Goal: Communication & Community: Participate in discussion

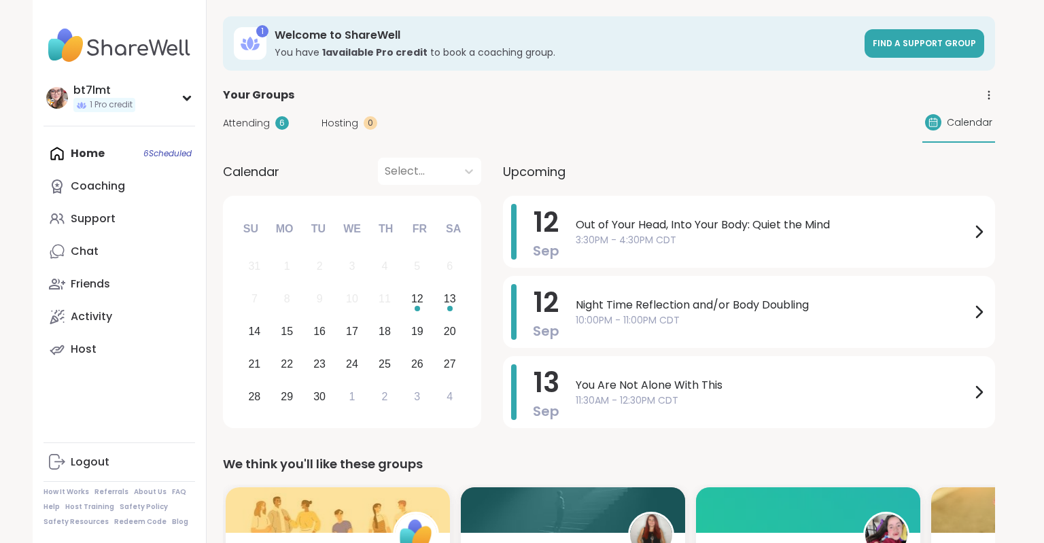
click at [665, 224] on span "Out of Your Head, Into Your Body: Quiet the Mind" at bounding box center [773, 225] width 395 height 16
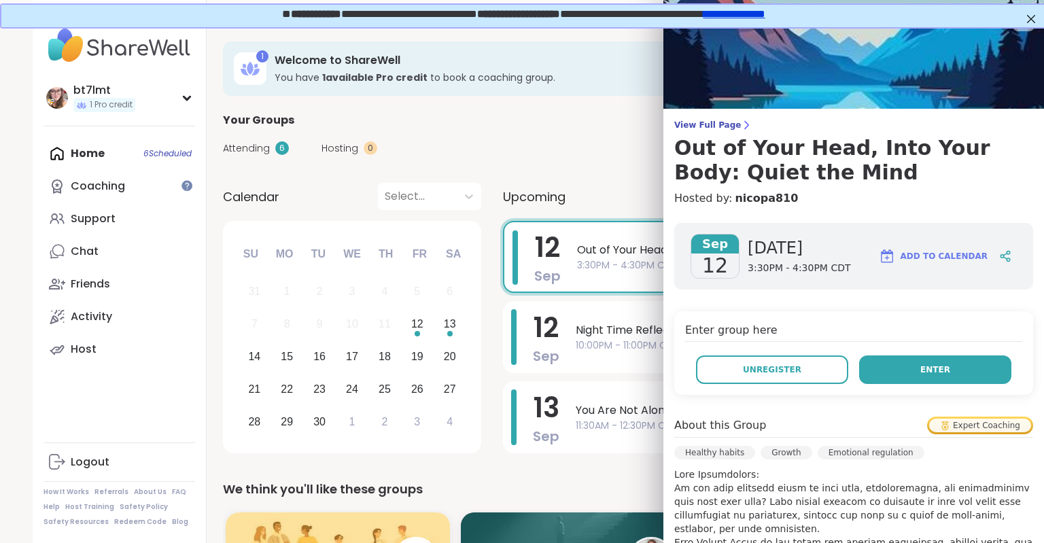
click at [883, 366] on button "Enter" at bounding box center [935, 370] width 152 height 29
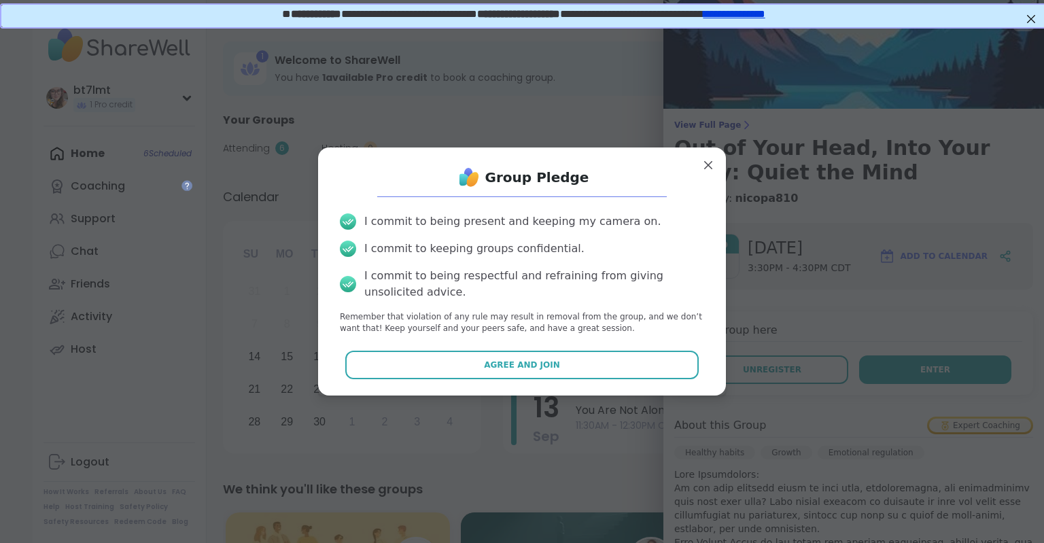
click at [859, 356] on button "Enter" at bounding box center [935, 370] width 152 height 29
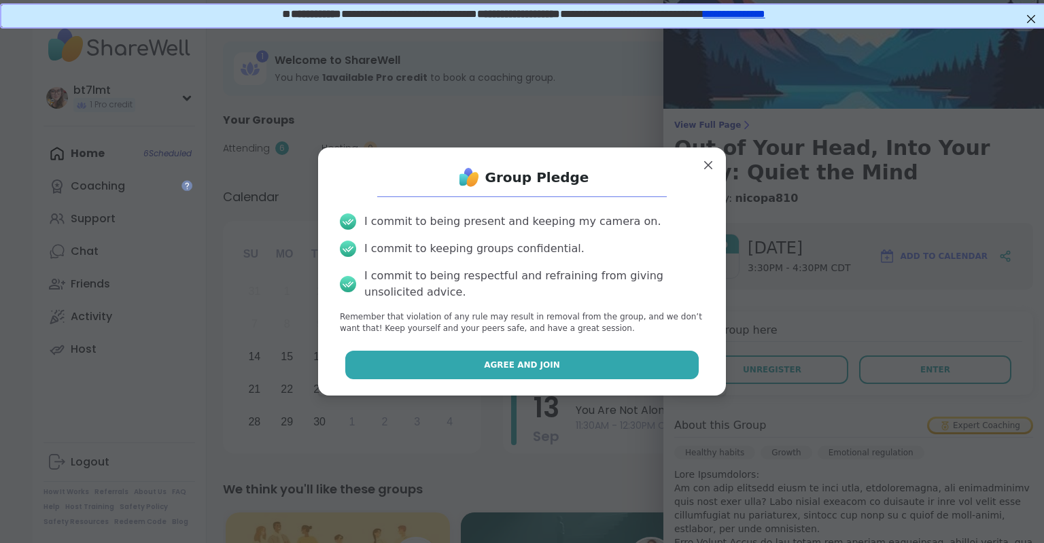
click at [538, 358] on button "Agree and Join" at bounding box center [522, 365] width 354 height 29
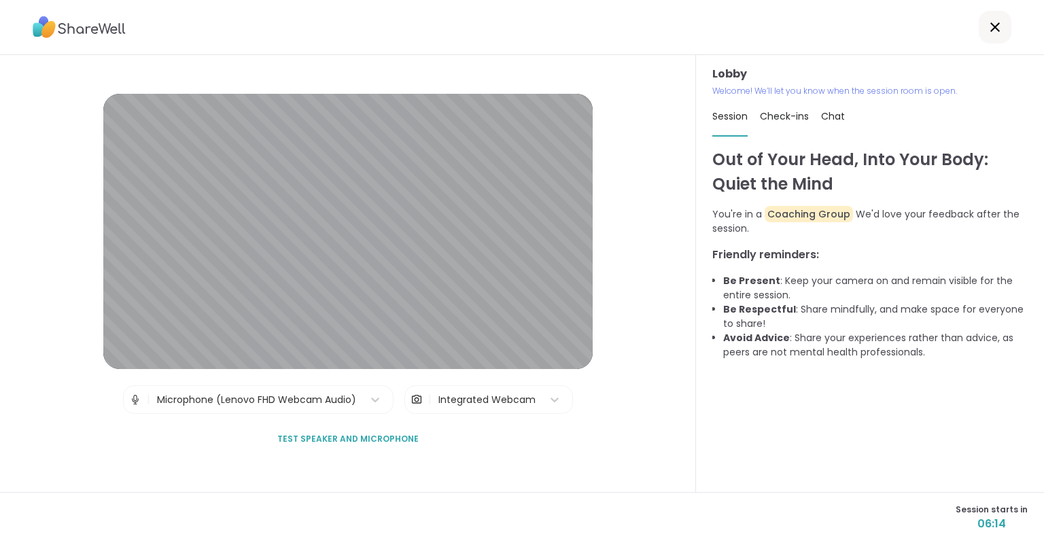
click at [534, 396] on div "Integrated Webcam" at bounding box center [487, 400] width 97 height 14
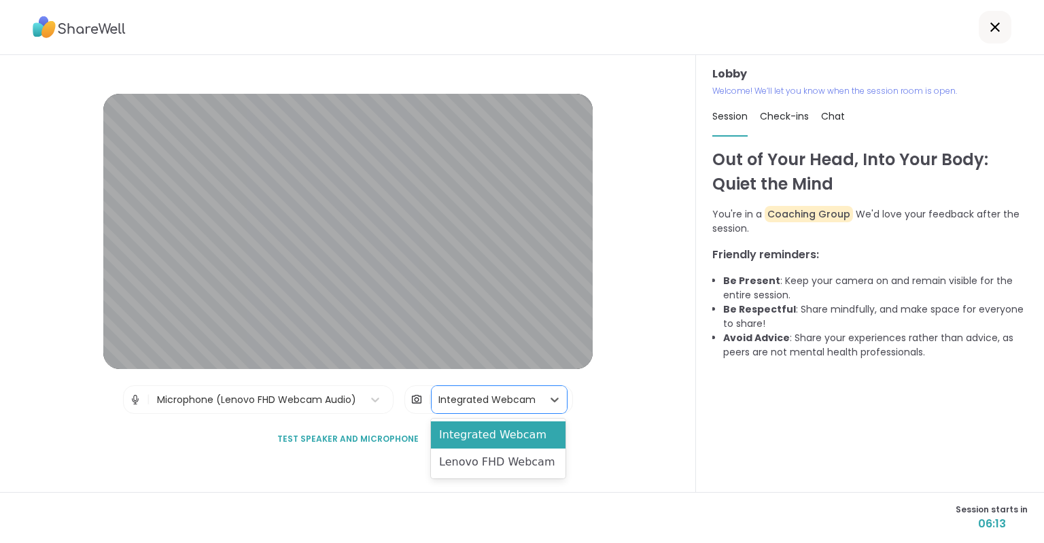
click at [630, 401] on div "Lobby | Microphone (Lenovo FHD Webcam Audio) | 2 results available. Use Up and …" at bounding box center [348, 273] width 696 height 437
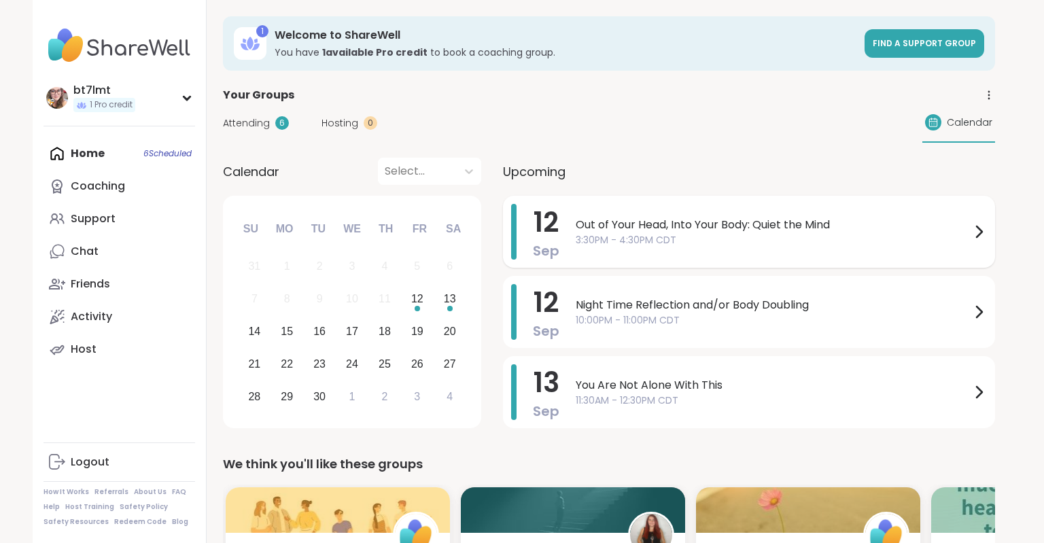
click at [656, 246] on span "3:30PM - 4:30PM CDT" at bounding box center [773, 240] width 395 height 14
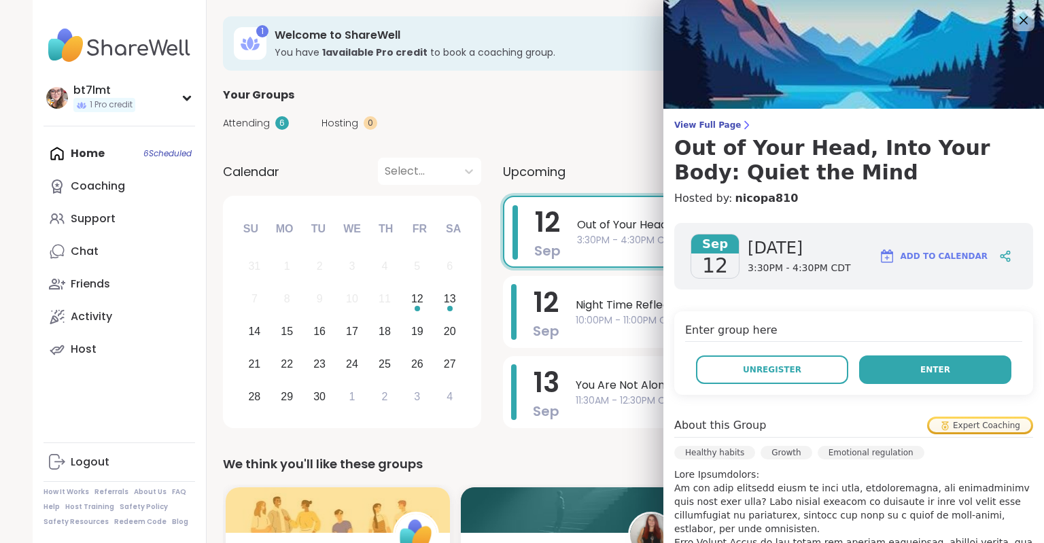
click at [934, 371] on span "Enter" at bounding box center [936, 370] width 30 height 12
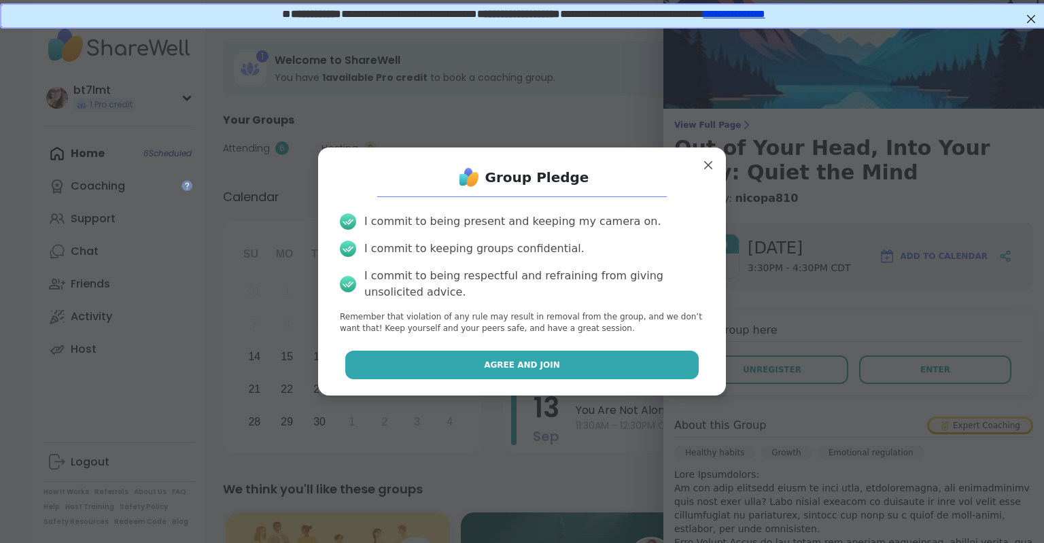
click at [632, 369] on button "Agree and Join" at bounding box center [522, 365] width 354 height 29
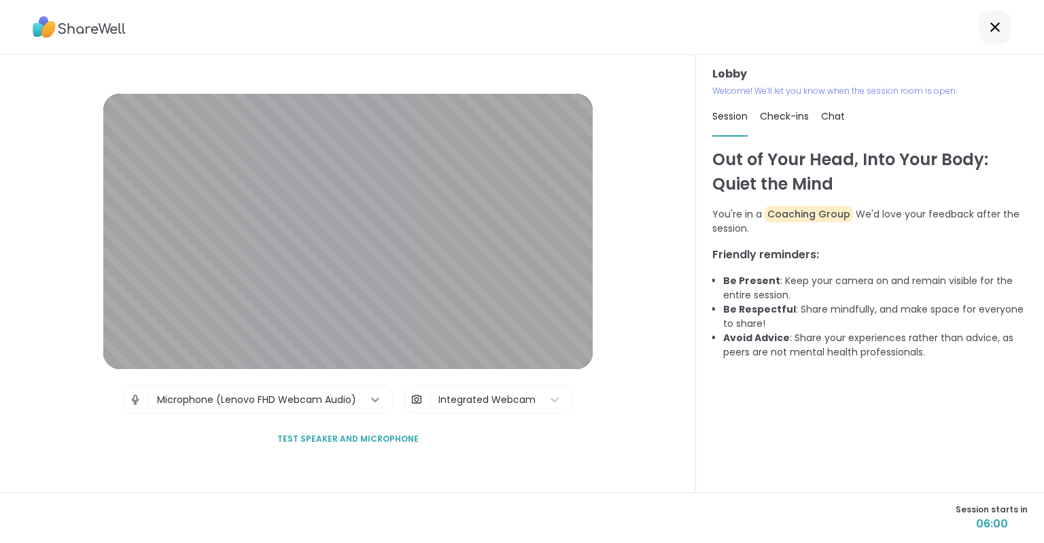
click at [366, 402] on div at bounding box center [375, 400] width 24 height 24
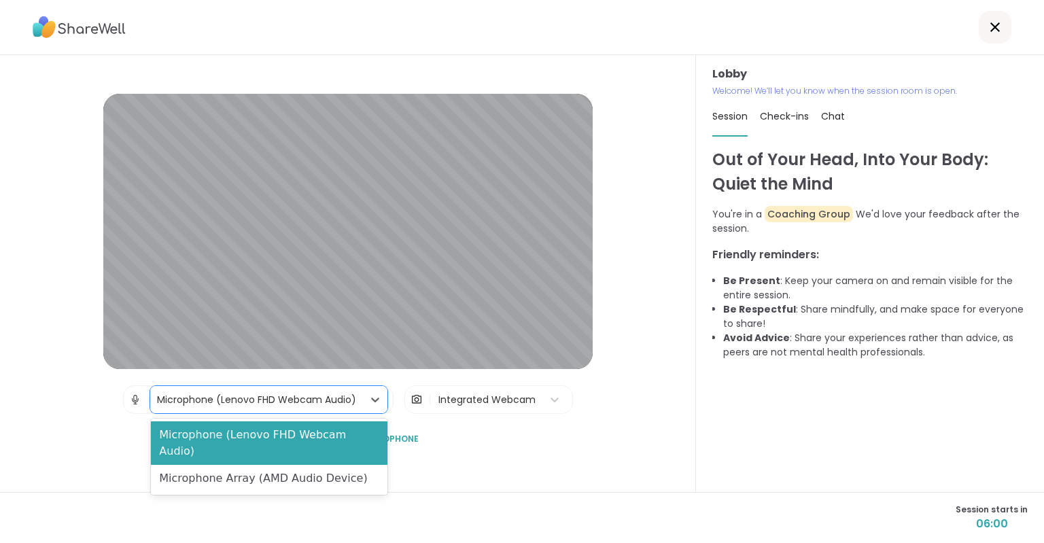
click at [456, 399] on div "Integrated Webcam" at bounding box center [487, 400] width 97 height 14
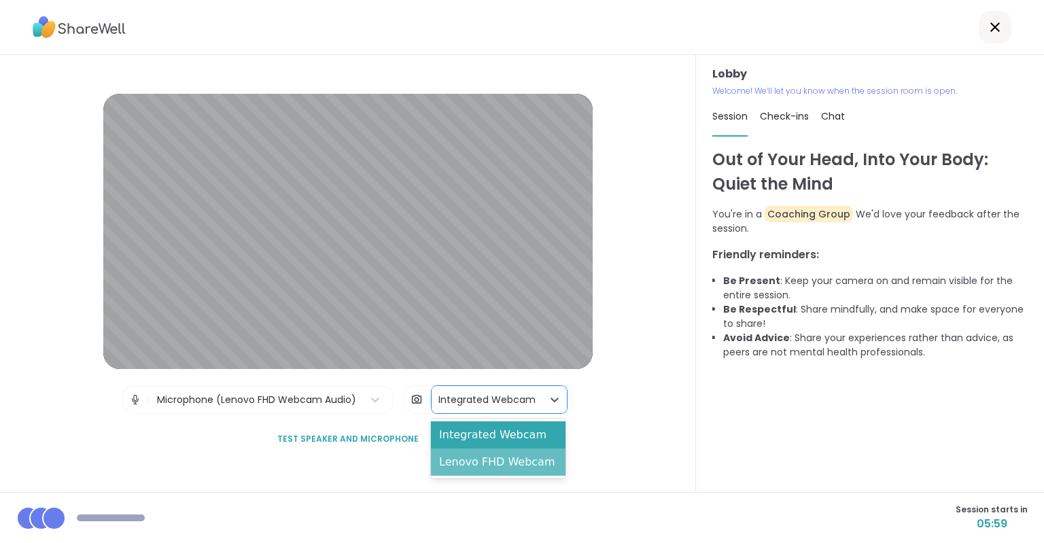
click at [466, 461] on div "Lenovo FHD Webcam" at bounding box center [498, 462] width 135 height 27
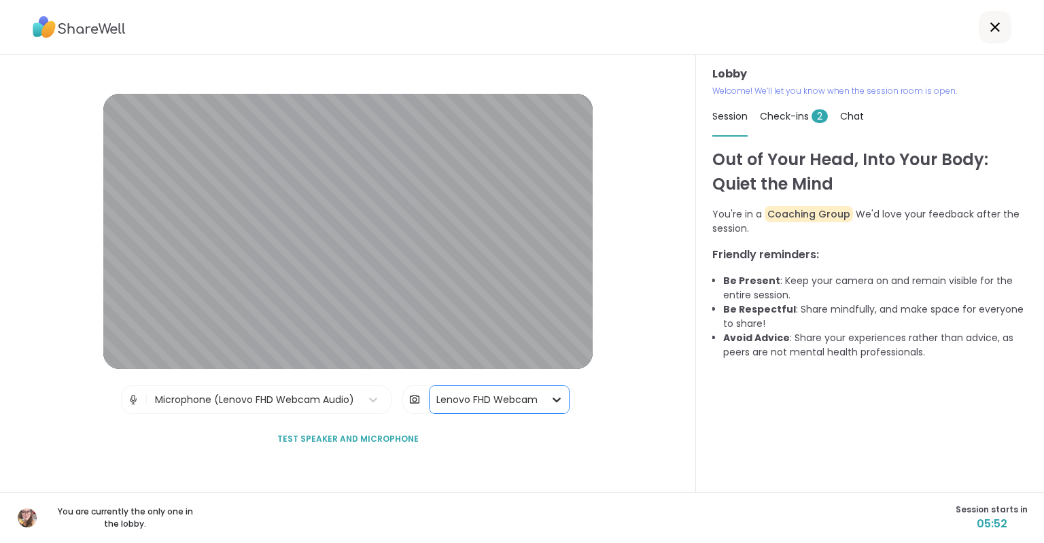
click at [545, 406] on div at bounding box center [557, 400] width 24 height 24
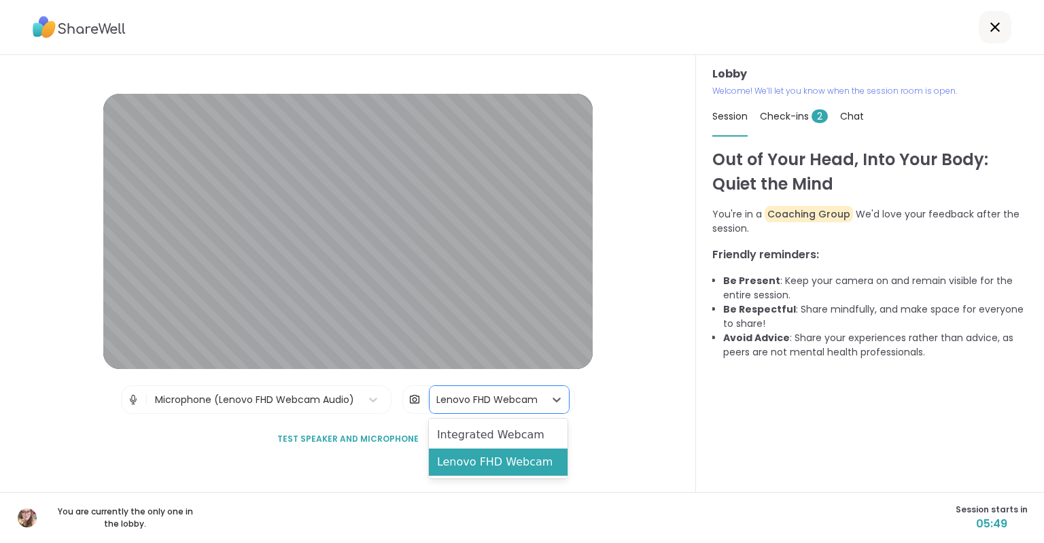
click at [613, 418] on div "Lobby | Microphone (Lenovo FHD Webcam Audio) | option Lenovo FHD Webcam, select…" at bounding box center [348, 273] width 696 height 437
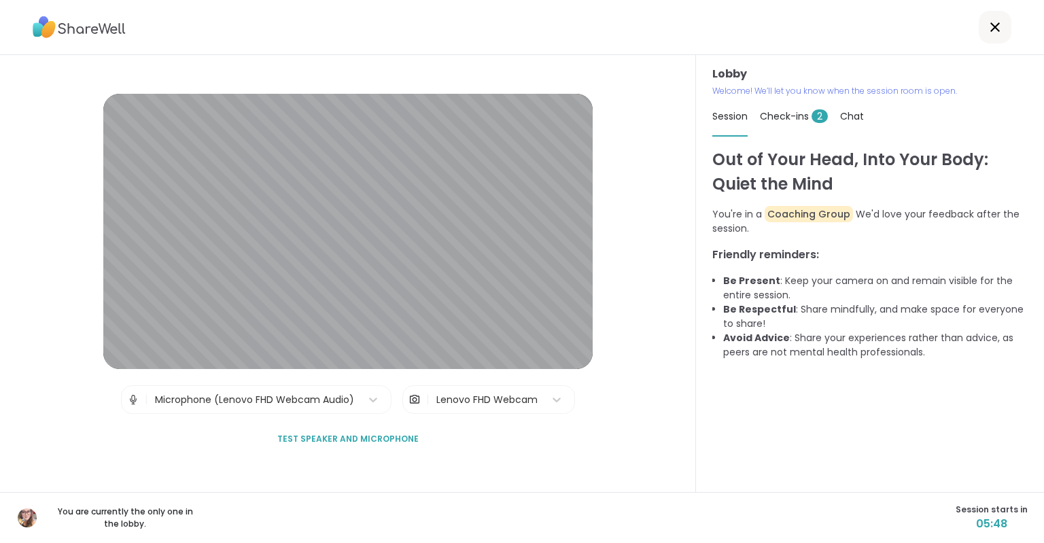
click at [457, 407] on div "Lenovo FHD Webcam" at bounding box center [487, 400] width 101 height 14
click at [218, 454] on div "Lobby | Microphone (Lenovo FHD Webcam Audio) | Lenovo FHD Webcam Test speaker a…" at bounding box center [348, 273] width 696 height 437
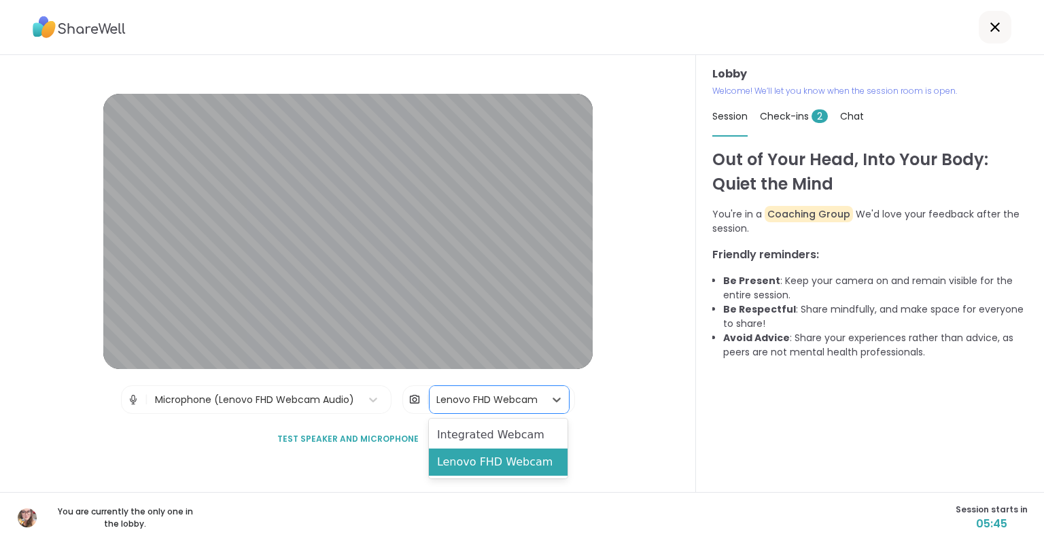
click at [519, 399] on div "Lenovo FHD Webcam" at bounding box center [487, 400] width 101 height 14
click at [627, 413] on div "Lobby | Microphone (Lenovo FHD Webcam Audio) | 2 results available. Use Up and …" at bounding box center [348, 273] width 696 height 437
click at [434, 403] on div "Lenovo FHD Webcam" at bounding box center [487, 399] width 115 height 27
click at [394, 449] on button "Test speaker and microphone" at bounding box center [348, 439] width 152 height 29
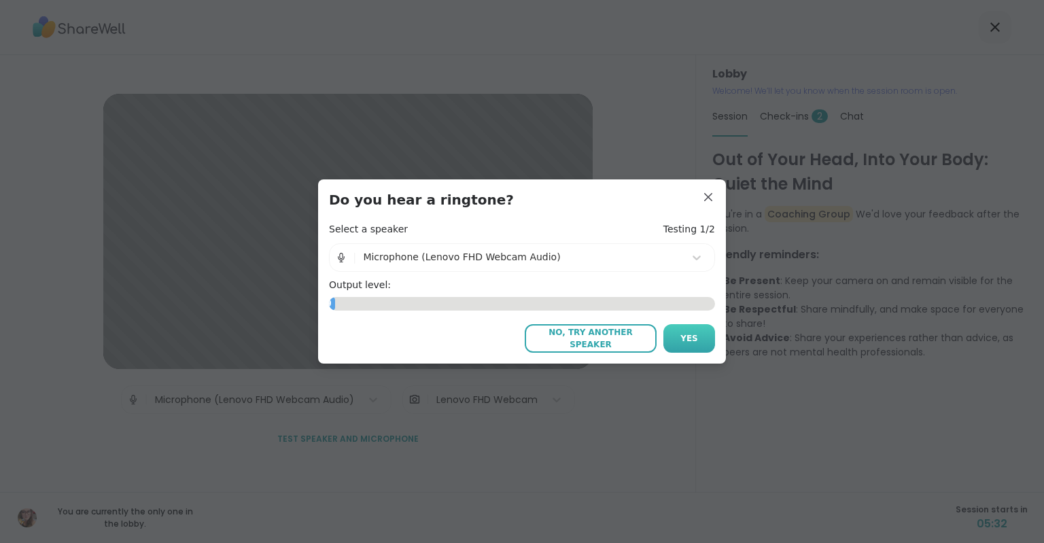
click at [677, 343] on button "Yes" at bounding box center [690, 338] width 52 height 29
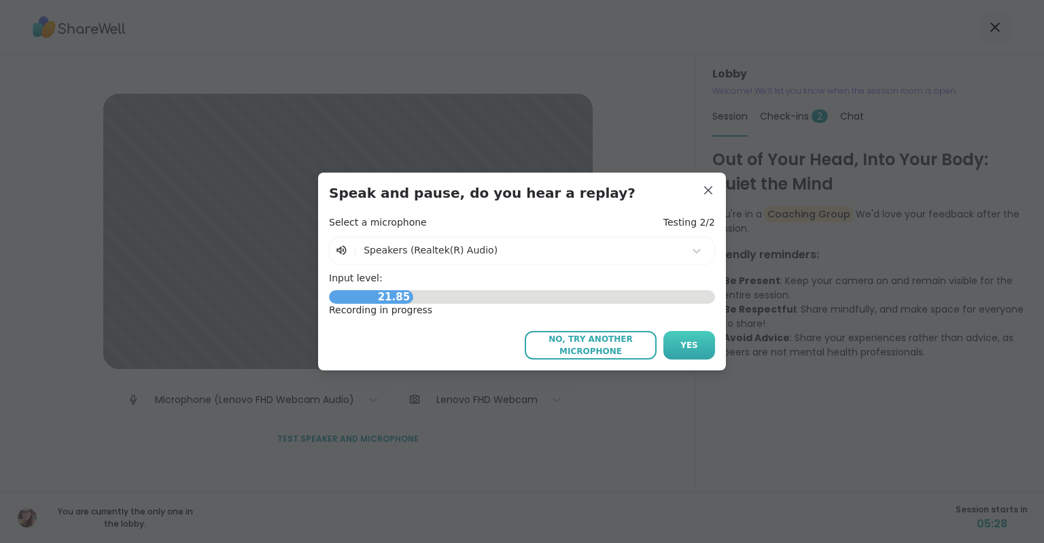
click at [683, 350] on span "Yes" at bounding box center [690, 345] width 18 height 12
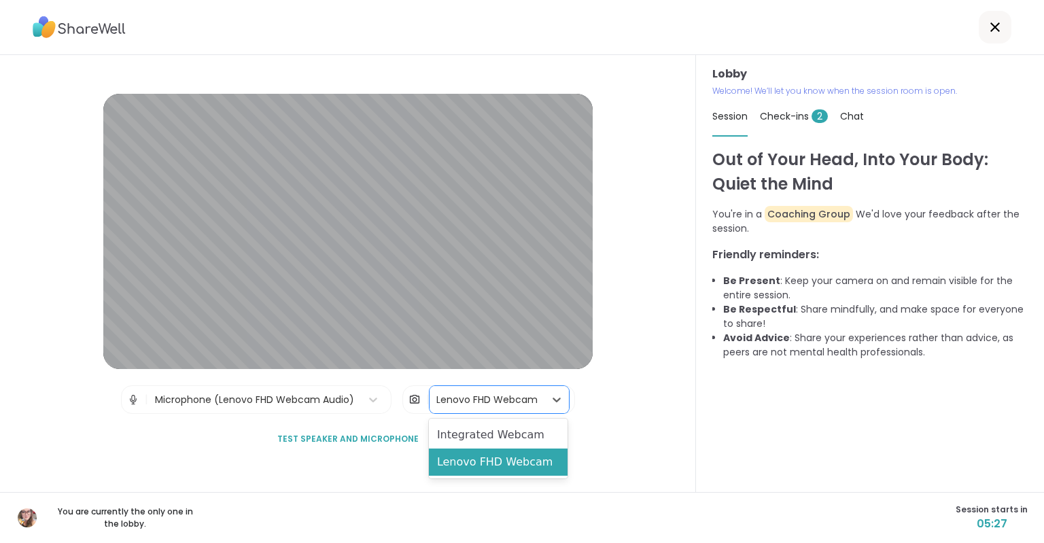
click at [526, 403] on div "Lenovo FHD Webcam" at bounding box center [487, 400] width 101 height 14
click at [615, 407] on div "Lobby | Microphone (Lenovo FHD Webcam Audio) | 2 results available. Use Up and …" at bounding box center [348, 273] width 696 height 437
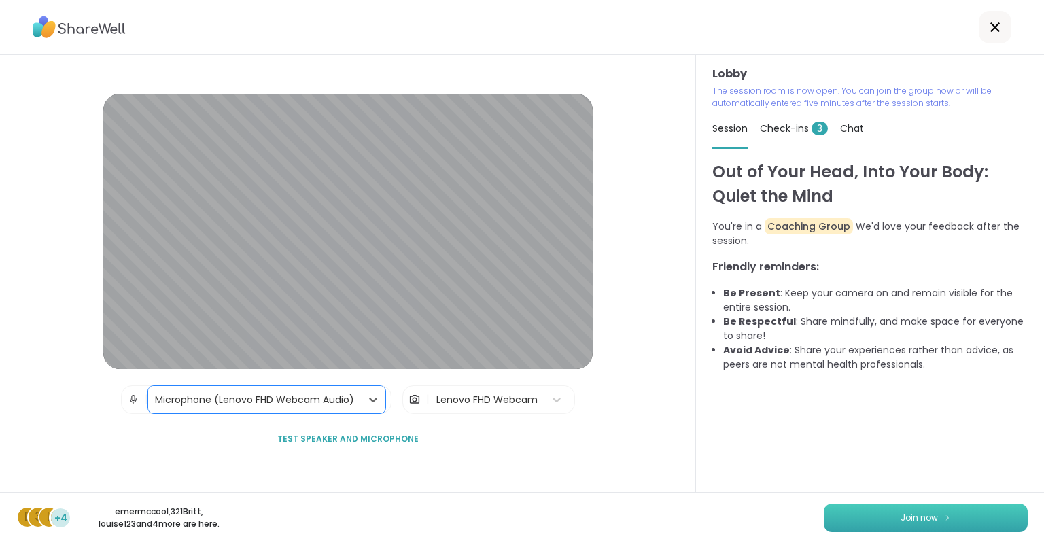
click at [883, 513] on button "Join now" at bounding box center [926, 518] width 204 height 29
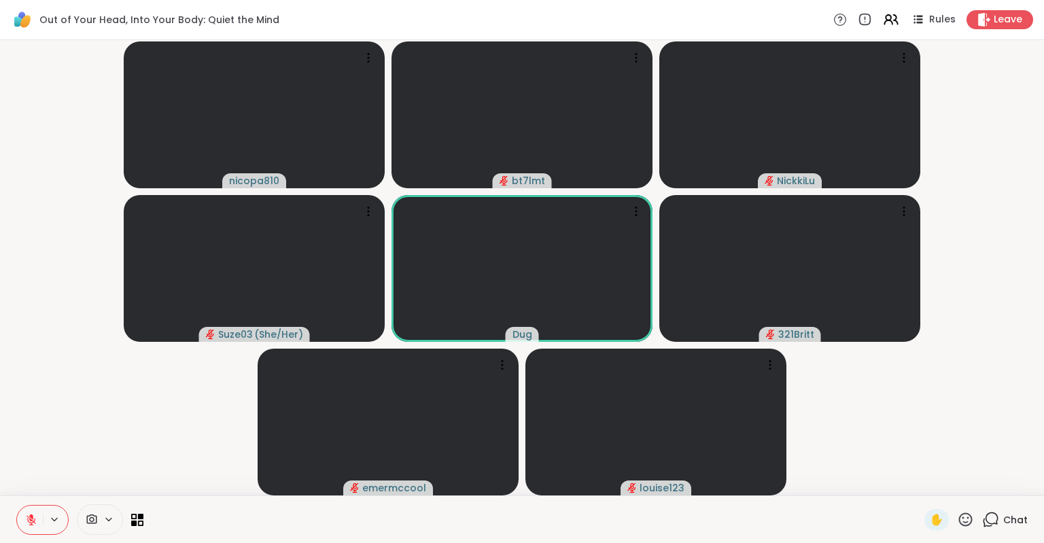
click at [1003, 517] on div "Chat" at bounding box center [1006, 520] width 46 height 22
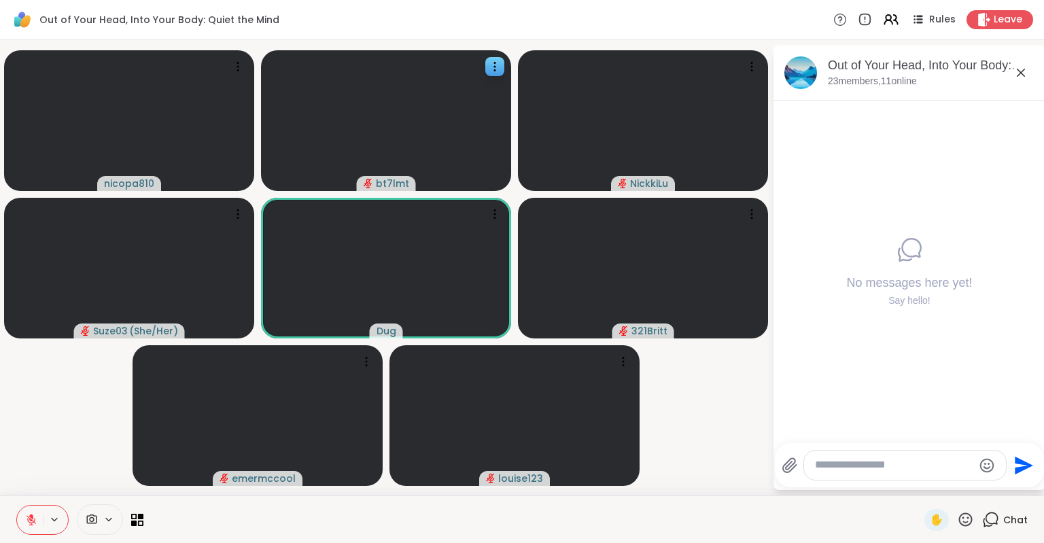
click at [371, 119] on div at bounding box center [386, 120] width 250 height 141
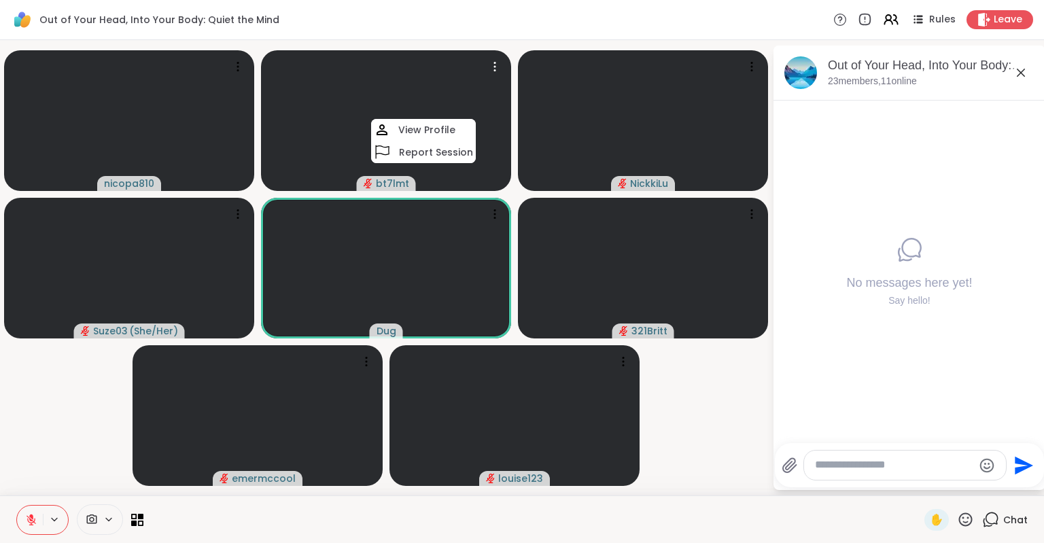
click at [98, 519] on span at bounding box center [91, 519] width 26 height 13
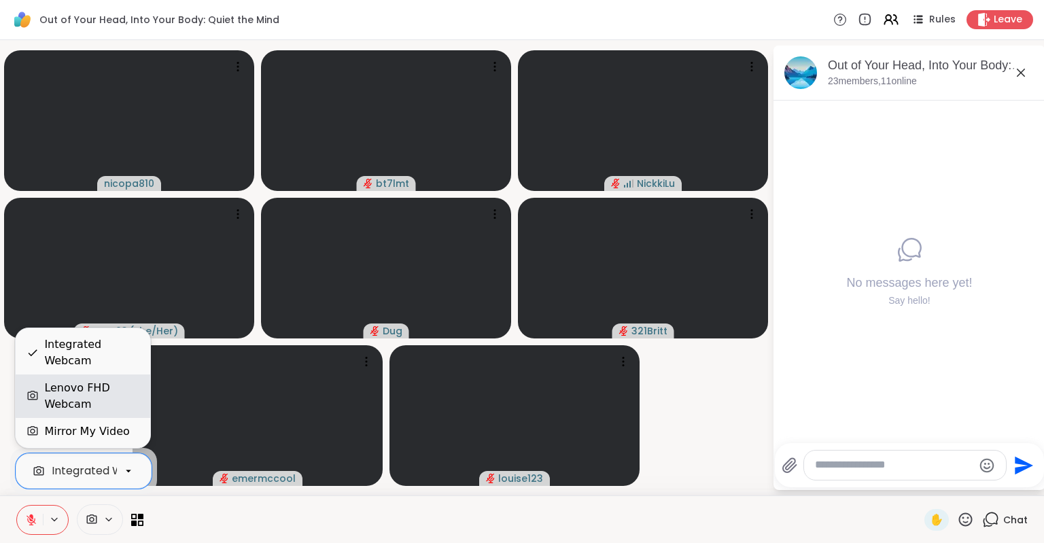
click at [58, 398] on div "Lenovo FHD Webcam" at bounding box center [91, 396] width 95 height 33
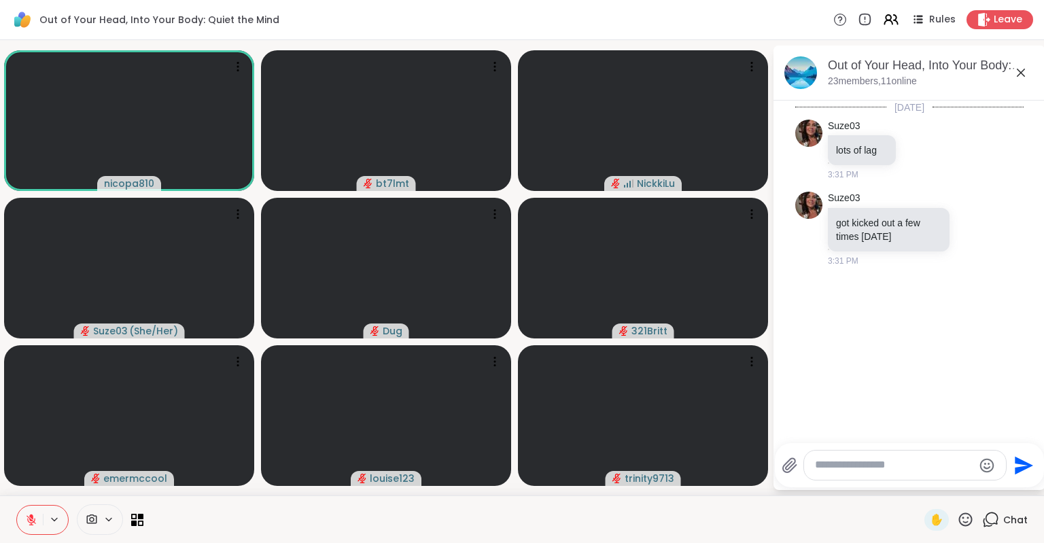
click at [277, 519] on div at bounding box center [534, 520] width 765 height 31
click at [912, 462] on textarea "Type your message" at bounding box center [894, 465] width 158 height 14
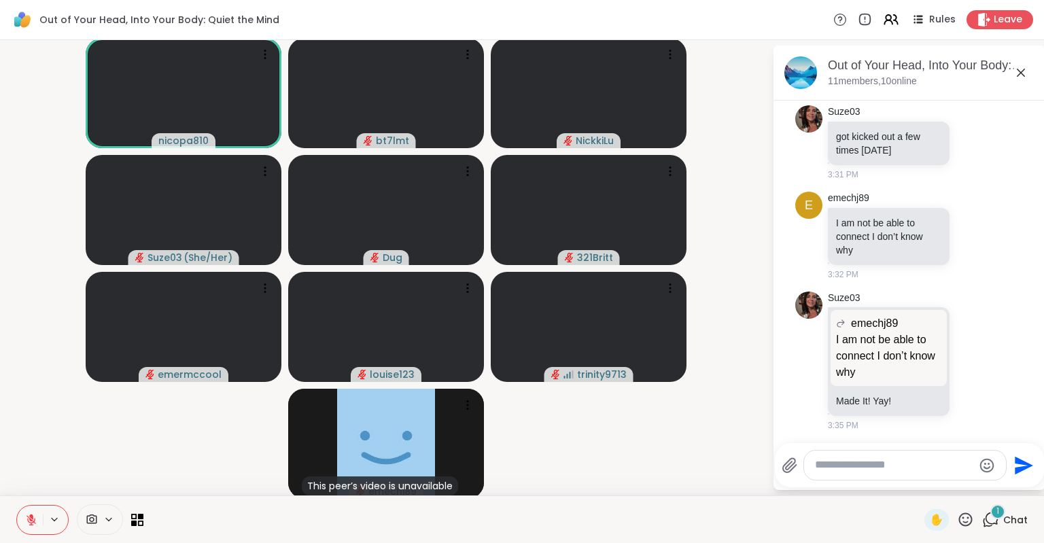
scroll to position [158, 0]
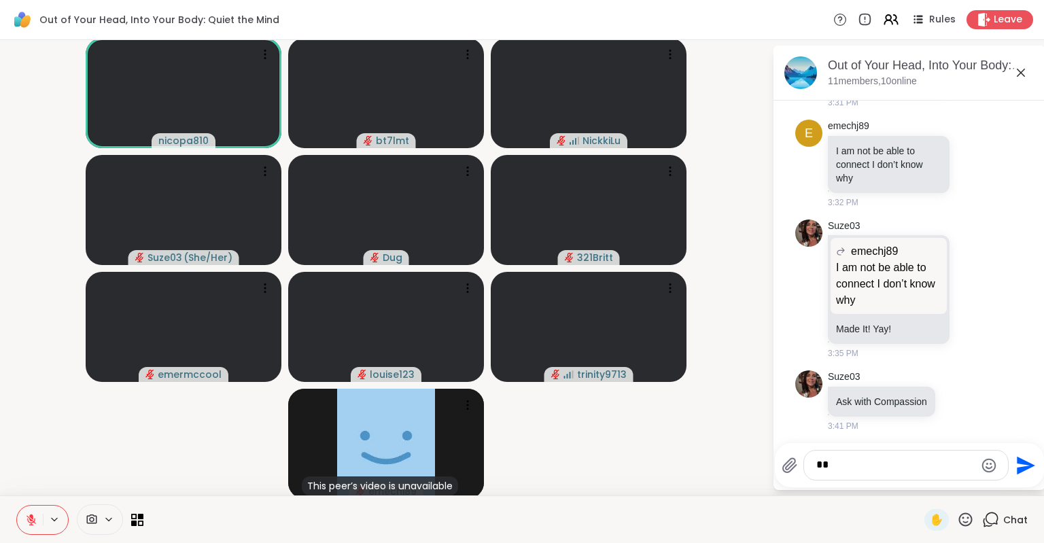
type textarea "*"
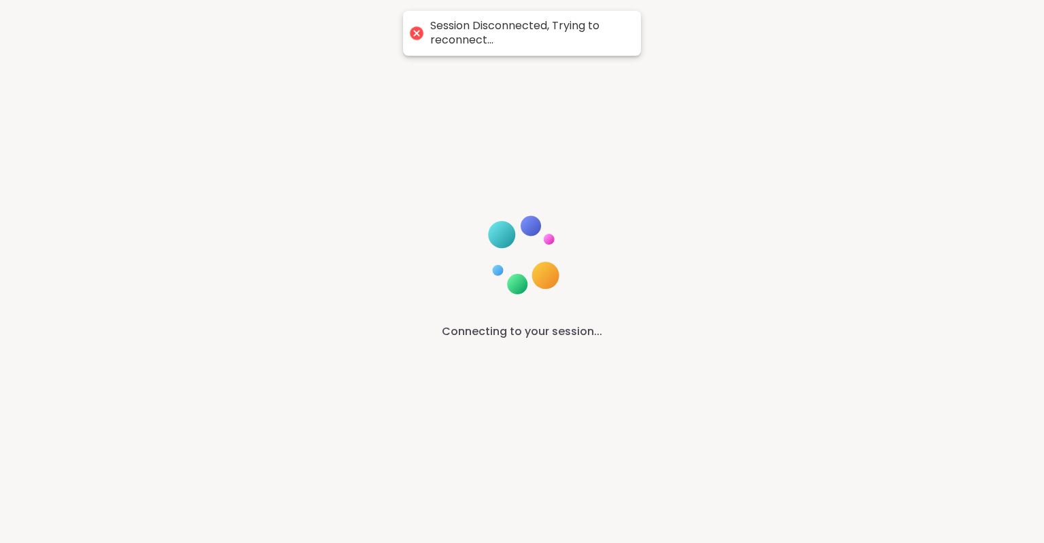
click at [702, 389] on div "Connecting to your session..." at bounding box center [522, 271] width 1044 height 543
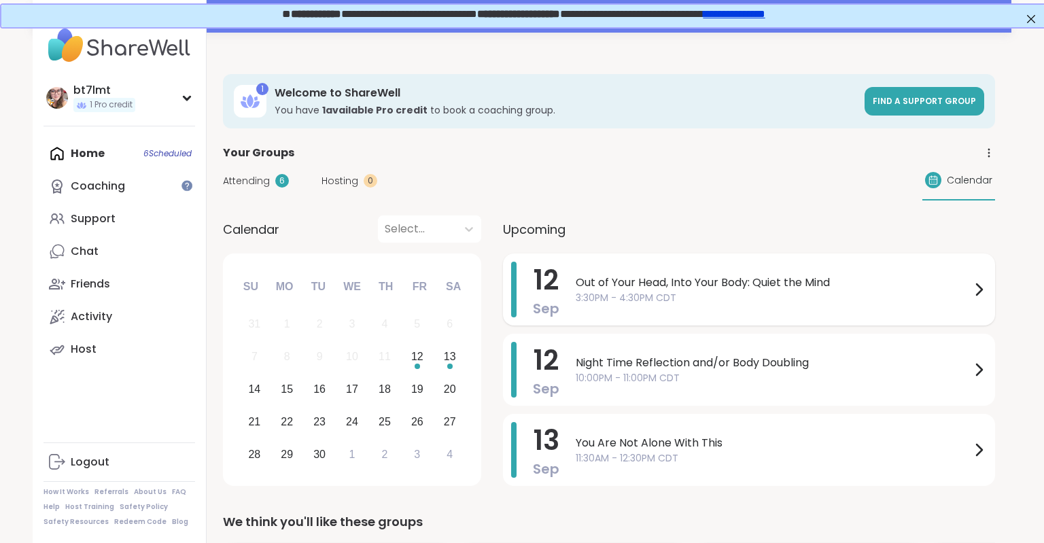
click at [645, 291] on span "3:30PM - 4:30PM CDT" at bounding box center [773, 298] width 395 height 14
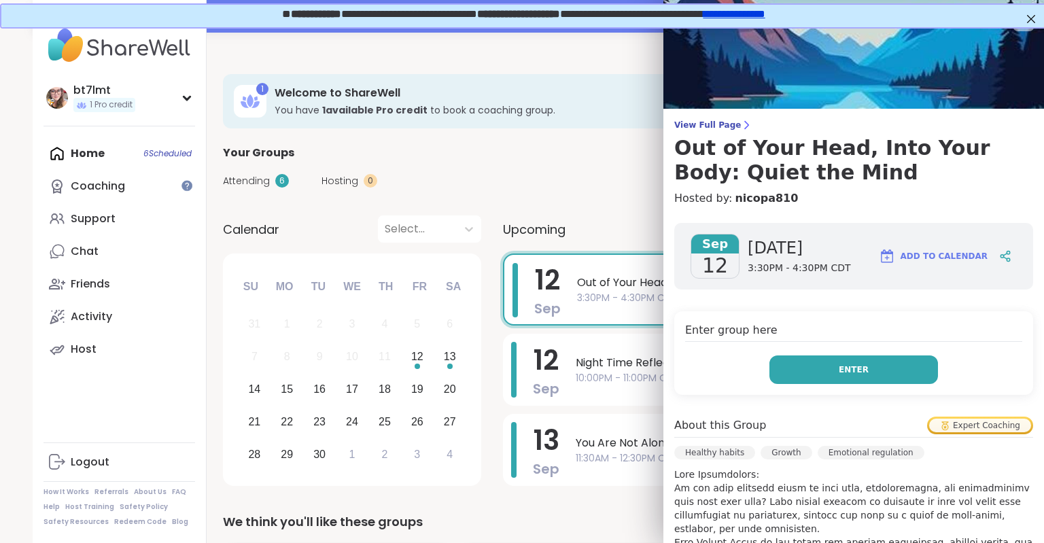
click at [809, 366] on button "Enter" at bounding box center [854, 370] width 169 height 29
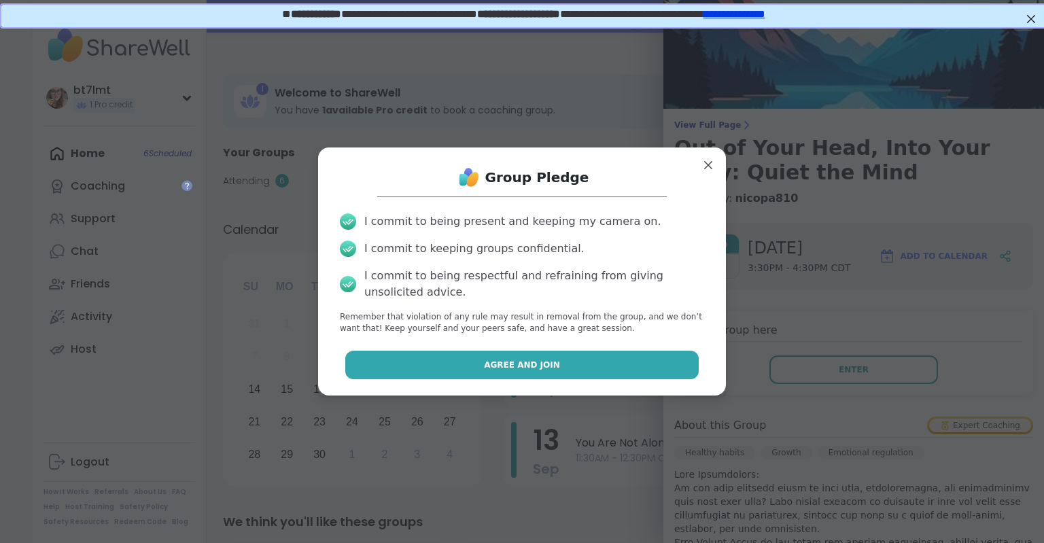
click at [650, 364] on button "Agree and Join" at bounding box center [522, 365] width 354 height 29
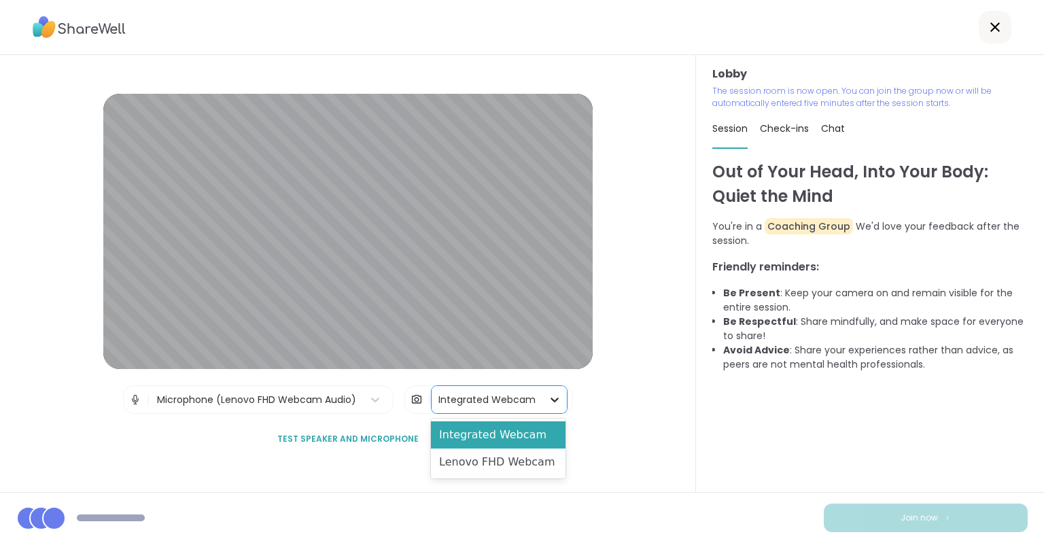
click at [551, 403] on icon at bounding box center [555, 400] width 14 height 14
click at [524, 466] on div "Lenovo FHD Webcam" at bounding box center [498, 462] width 135 height 27
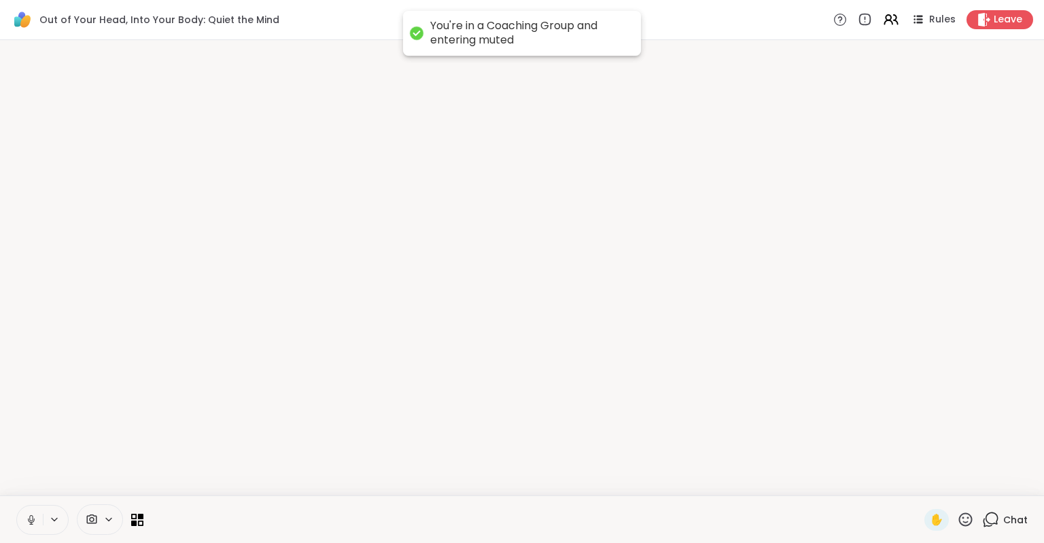
click at [891, 513] on div at bounding box center [534, 520] width 765 height 31
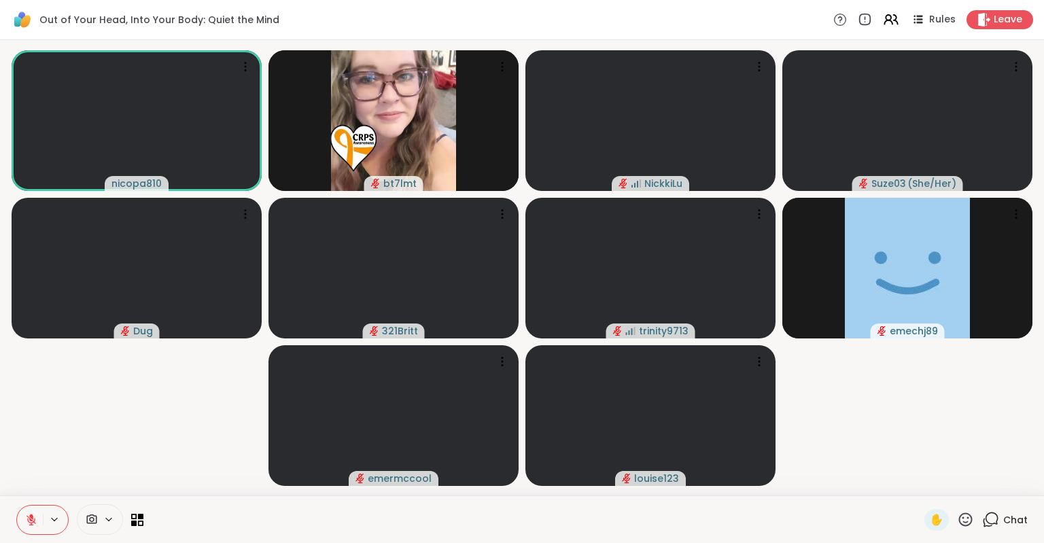
click at [1005, 522] on span "Chat" at bounding box center [1016, 520] width 24 height 14
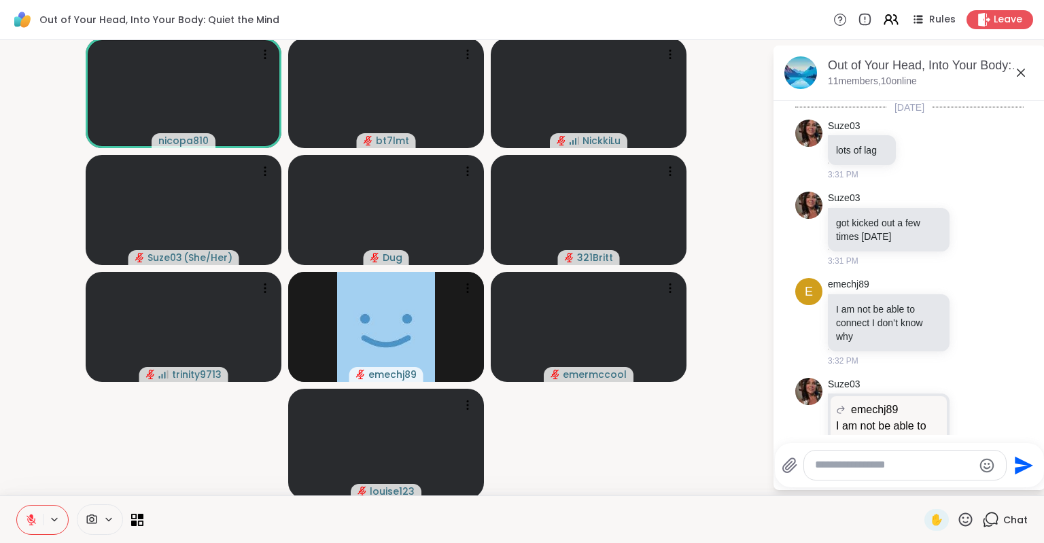
scroll to position [158, 0]
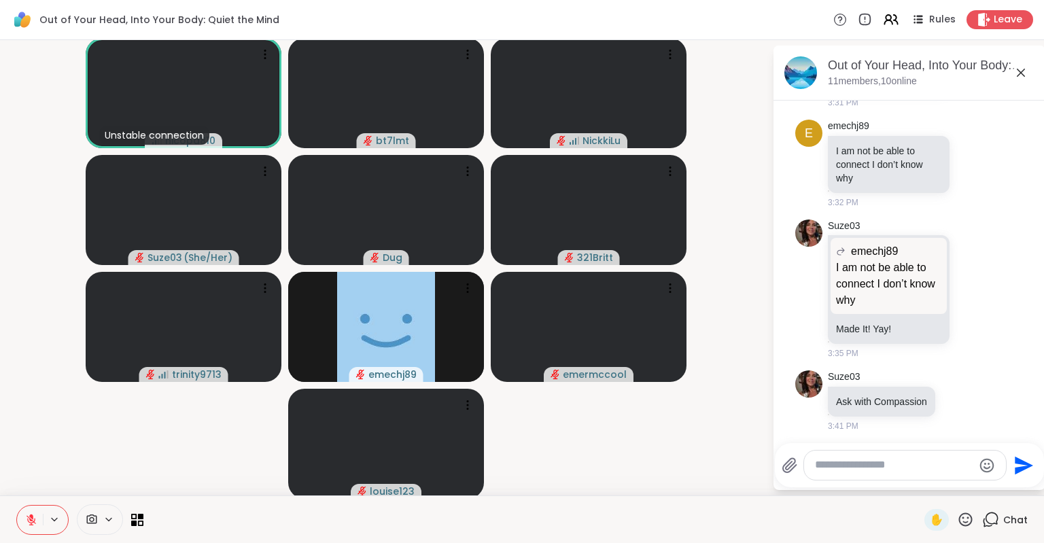
click at [105, 520] on icon at bounding box center [108, 520] width 11 height 12
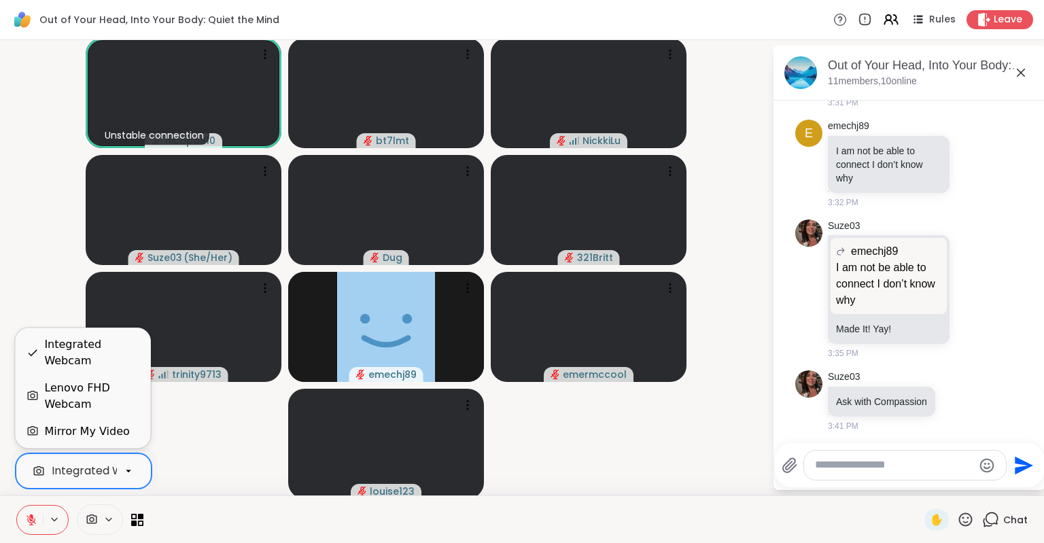
click at [113, 475] on div "Integrated Webcam" at bounding box center [107, 471] width 110 height 16
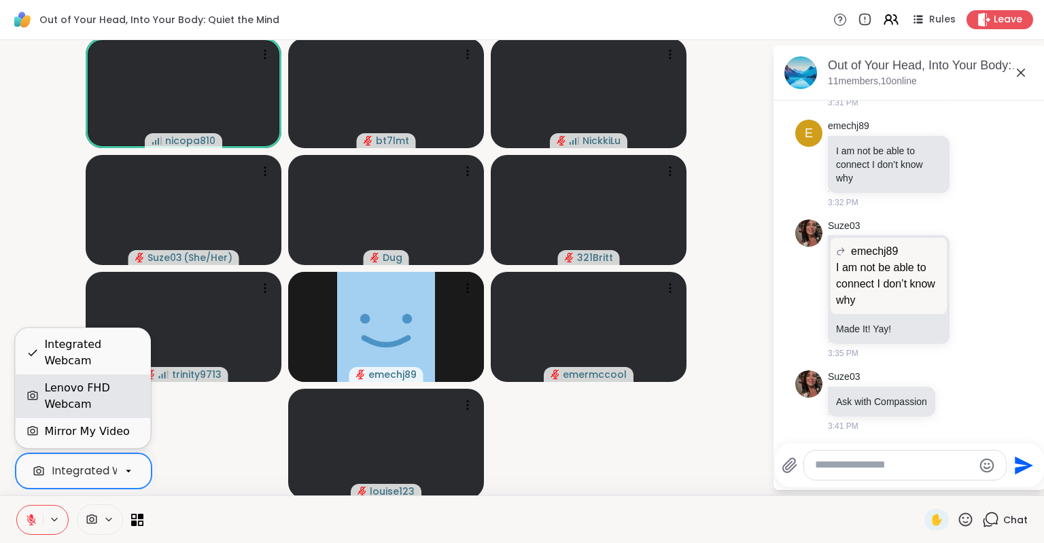
click at [73, 390] on div "Lenovo FHD Webcam" at bounding box center [91, 396] width 95 height 33
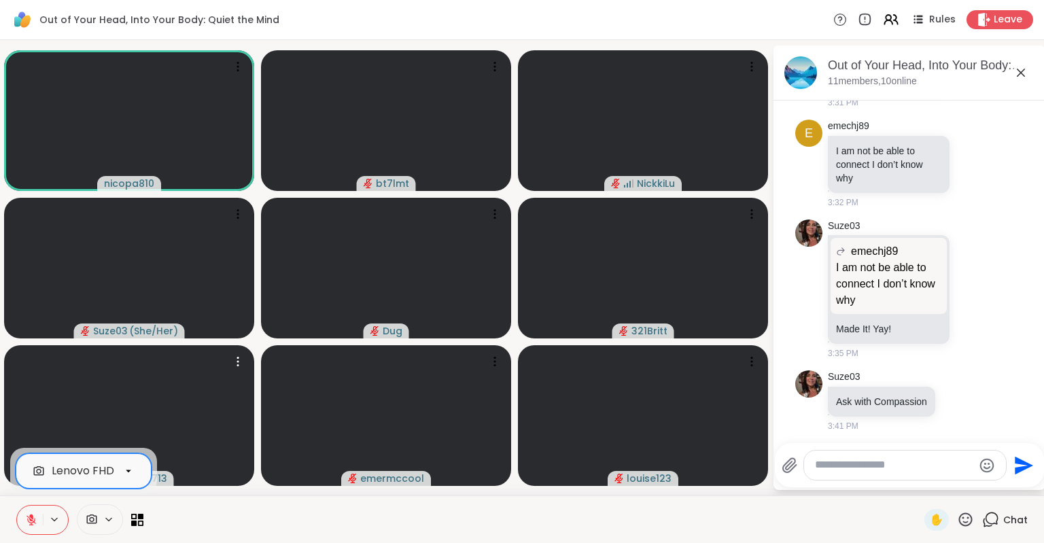
click at [881, 475] on div at bounding box center [905, 465] width 202 height 29
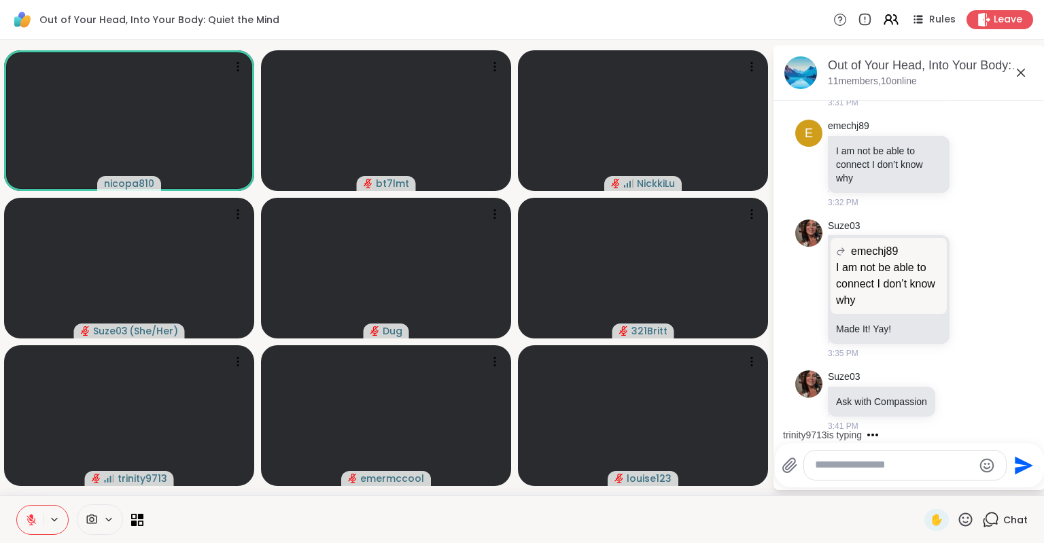
click at [855, 471] on textarea "Type your message" at bounding box center [894, 465] width 158 height 14
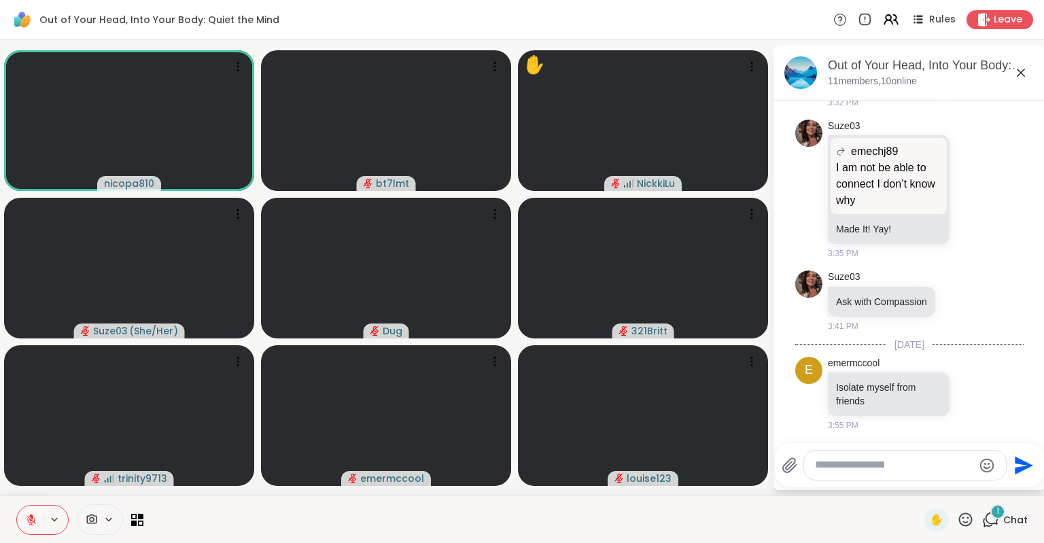
scroll to position [343, 0]
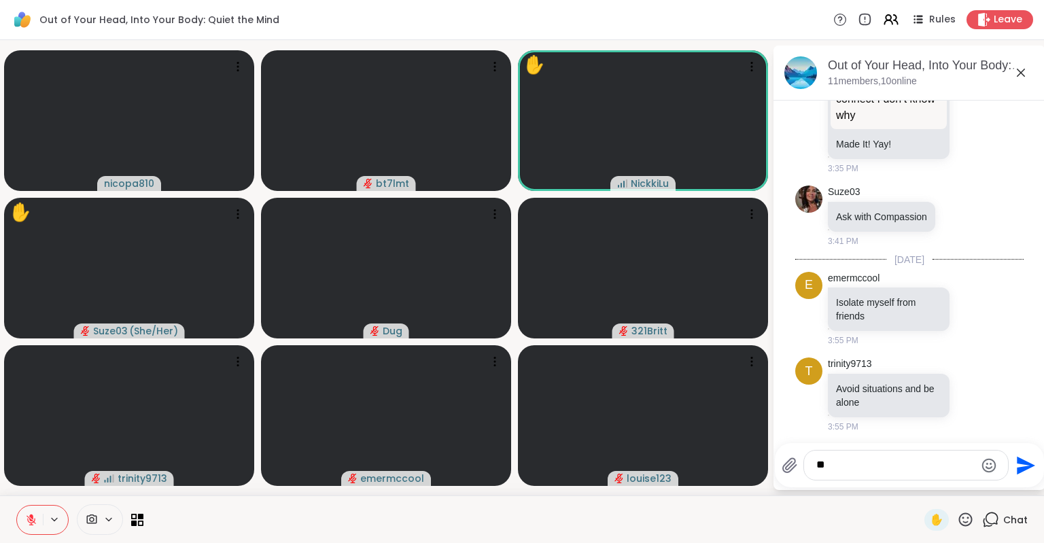
type textarea "*"
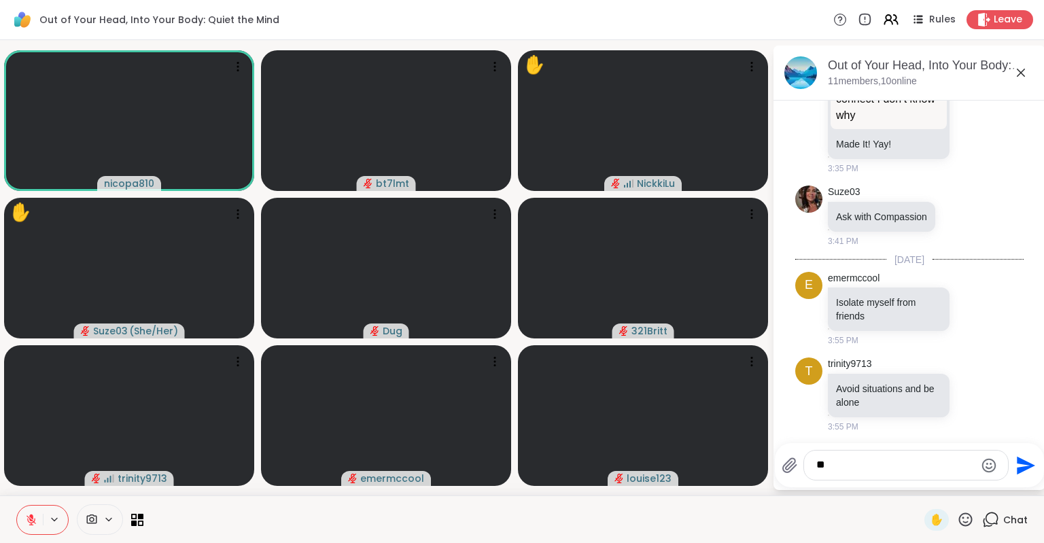
type textarea "*"
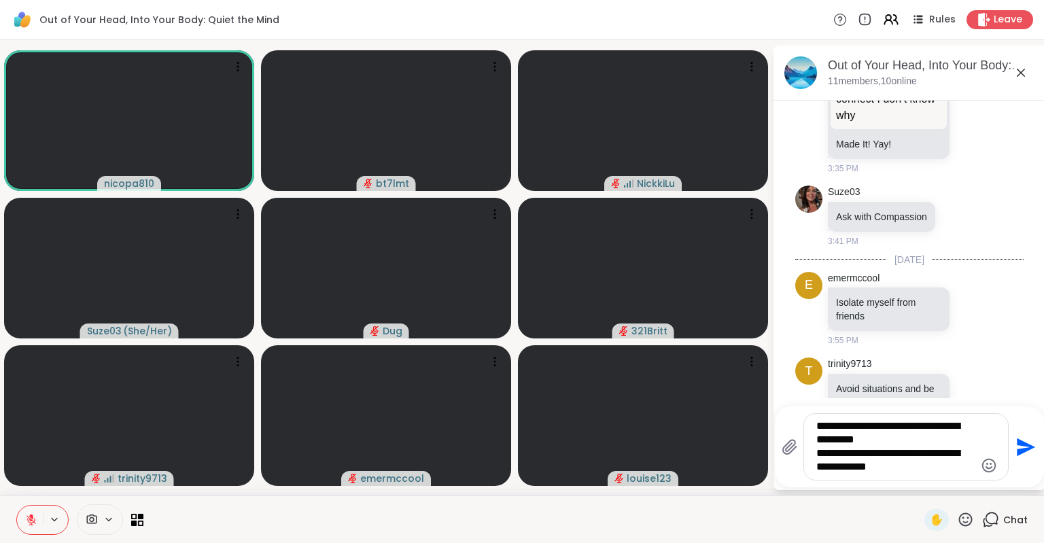
click at [883, 445] on textarea "**********" at bounding box center [896, 447] width 158 height 55
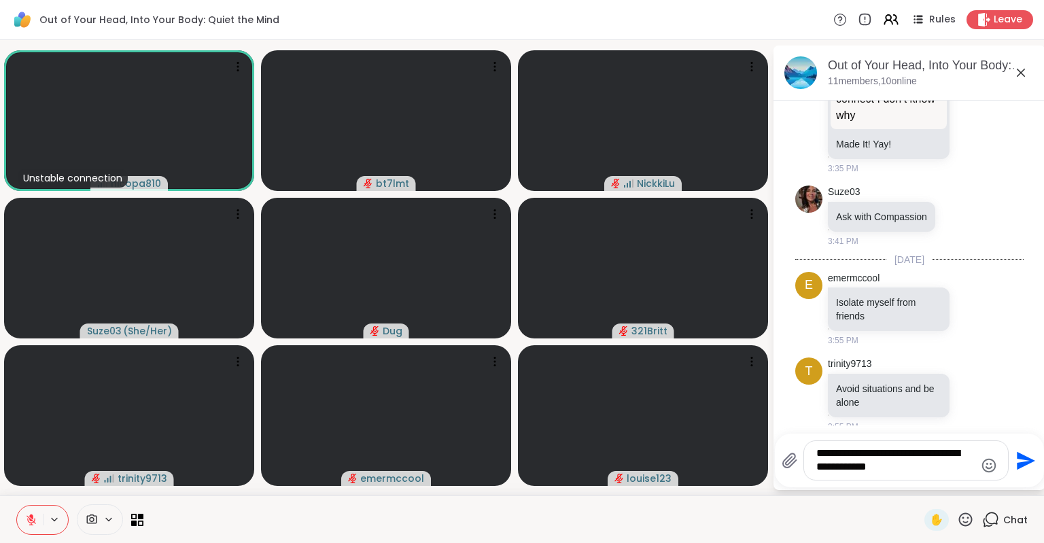
click at [893, 468] on textarea "**********" at bounding box center [896, 461] width 158 height 28
type textarea "**********"
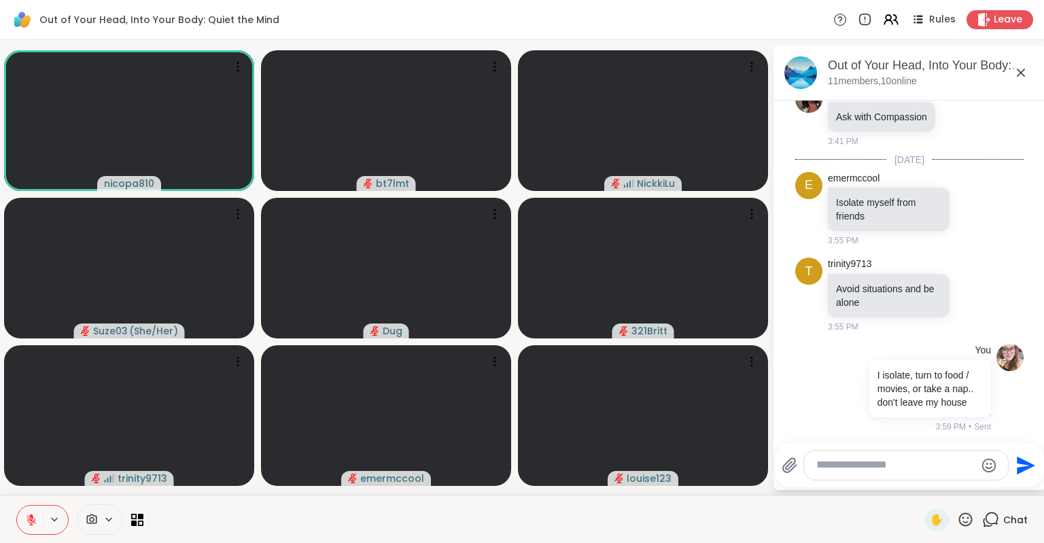
scroll to position [515, 0]
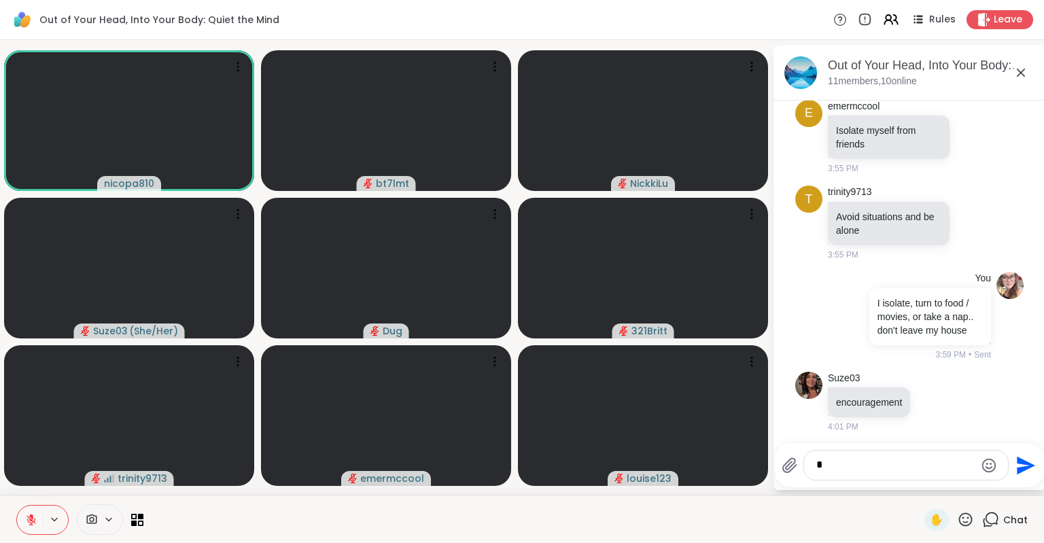
type textarea "**"
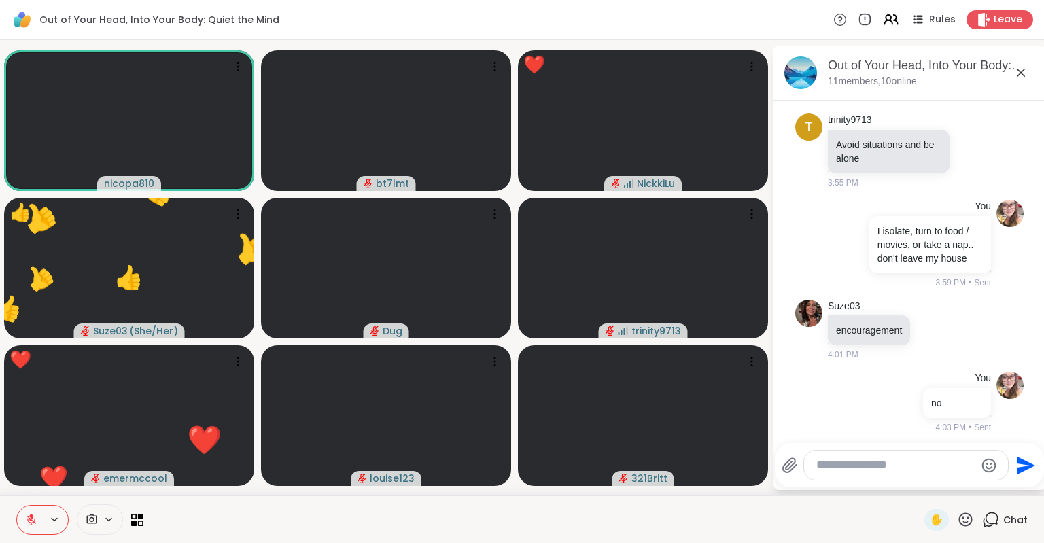
click at [964, 522] on icon at bounding box center [965, 519] width 17 height 17
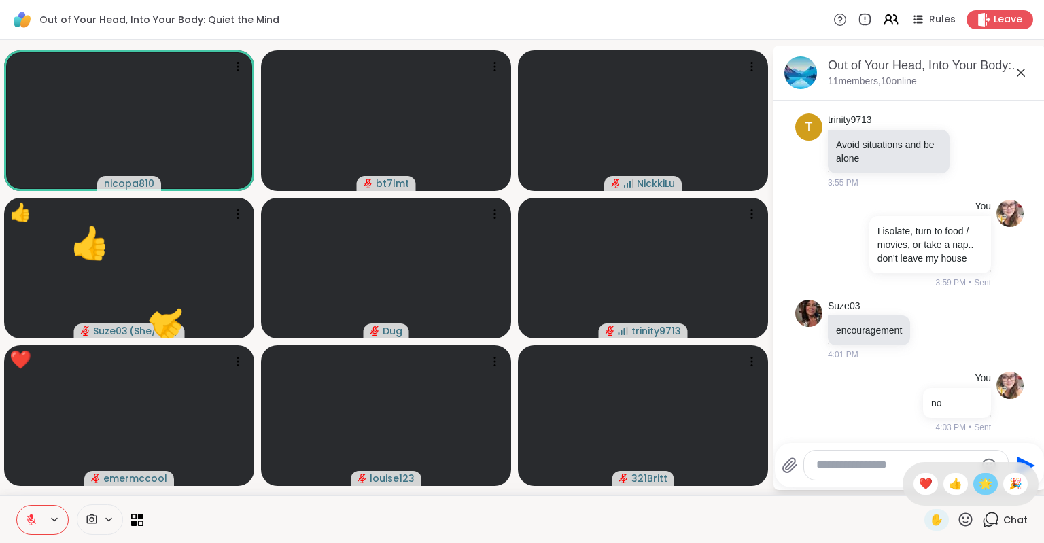
click at [980, 491] on span "🌟" at bounding box center [986, 484] width 14 height 16
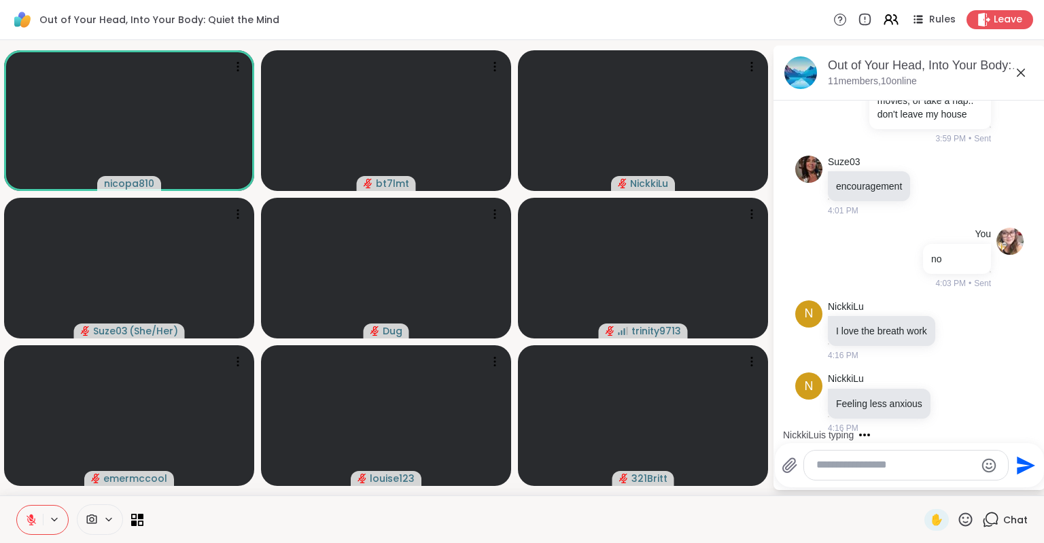
scroll to position [804, 0]
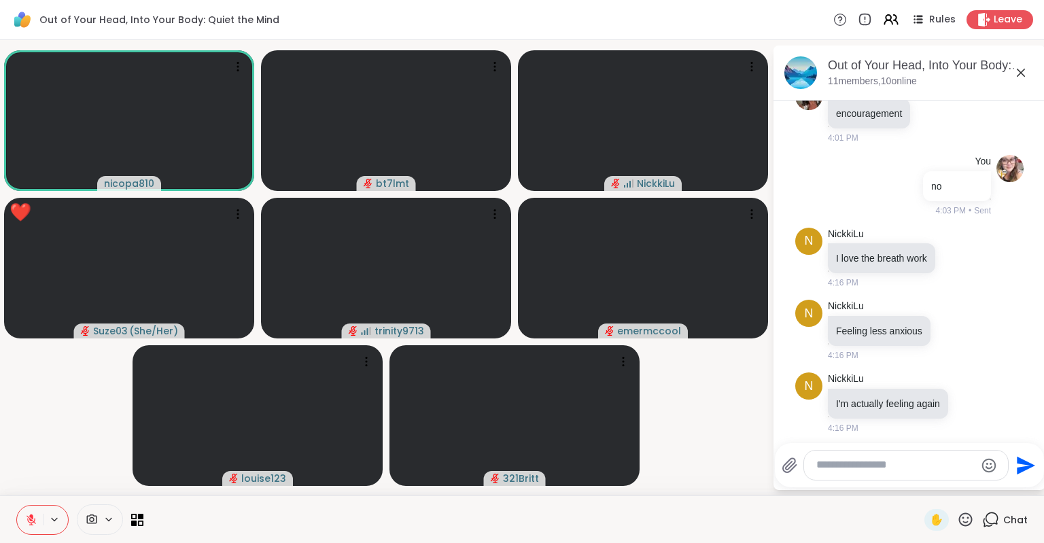
click at [962, 528] on icon at bounding box center [965, 519] width 17 height 17
click at [979, 490] on span "🌟" at bounding box center [986, 484] width 14 height 16
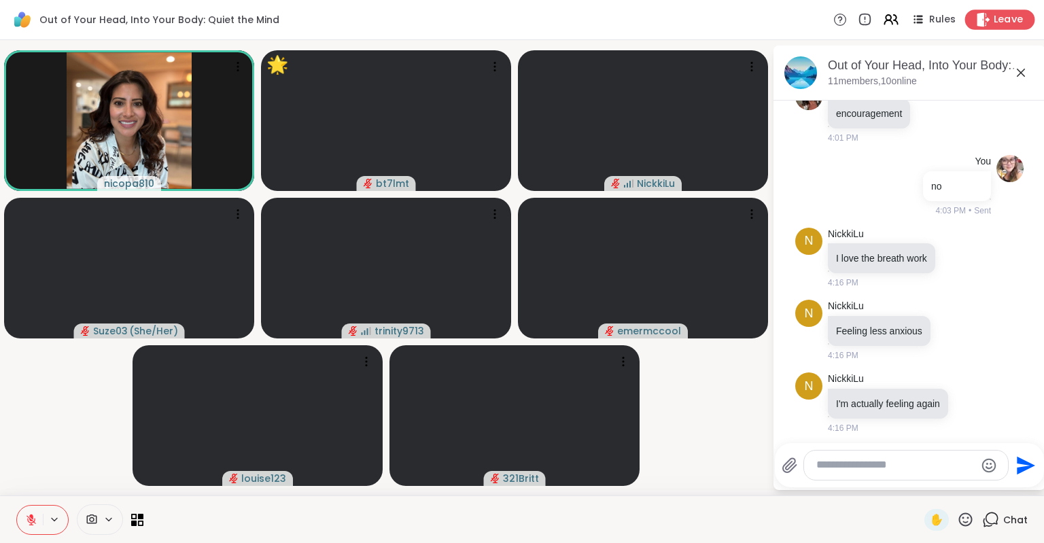
click at [1008, 18] on span "Leave" at bounding box center [1009, 20] width 30 height 14
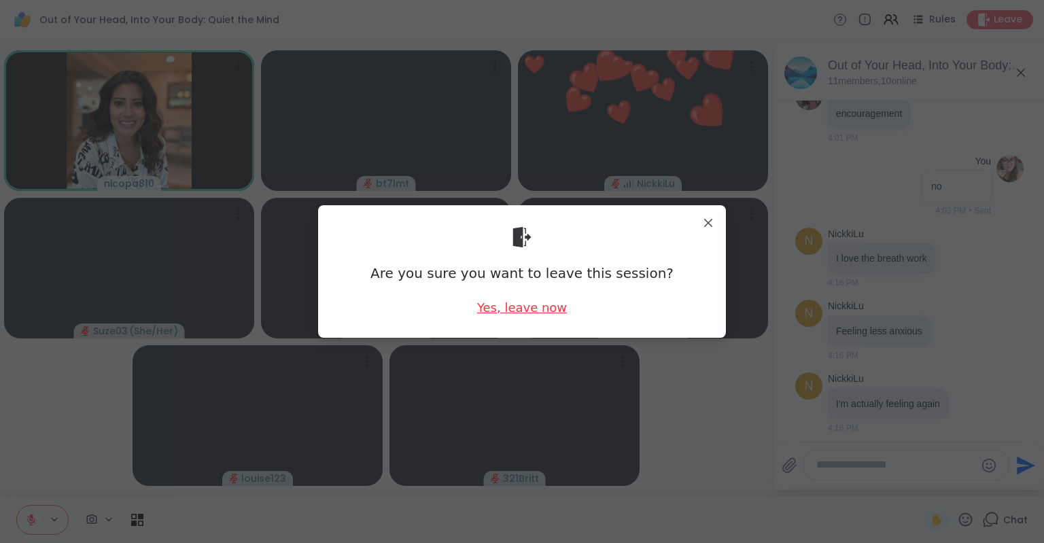
click at [532, 313] on div "Yes, leave now" at bounding box center [522, 307] width 90 height 17
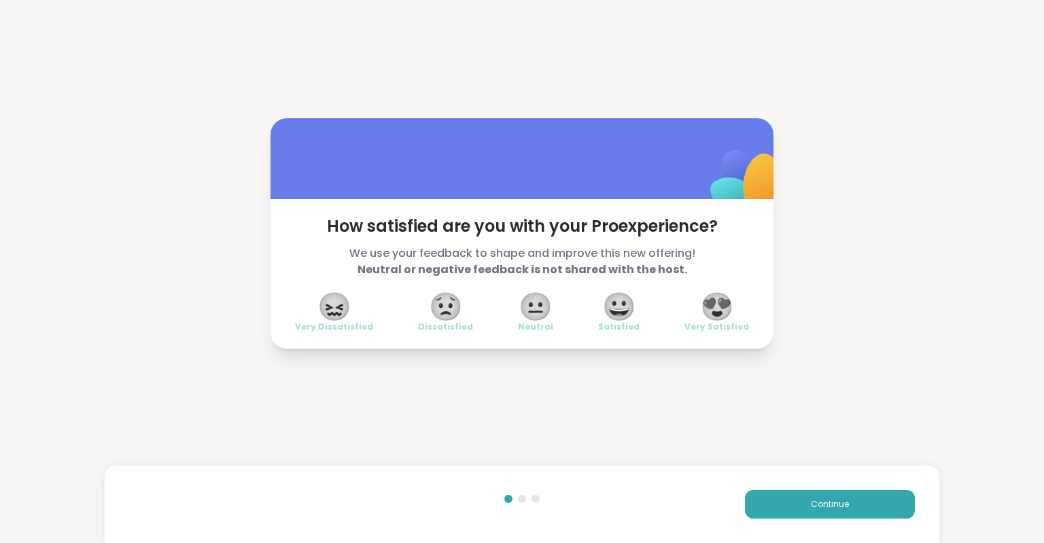
click at [726, 307] on span "😍" at bounding box center [717, 306] width 34 height 24
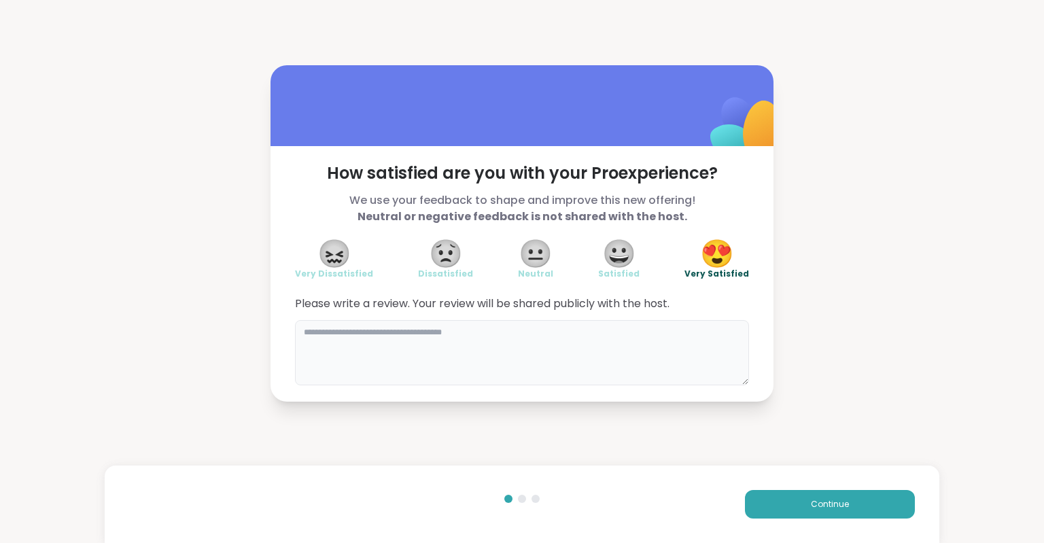
click at [705, 366] on textarea at bounding box center [522, 352] width 454 height 65
click at [421, 332] on textarea "**********" at bounding box center [522, 352] width 454 height 65
click at [434, 339] on textarea "**********" at bounding box center [522, 352] width 454 height 65
click at [426, 330] on textarea "**********" at bounding box center [522, 352] width 454 height 65
type textarea "**********"
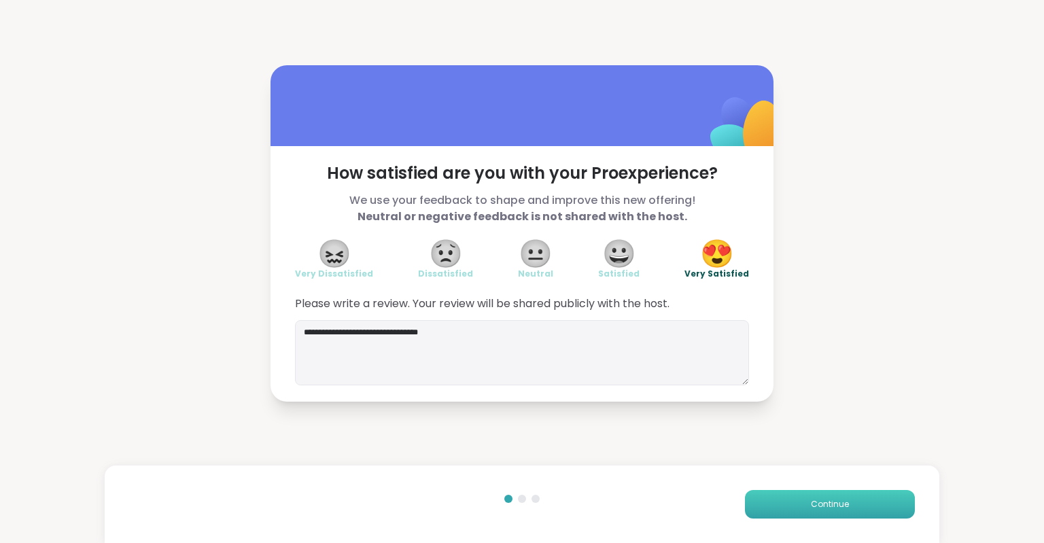
click at [806, 508] on button "Continue" at bounding box center [830, 504] width 170 height 29
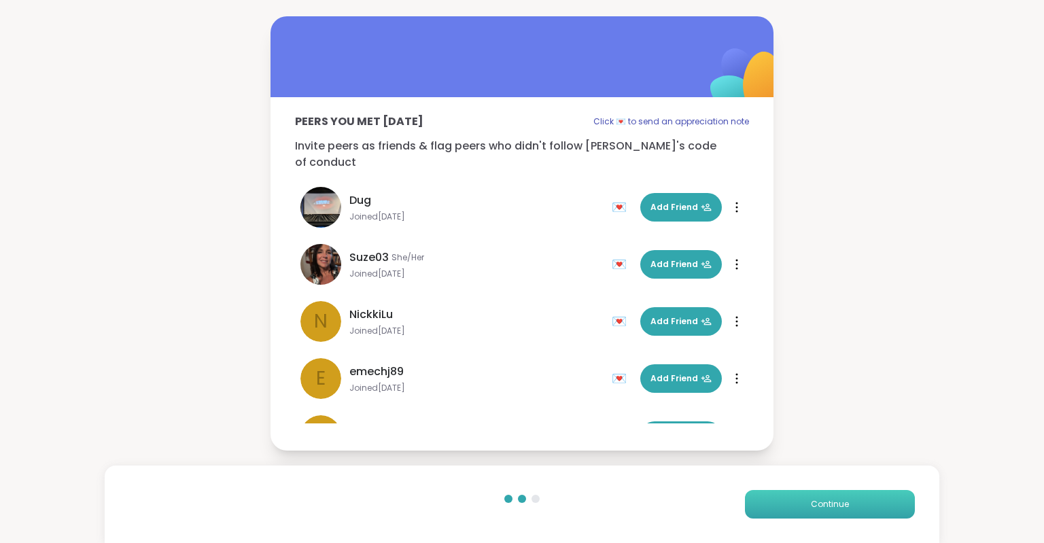
click at [817, 504] on span "Continue" at bounding box center [830, 504] width 38 height 12
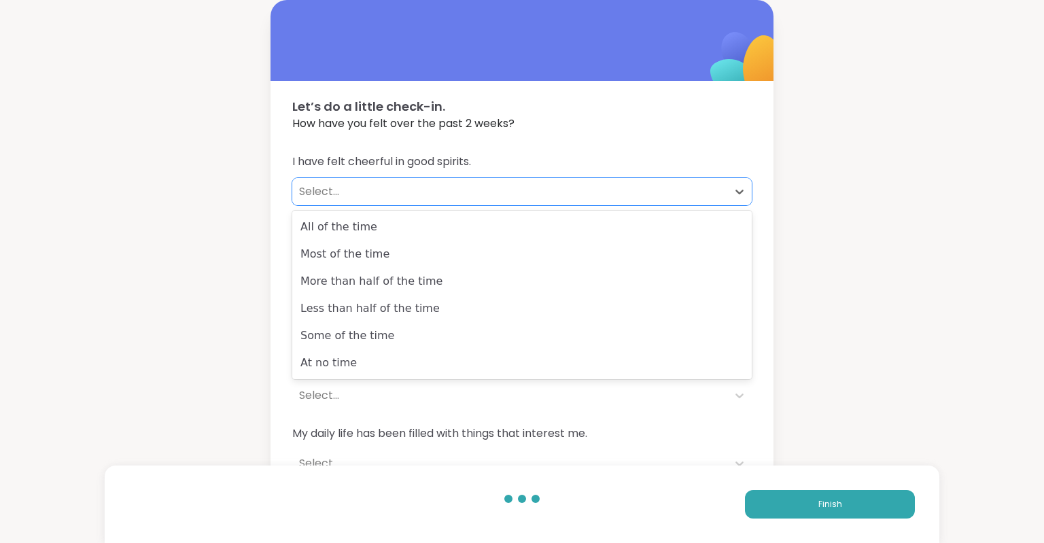
click at [415, 184] on div "Select..." at bounding box center [510, 192] width 422 height 16
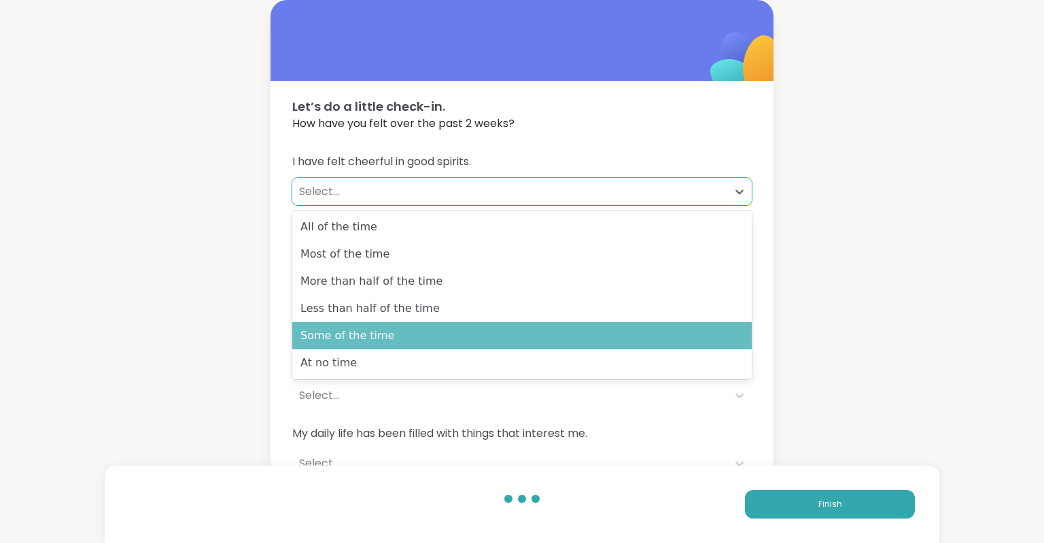
click at [377, 341] on div "Some of the time" at bounding box center [522, 335] width 460 height 27
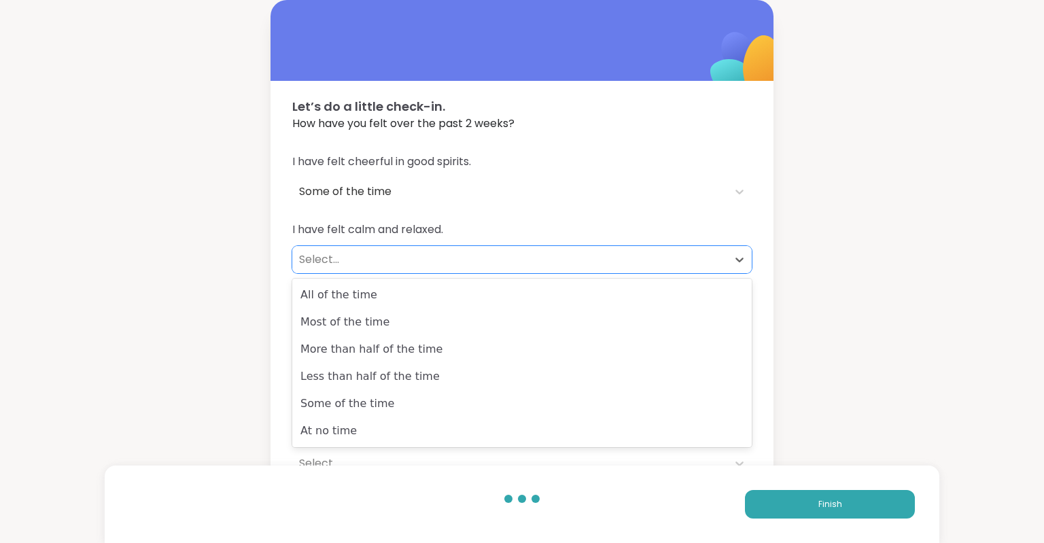
click at [379, 249] on div "Select..." at bounding box center [509, 259] width 435 height 27
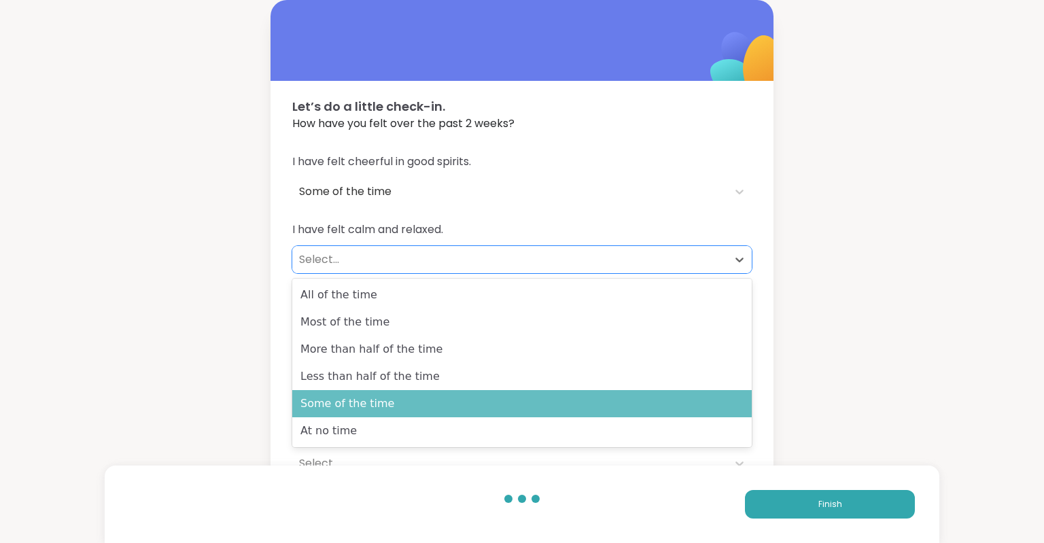
click at [367, 401] on div "Some of the time" at bounding box center [522, 403] width 460 height 27
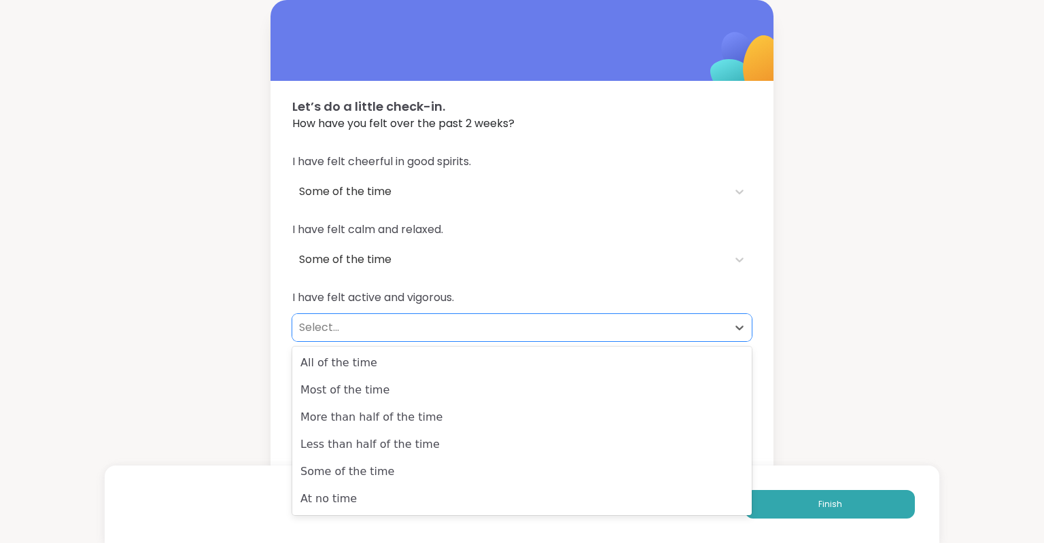
click at [370, 326] on div "Select..." at bounding box center [510, 328] width 422 height 16
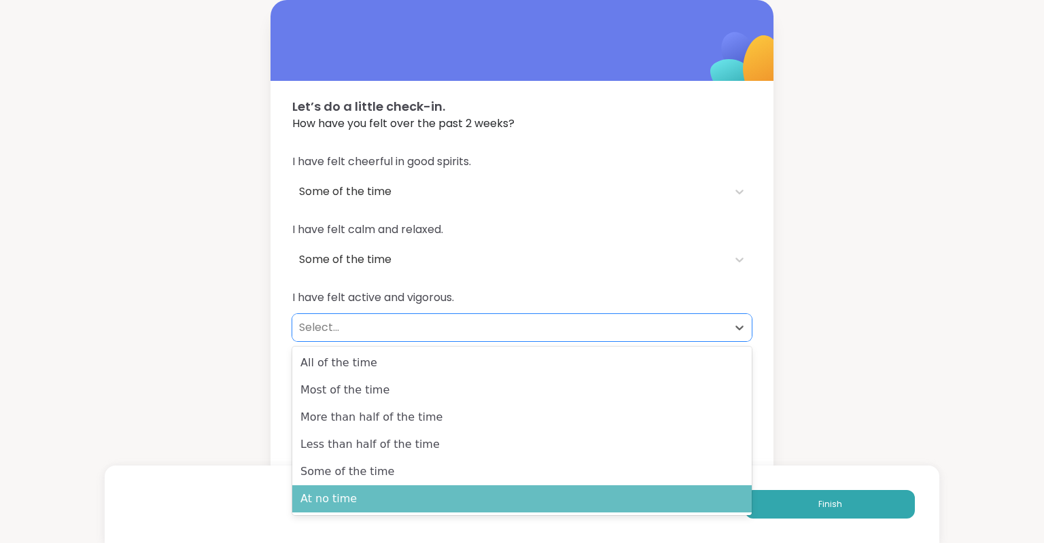
click at [351, 498] on div "At no time" at bounding box center [522, 498] width 460 height 27
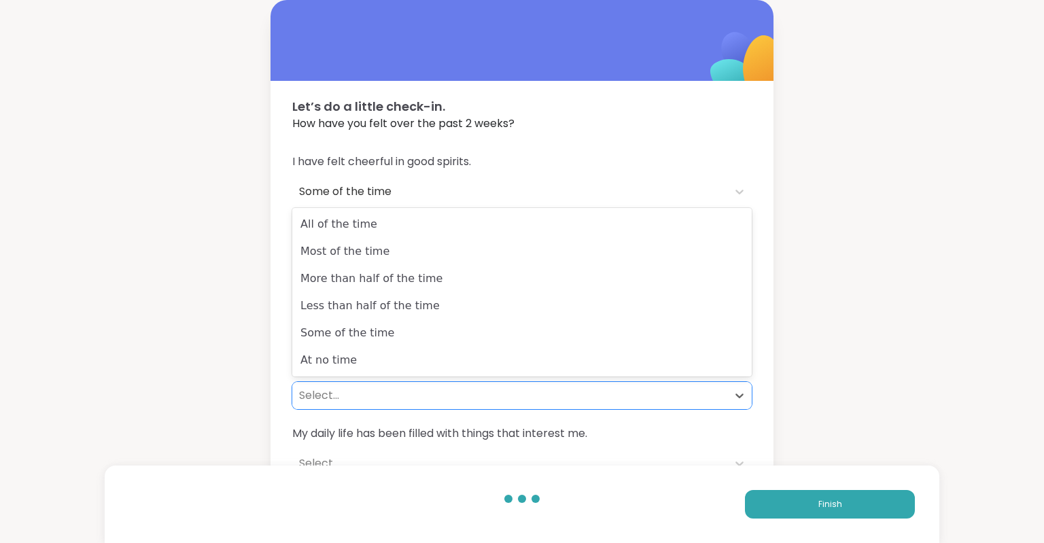
click at [362, 393] on div "Select..." at bounding box center [510, 396] width 422 height 16
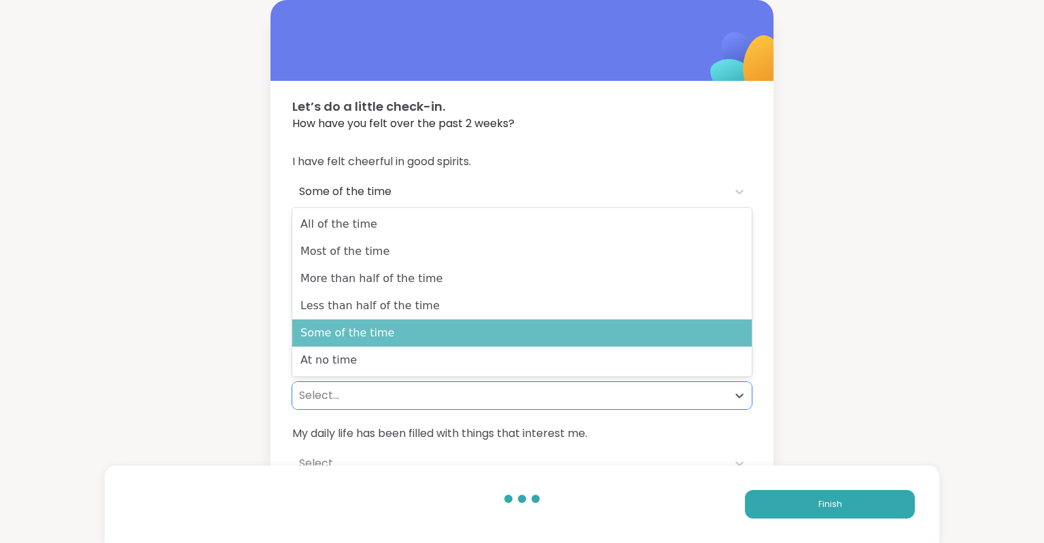
click at [371, 339] on div "Some of the time" at bounding box center [522, 333] width 460 height 27
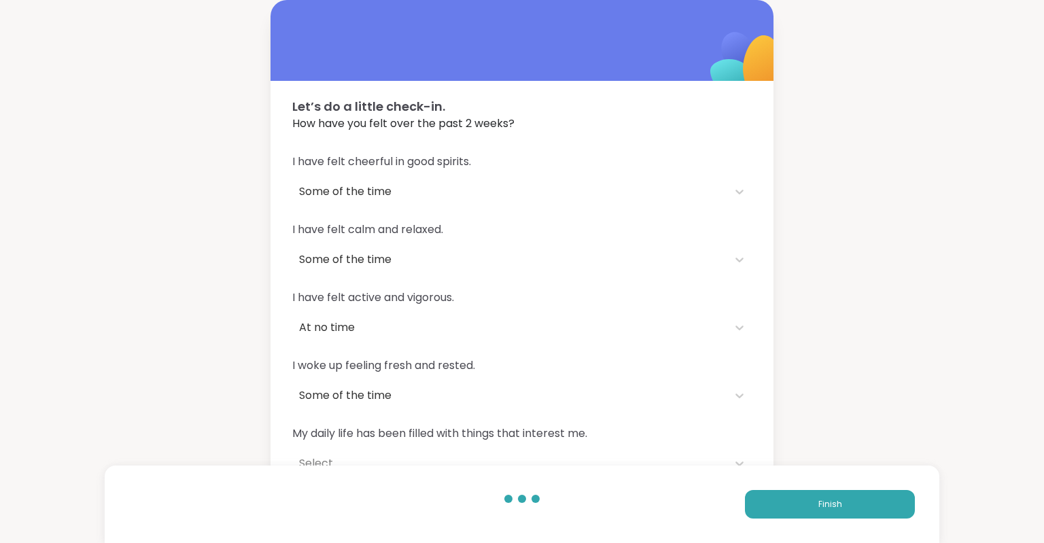
click at [187, 322] on div "Let’s do a little check-in. How have you felt over the past 2 weeks? I have fel…" at bounding box center [522, 247] width 1044 height 494
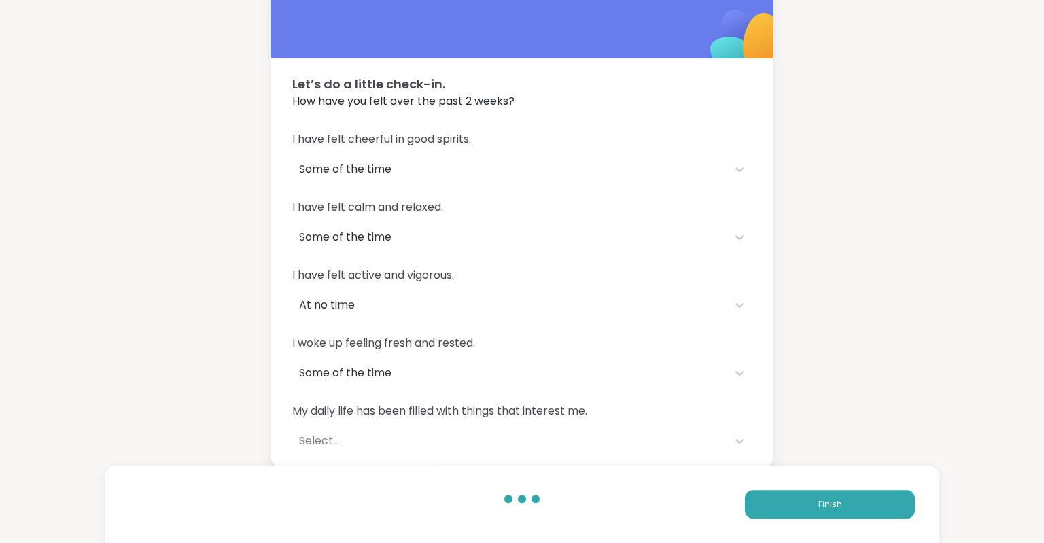
scroll to position [27, 0]
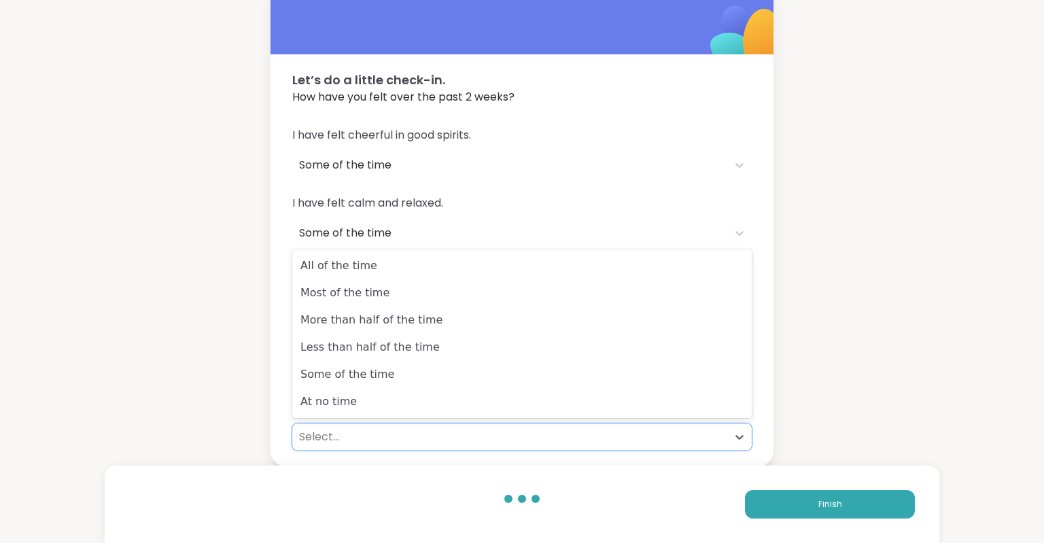
click at [299, 444] on div "Select..." at bounding box center [509, 437] width 435 height 27
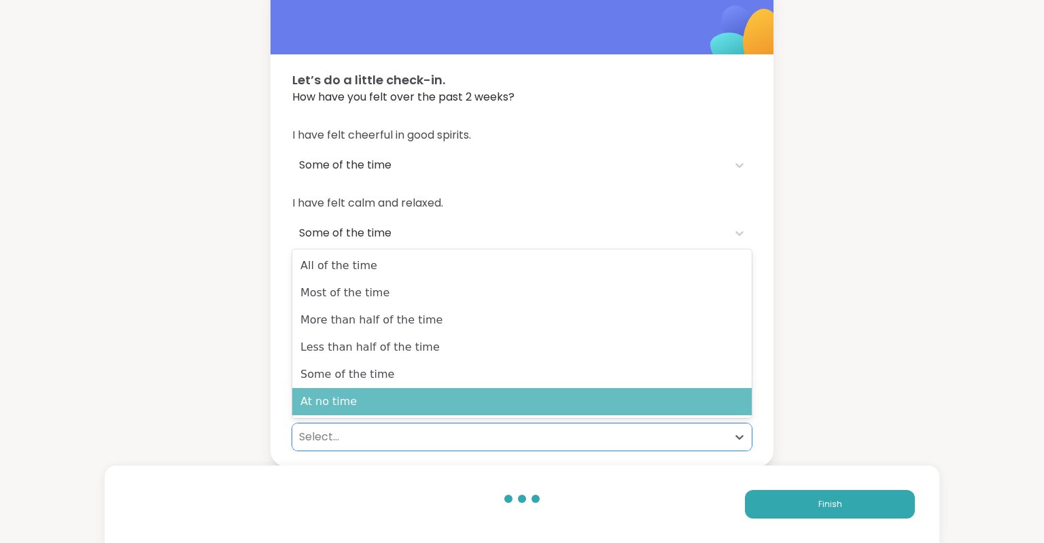
click at [311, 408] on div "At no time" at bounding box center [522, 401] width 460 height 27
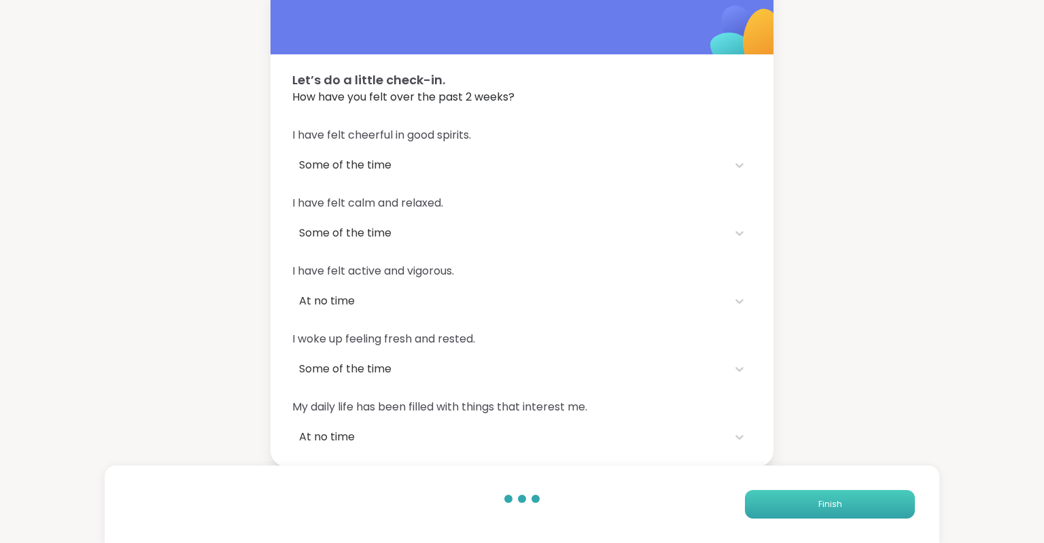
click at [772, 509] on button "Finish" at bounding box center [830, 504] width 170 height 29
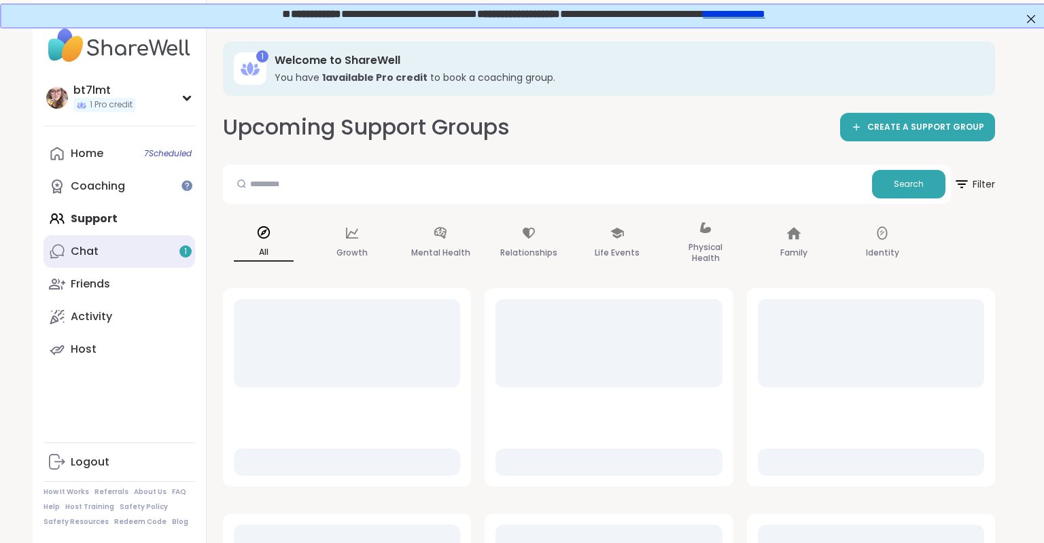
click at [104, 246] on link "Chat 1" at bounding box center [120, 251] width 152 height 33
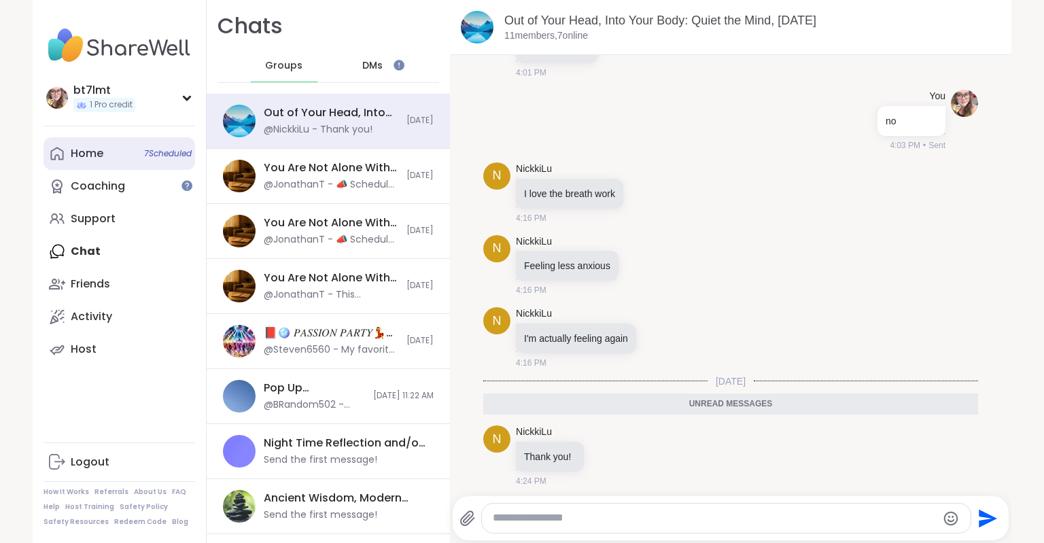
click at [90, 154] on div "Home 7 Scheduled" at bounding box center [87, 153] width 33 height 15
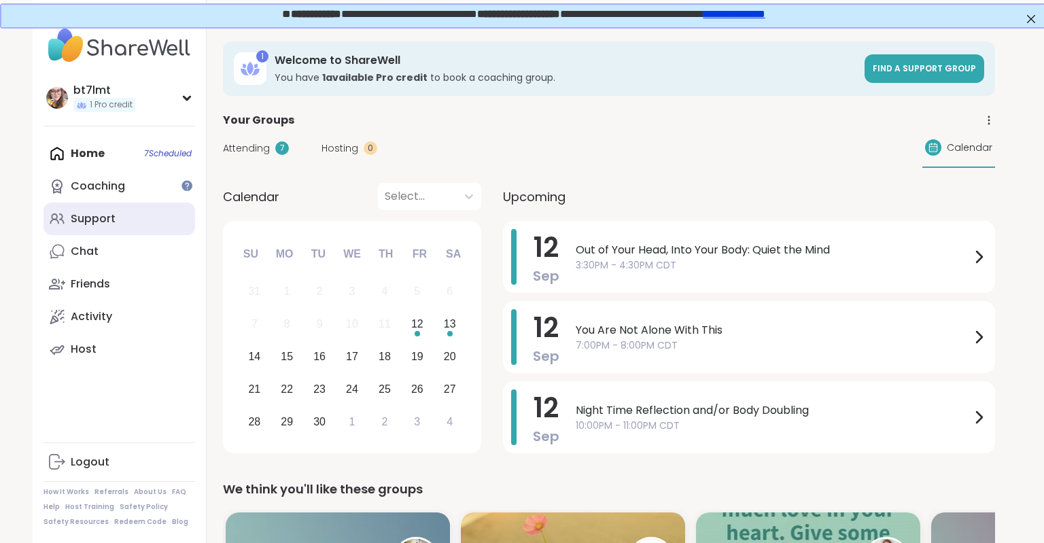
click at [110, 214] on div "Support" at bounding box center [93, 218] width 45 height 15
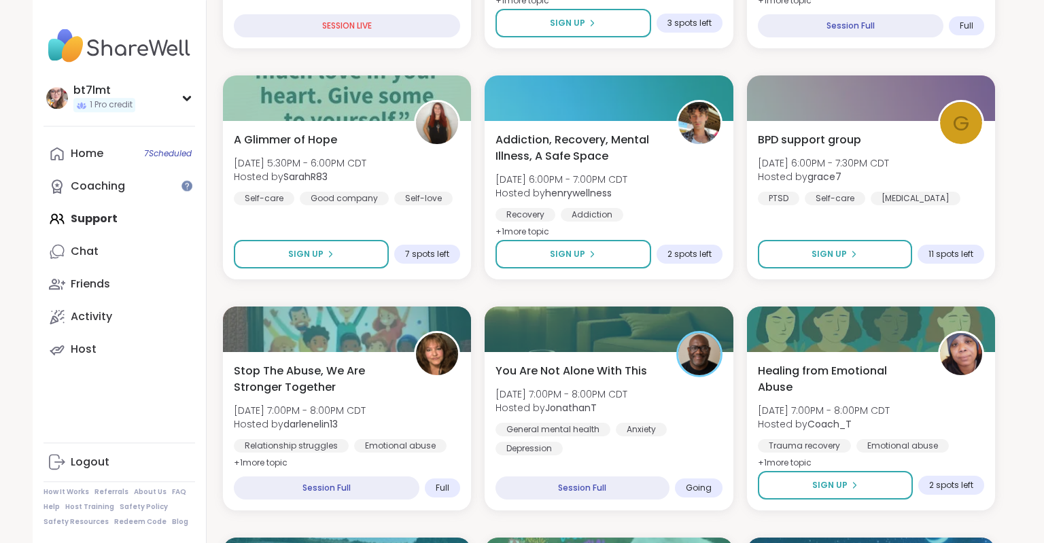
scroll to position [682, 0]
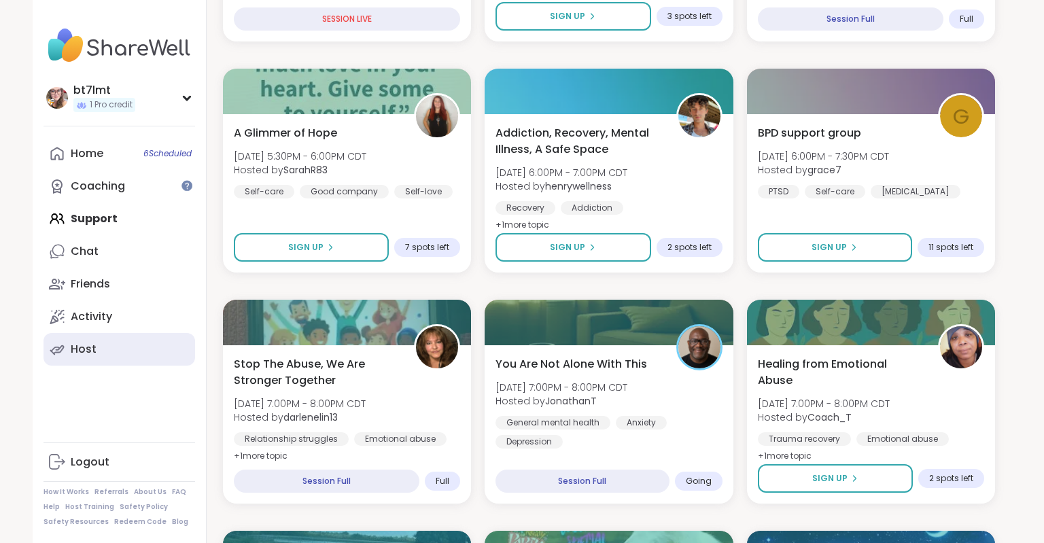
click at [96, 352] on link "Host" at bounding box center [120, 349] width 152 height 33
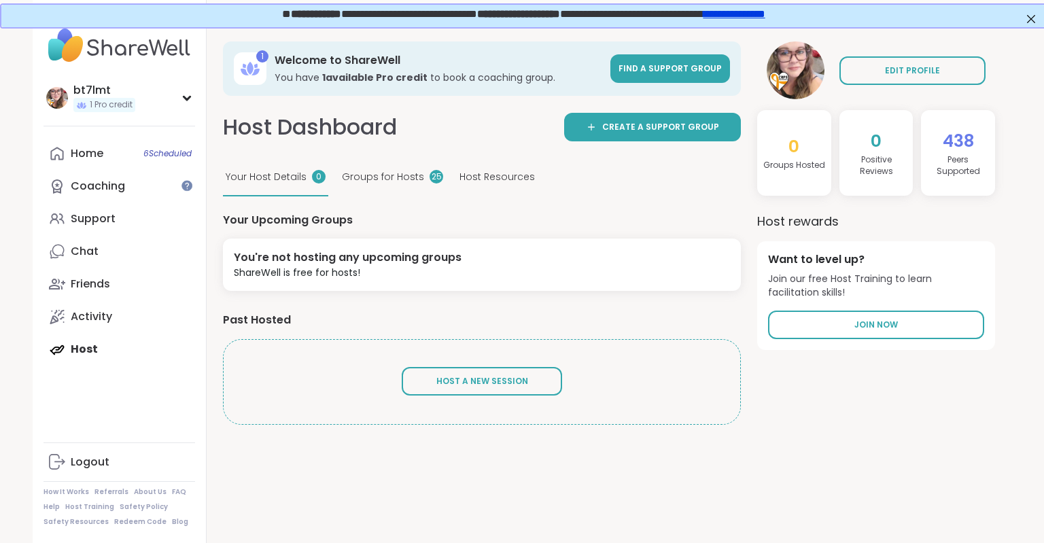
click at [407, 173] on span "Groups for Hosts" at bounding box center [383, 177] width 82 height 14
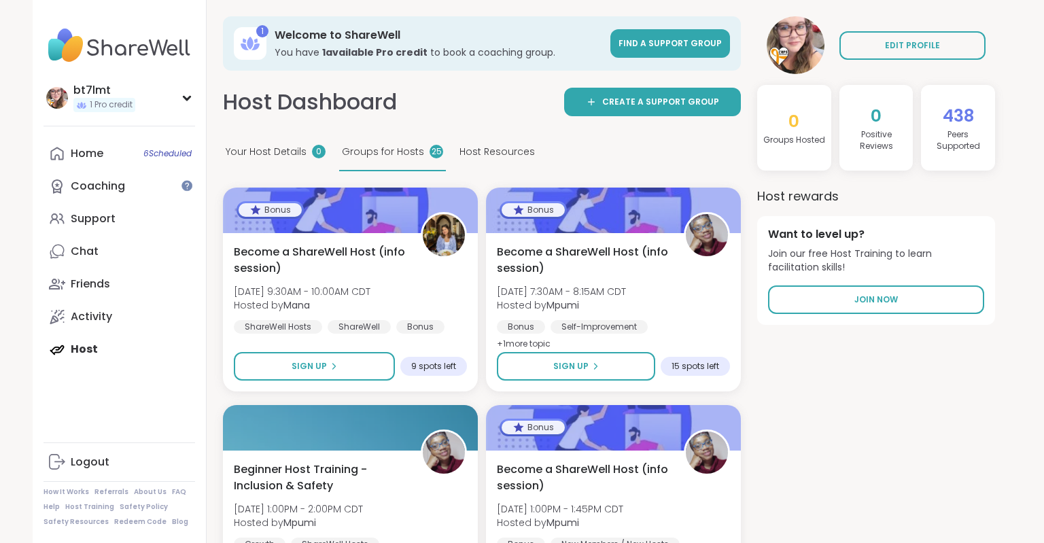
click at [552, 145] on div "Your Host Details 0 Groups for Hosts 25 Host Resources" at bounding box center [482, 152] width 518 height 37
click at [472, 150] on span "Host Resources" at bounding box center [497, 152] width 75 height 14
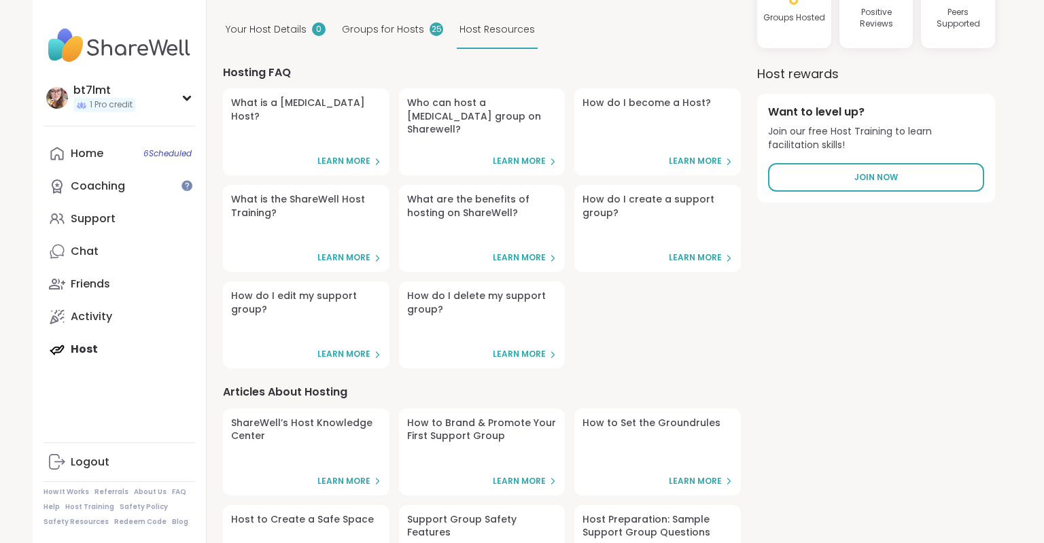
scroll to position [87, 0]
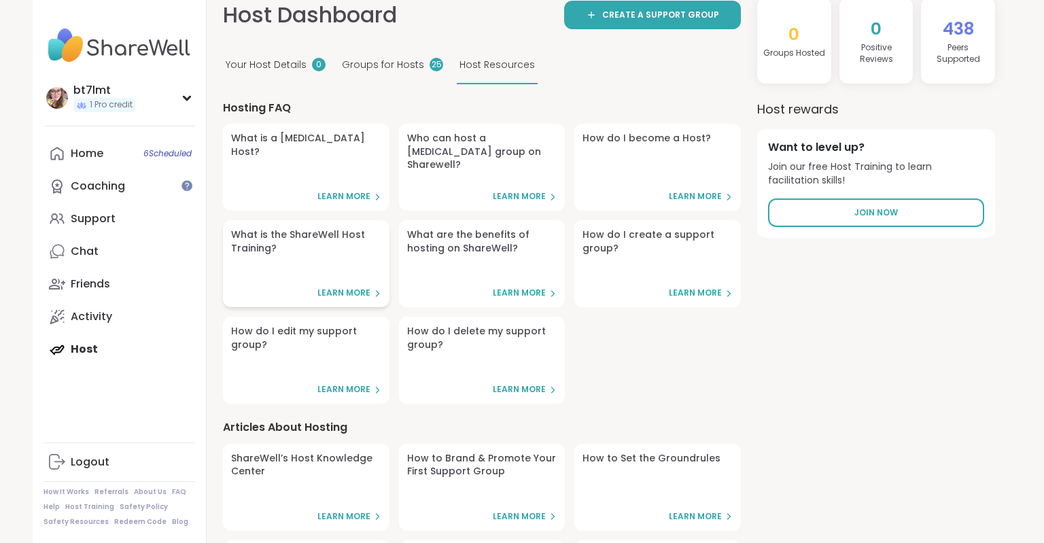
click at [345, 292] on span "Learn More" at bounding box center [344, 294] width 53 height 12
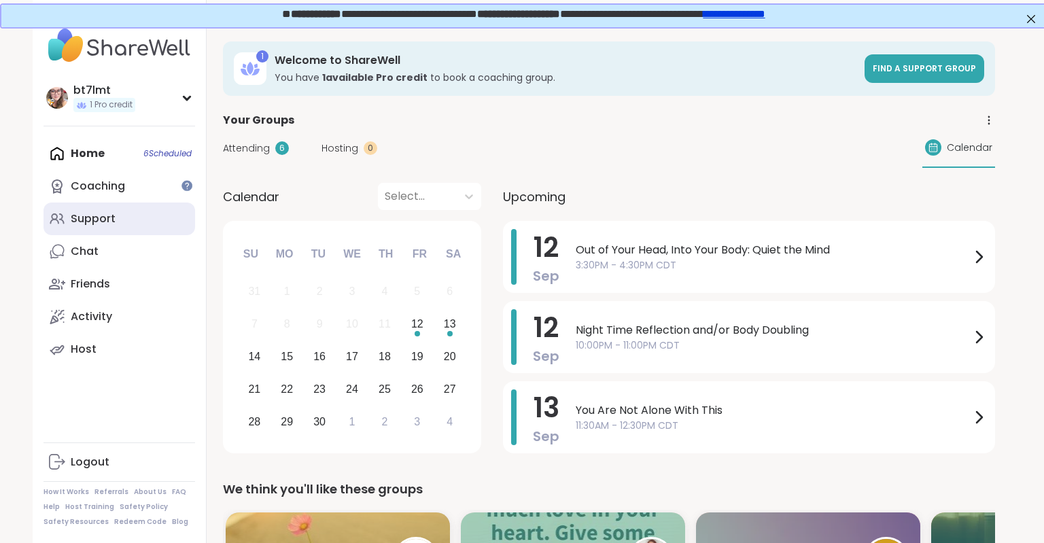
click at [129, 218] on link "Support" at bounding box center [120, 219] width 152 height 33
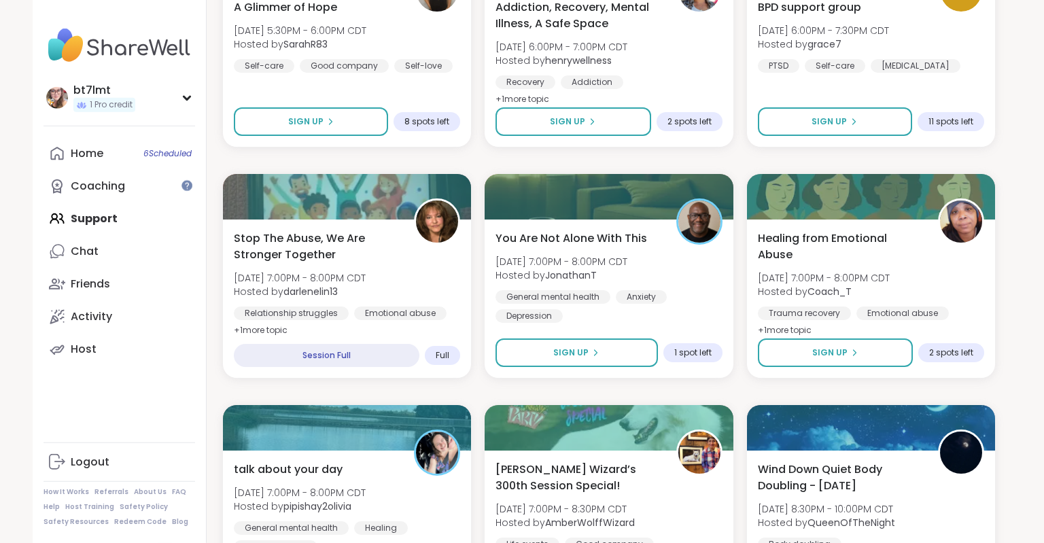
scroll to position [825, 0]
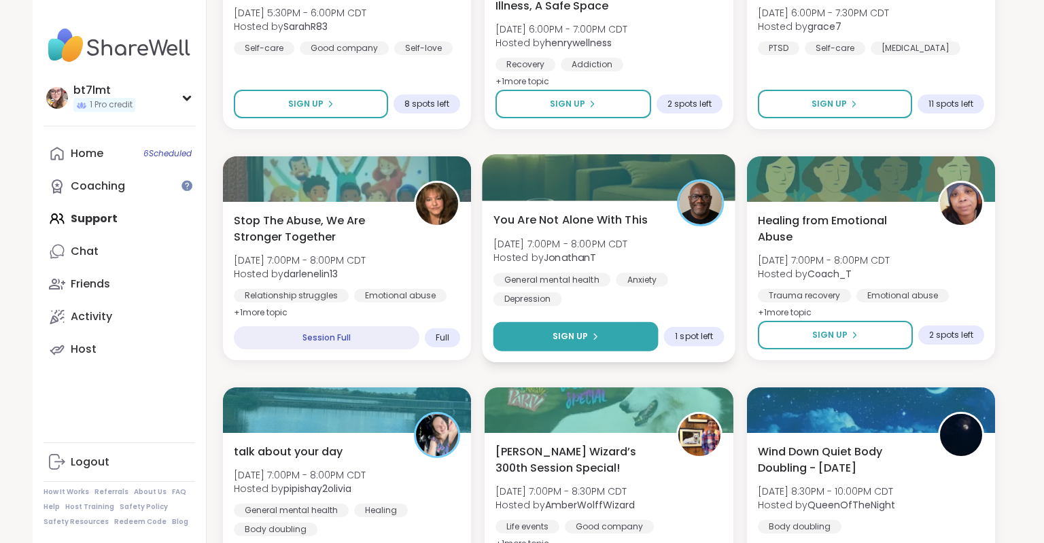
click at [585, 332] on span "Sign Up" at bounding box center [571, 336] width 36 height 12
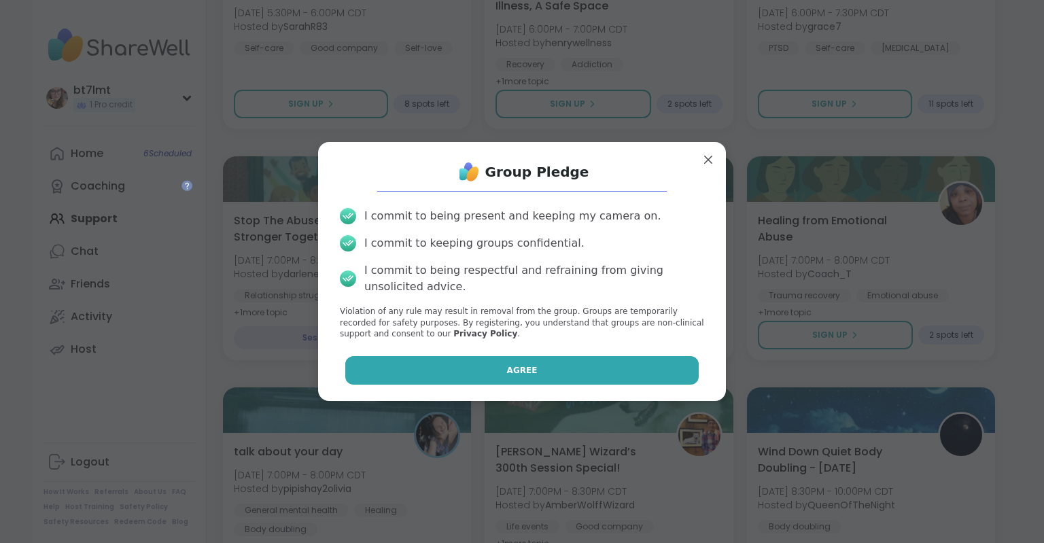
click at [580, 359] on button "Agree" at bounding box center [522, 370] width 354 height 29
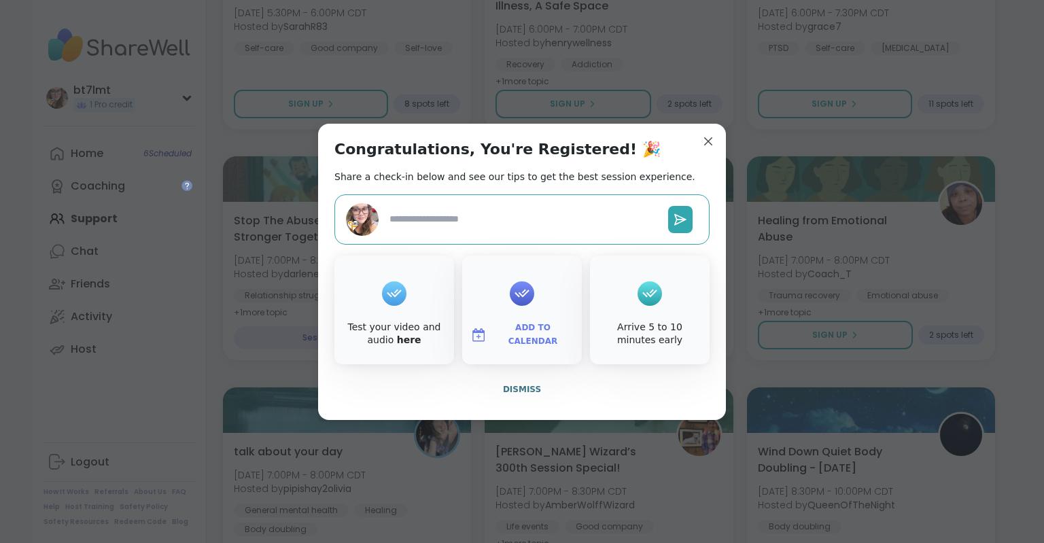
type textarea "*"
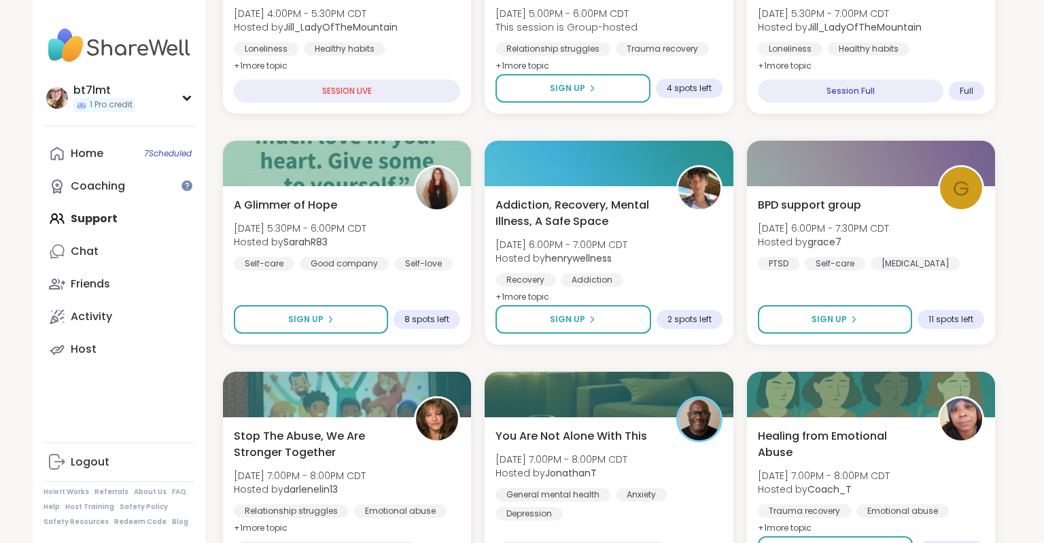
scroll to position [646, 0]
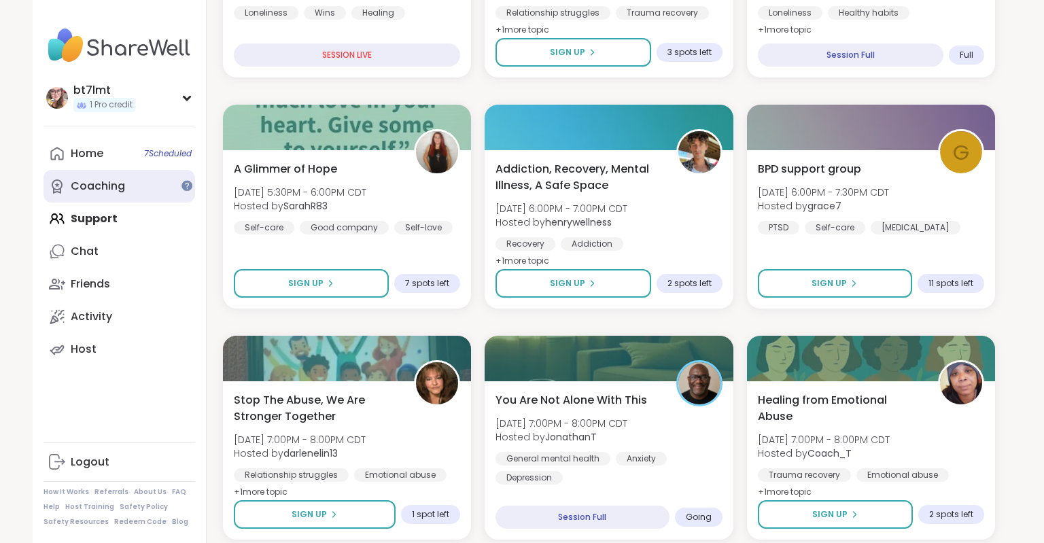
click at [137, 183] on link "Coaching" at bounding box center [120, 186] width 152 height 33
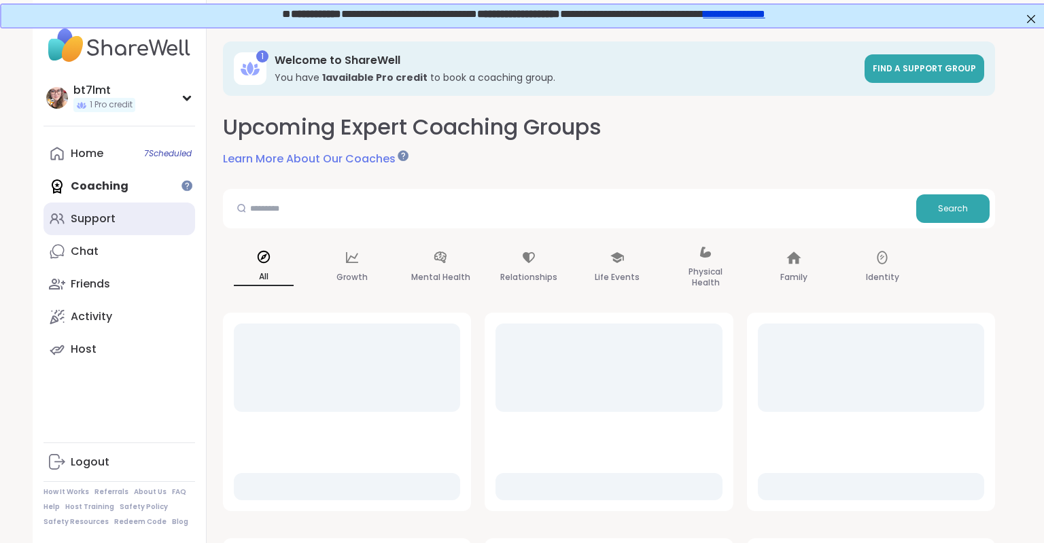
click at [118, 221] on link "Support" at bounding box center [120, 219] width 152 height 33
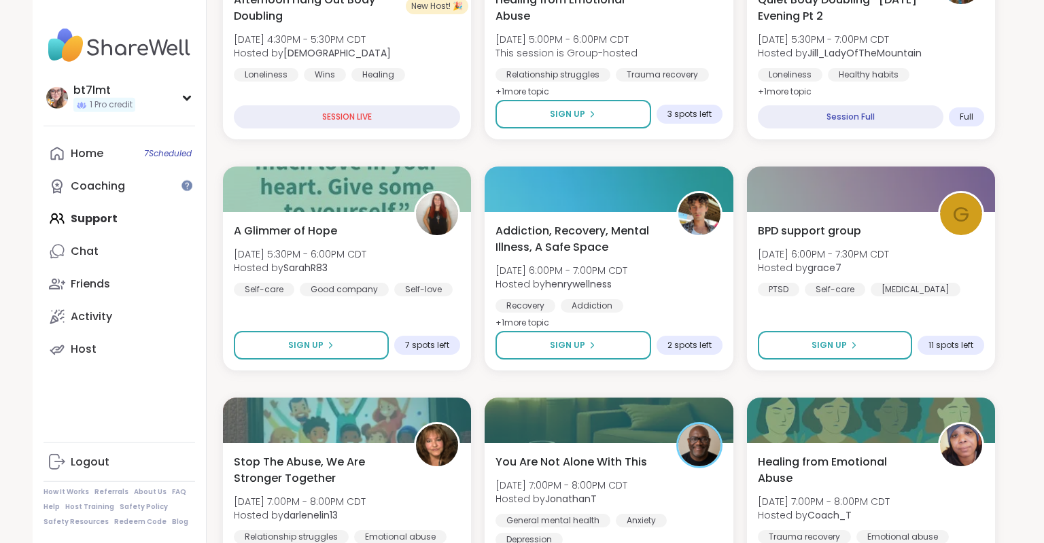
scroll to position [587, 0]
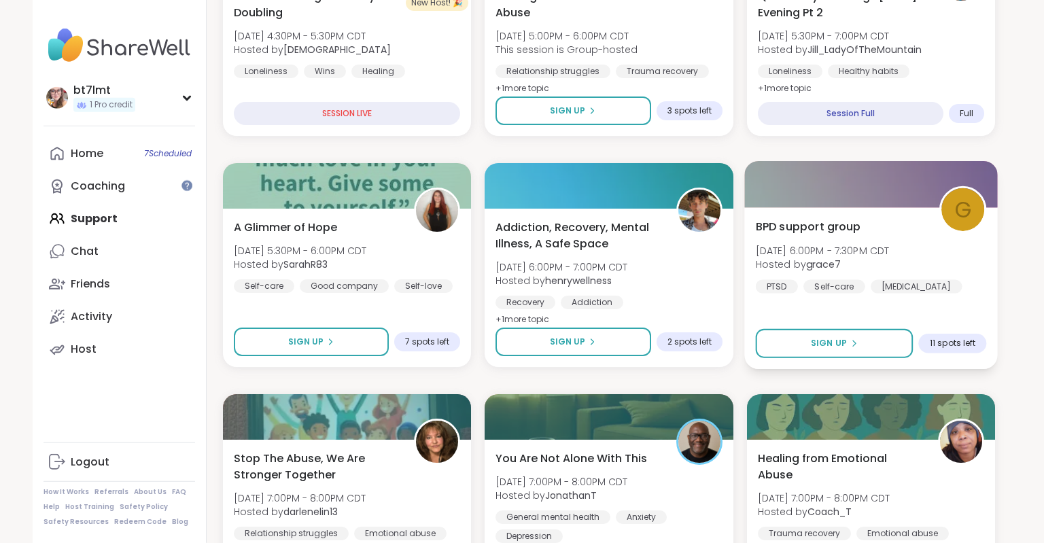
click at [959, 274] on div "BPD support group Fri, Sep 12 | 6:00PM - 7:30PM CDT Hosted by grace7 PTSD Self-…" at bounding box center [870, 255] width 231 height 75
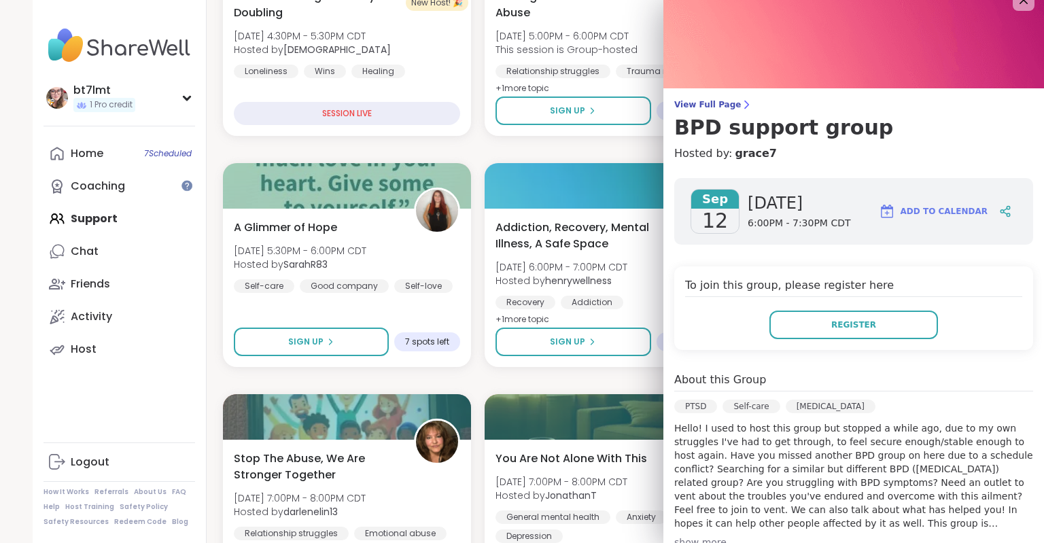
scroll to position [0, 0]
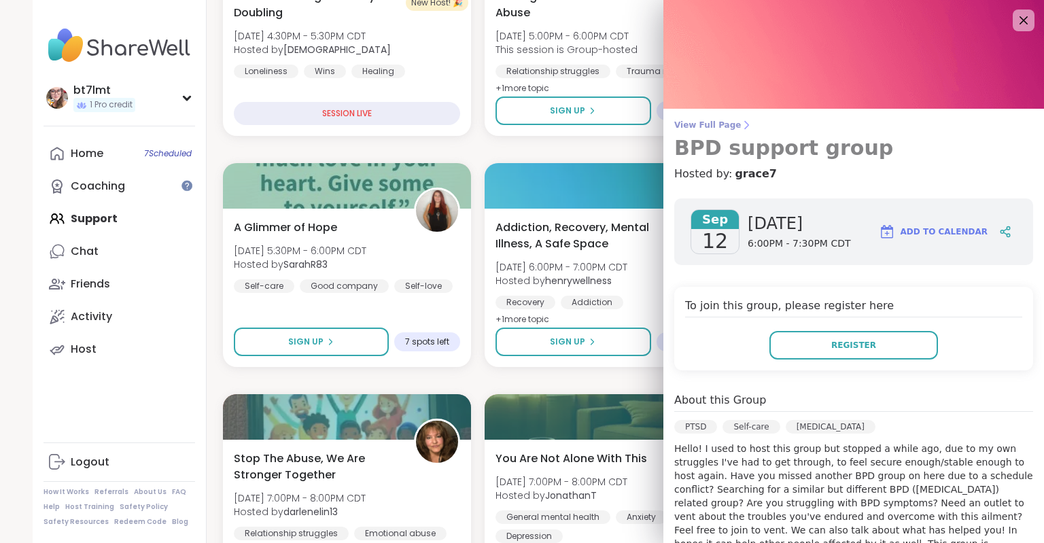
click at [725, 122] on span "View Full Page" at bounding box center [854, 125] width 359 height 11
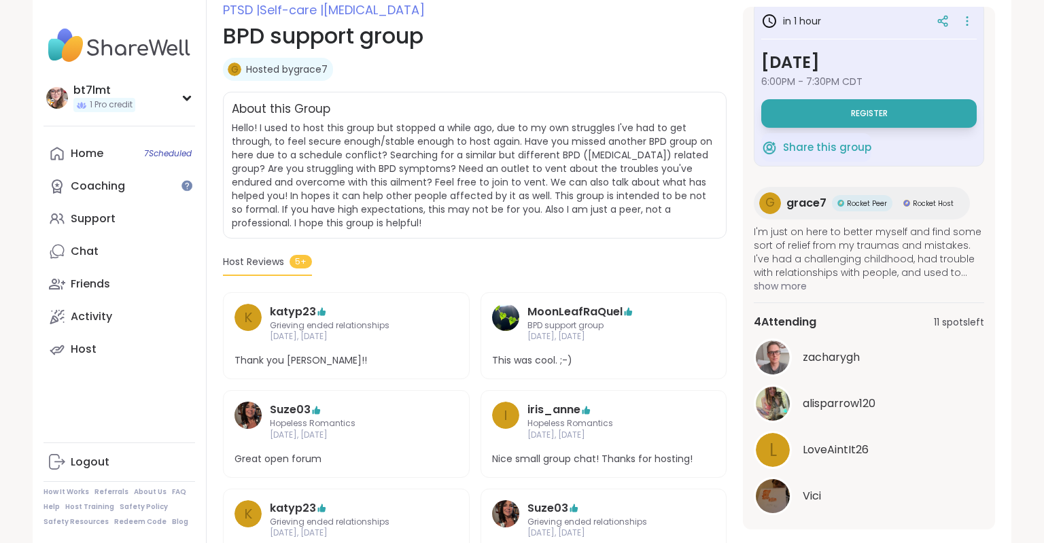
scroll to position [5, 0]
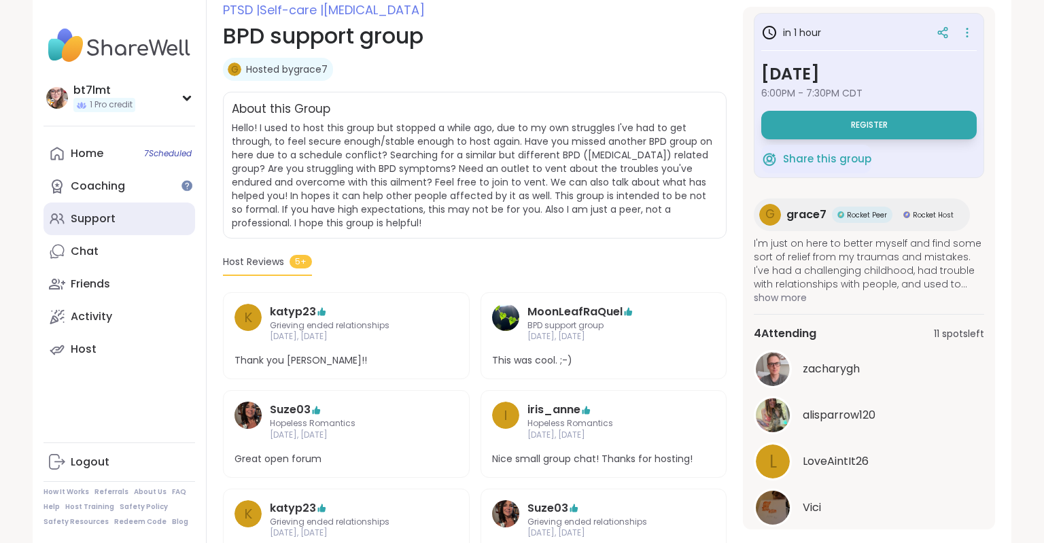
click at [135, 220] on link "Support" at bounding box center [120, 219] width 152 height 33
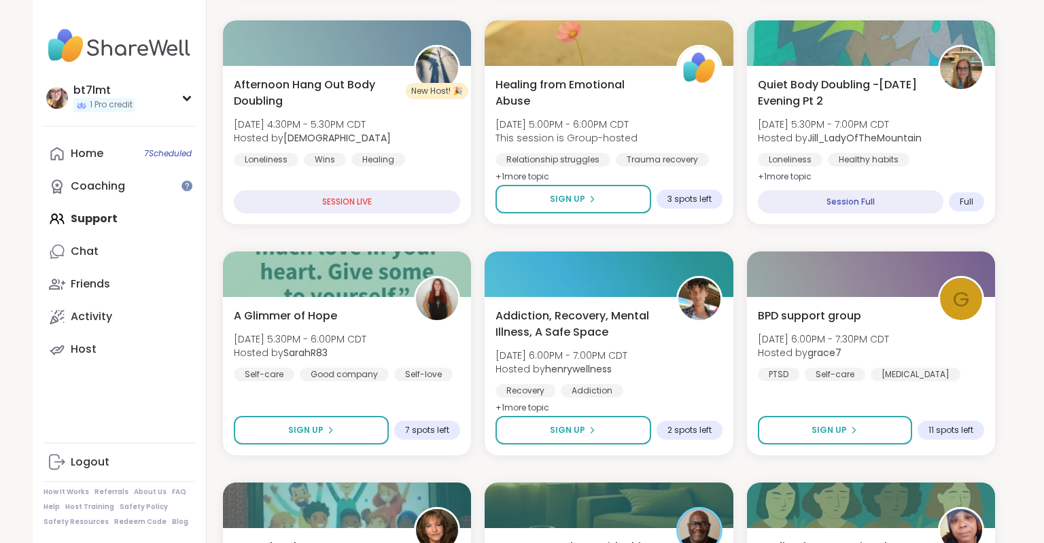
scroll to position [498, 0]
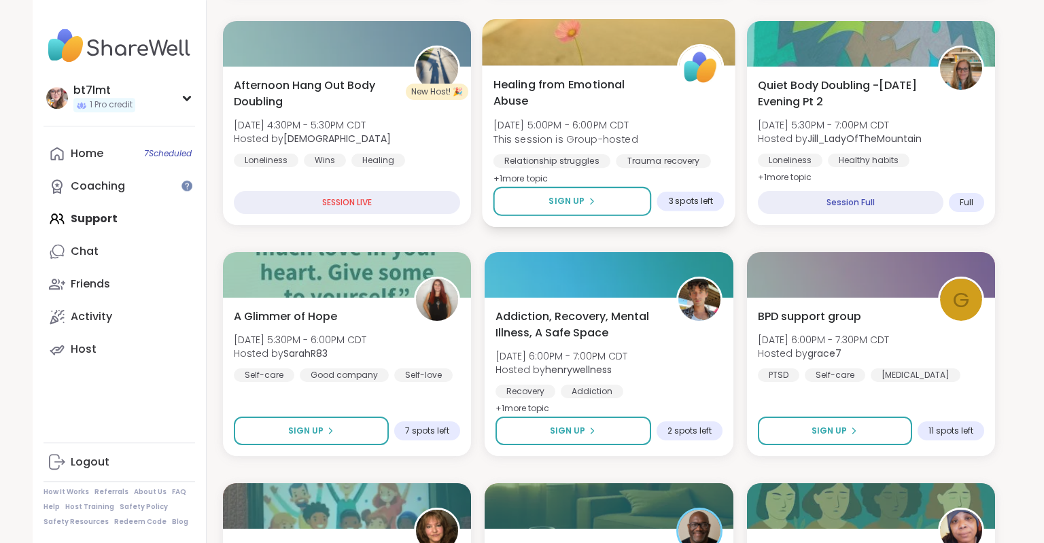
click at [681, 112] on div "Healing from Emotional Abuse Fri, Sep 12 | 5:00PM - 6:00PM CDT This session is …" at bounding box center [609, 131] width 231 height 111
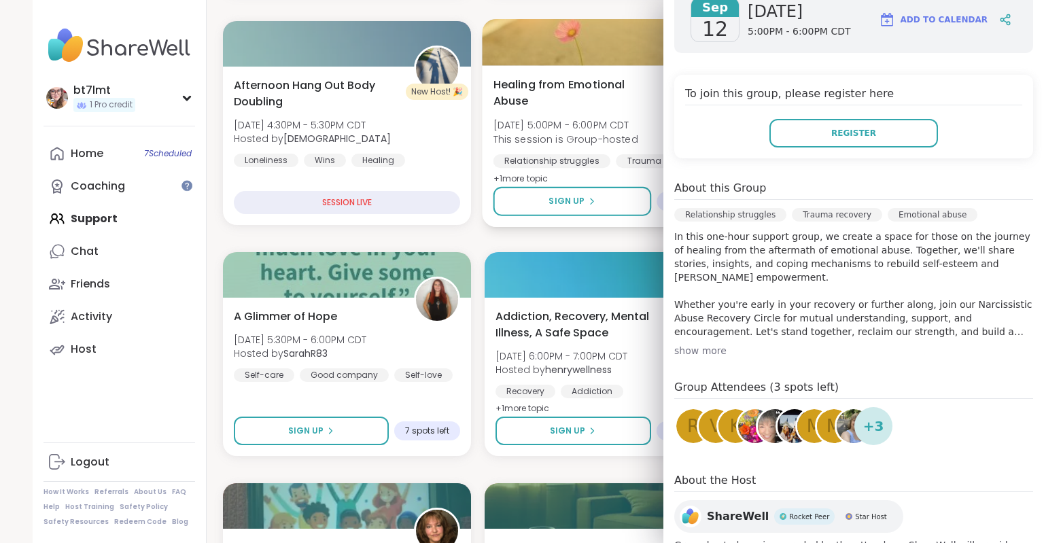
scroll to position [267, 0]
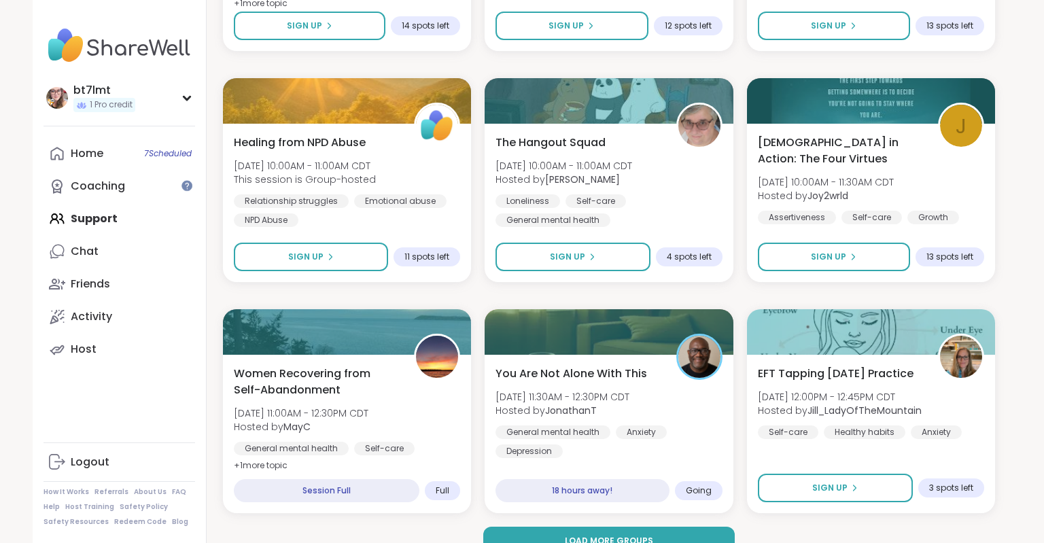
scroll to position [2546, 0]
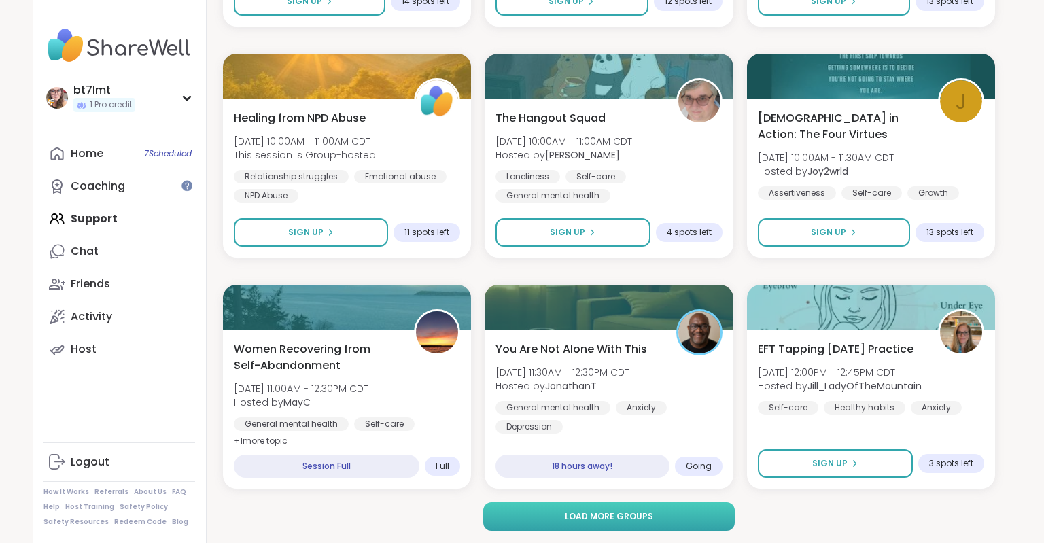
click at [684, 518] on button "Load more groups" at bounding box center [609, 516] width 252 height 29
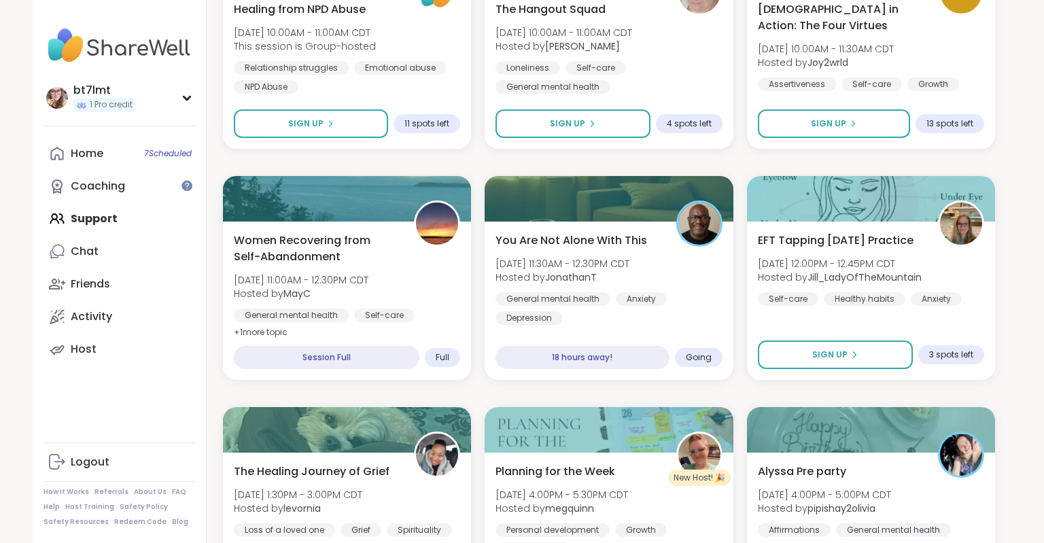
scroll to position [2657, 0]
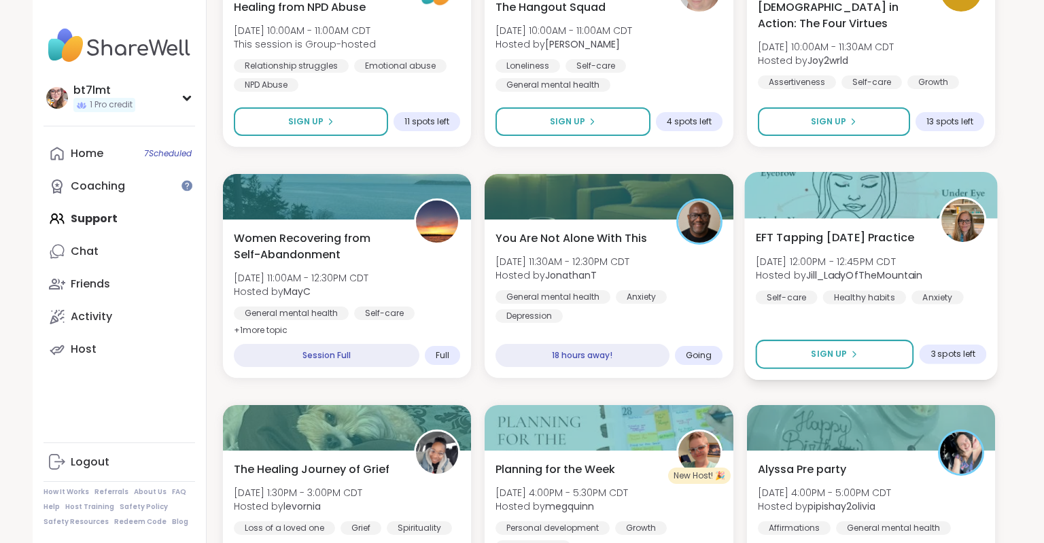
click at [964, 270] on div "EFT Tapping Saturday Practice Sat, Sep 13 | 12:00PM - 12:45PM CDT Hosted by Jil…" at bounding box center [870, 266] width 231 height 75
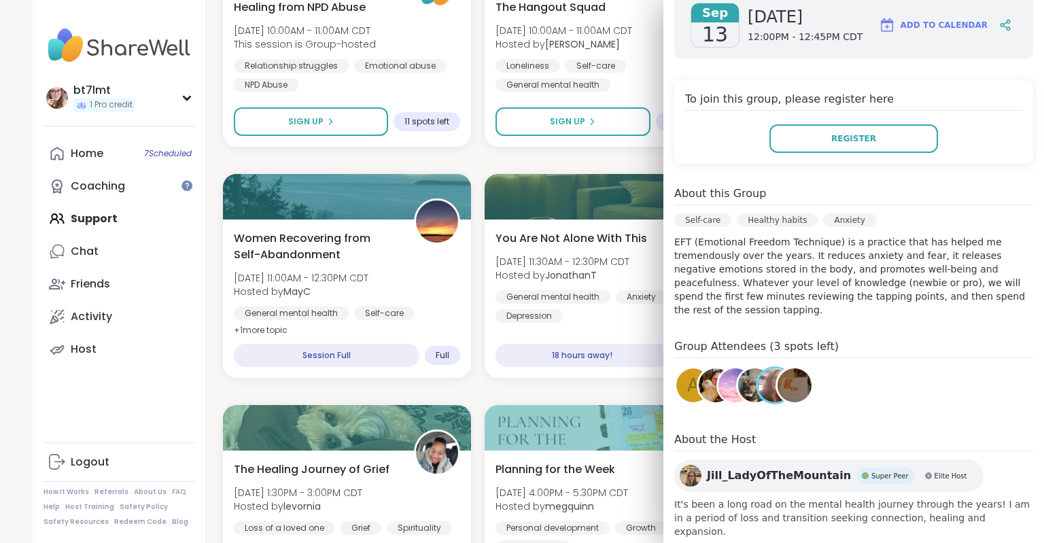
scroll to position [202, 0]
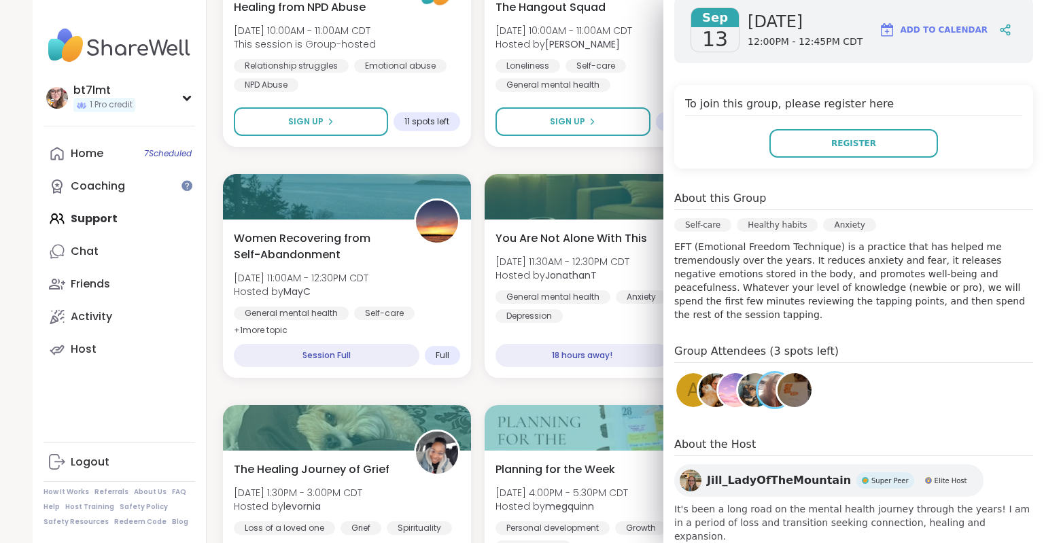
click at [645, 391] on div "Social Anxiety Support Fri, Sep 12 | 4:00PM - 5:00PM CDT This session is Group-…" at bounding box center [609, 391] width 772 height 5521
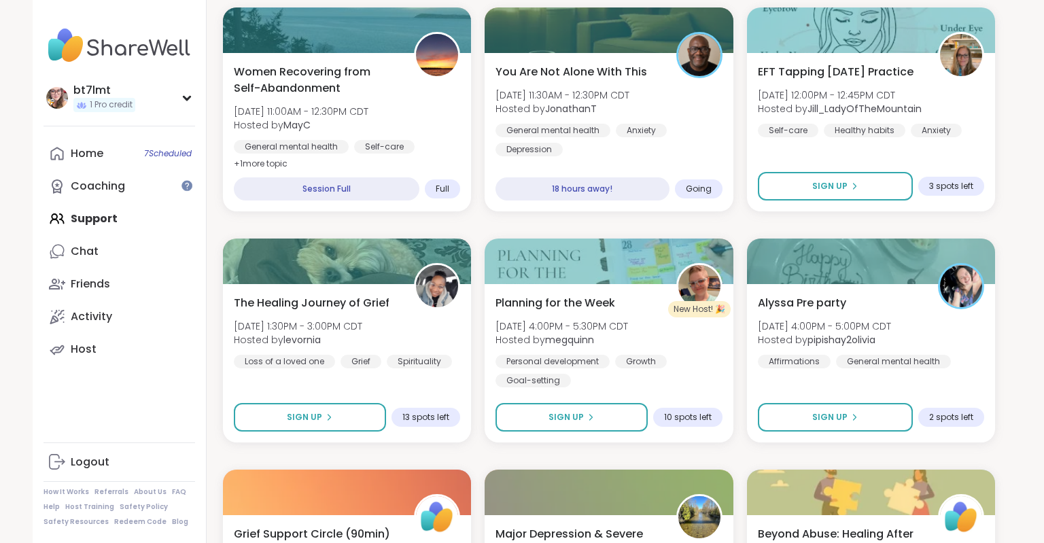
scroll to position [2826, 0]
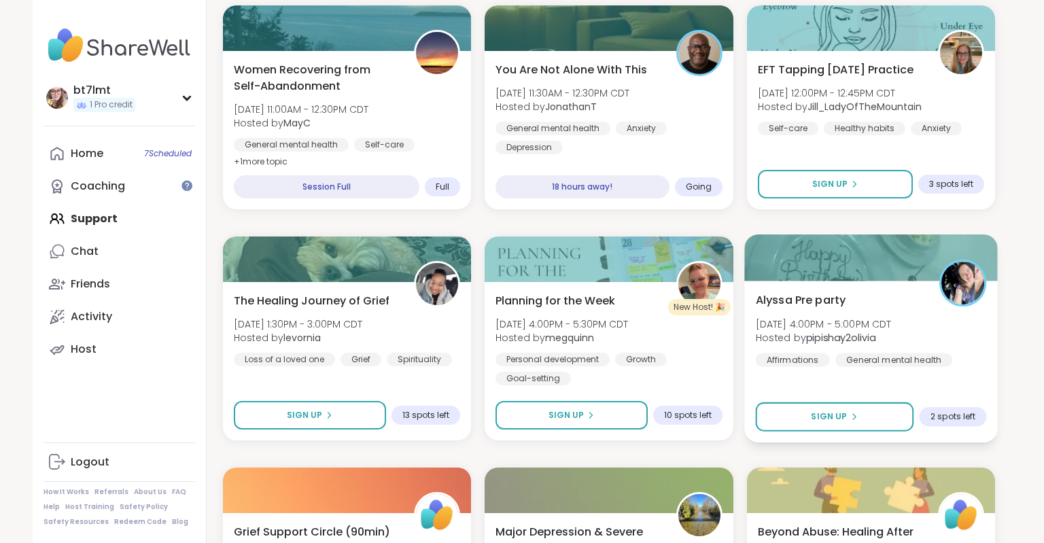
click at [972, 332] on div "Alyssa Pre party Sat, Sep 13 | 4:00PM - 5:00PM CDT Hosted by pipishay2olivia Af…" at bounding box center [870, 329] width 231 height 75
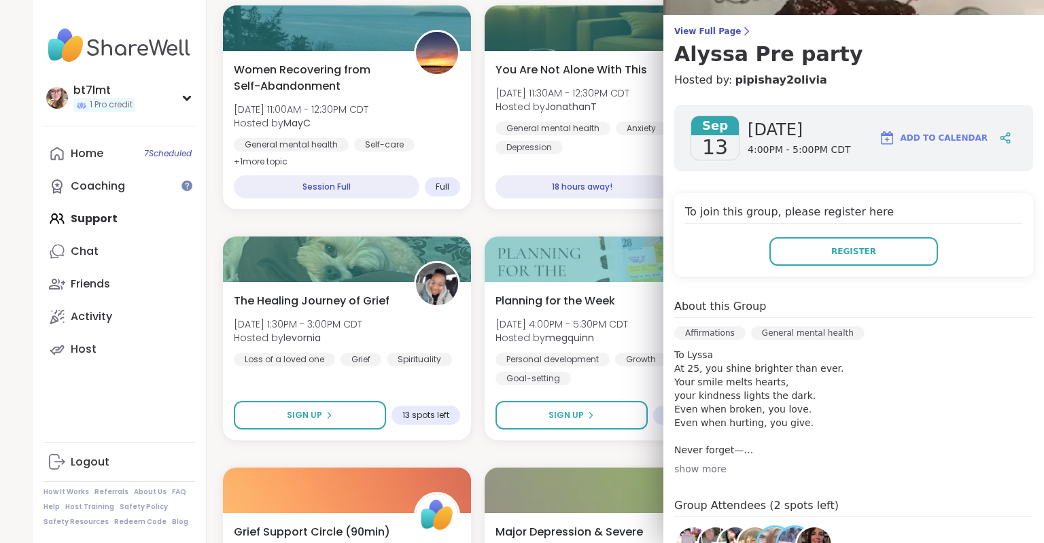
scroll to position [108, 0]
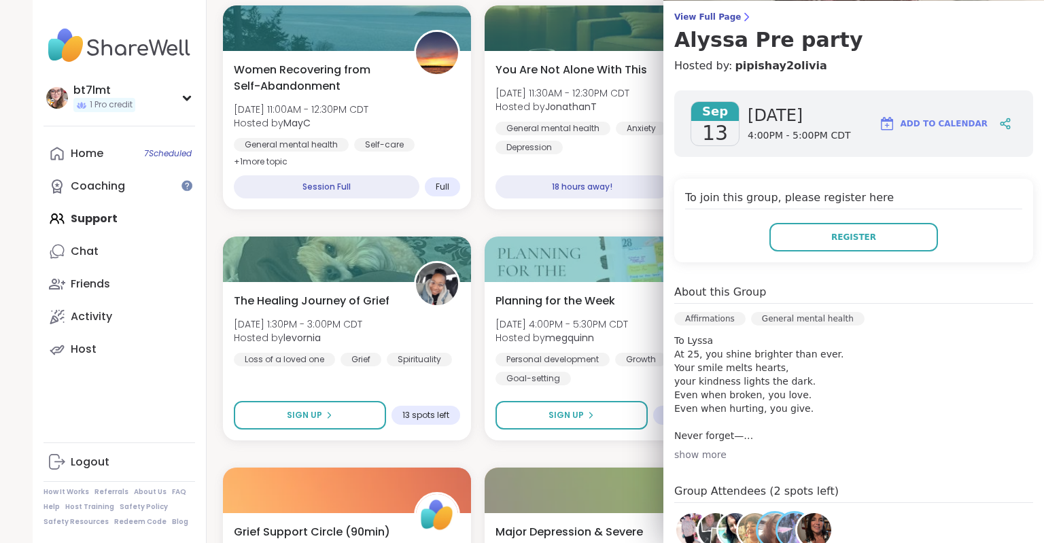
click at [718, 460] on div "show more" at bounding box center [854, 455] width 359 height 14
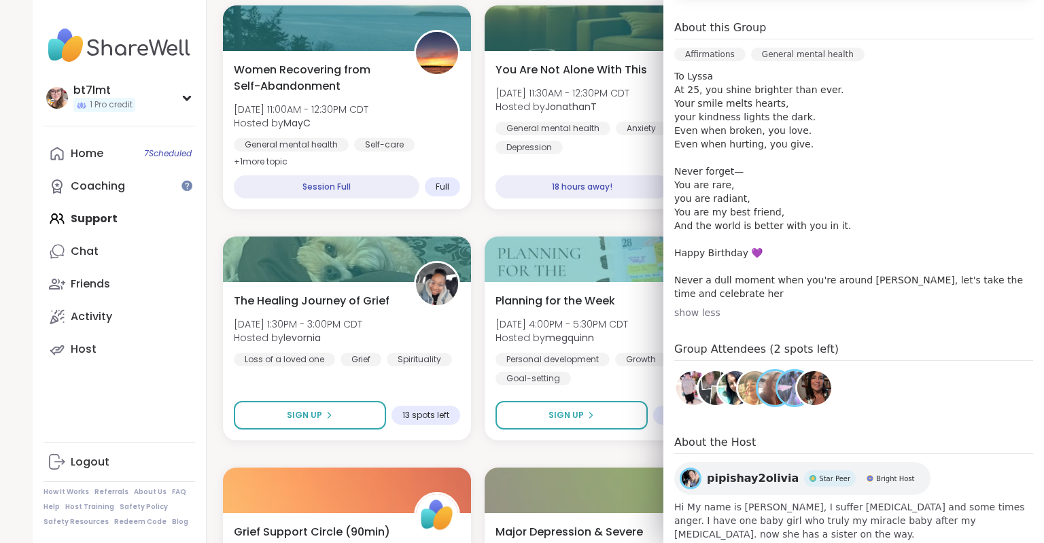
scroll to position [373, 0]
click at [649, 449] on div "Social Anxiety Support Fri, Sep 12 | 4:00PM - 5:00PM CDT This session is Group-…" at bounding box center [609, 222] width 772 height 5521
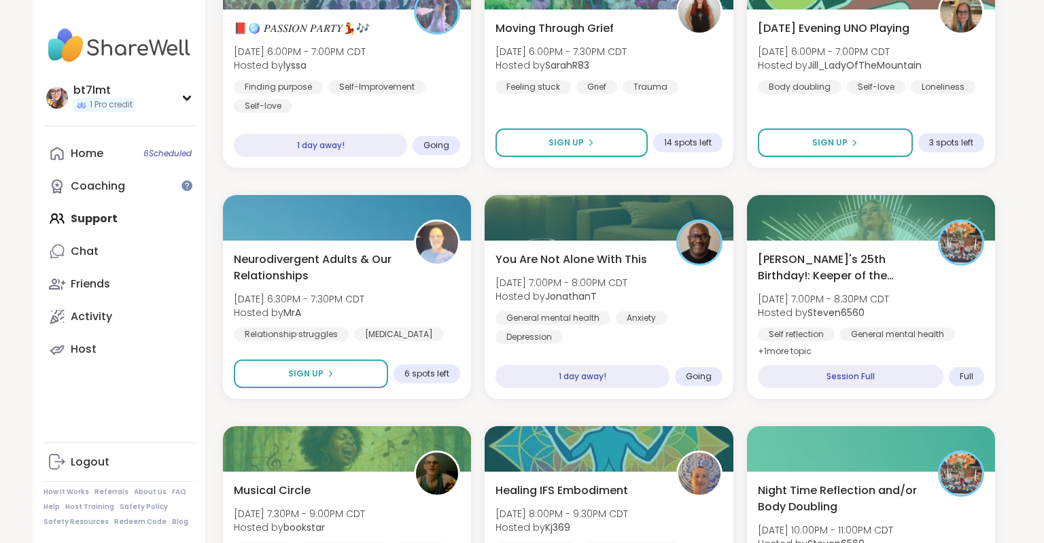
scroll to position [3562, 0]
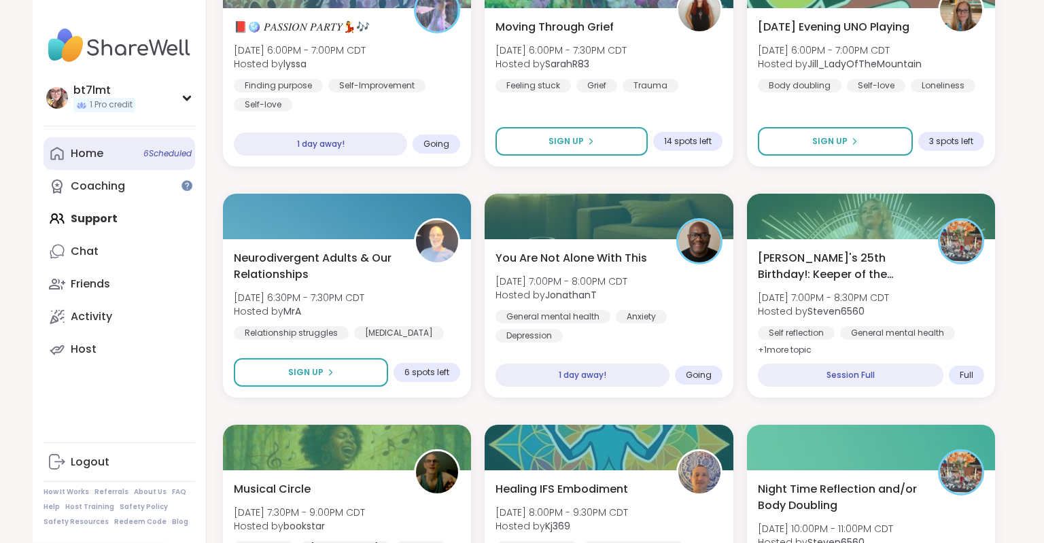
click at [126, 152] on link "Home 6 Scheduled" at bounding box center [120, 153] width 152 height 33
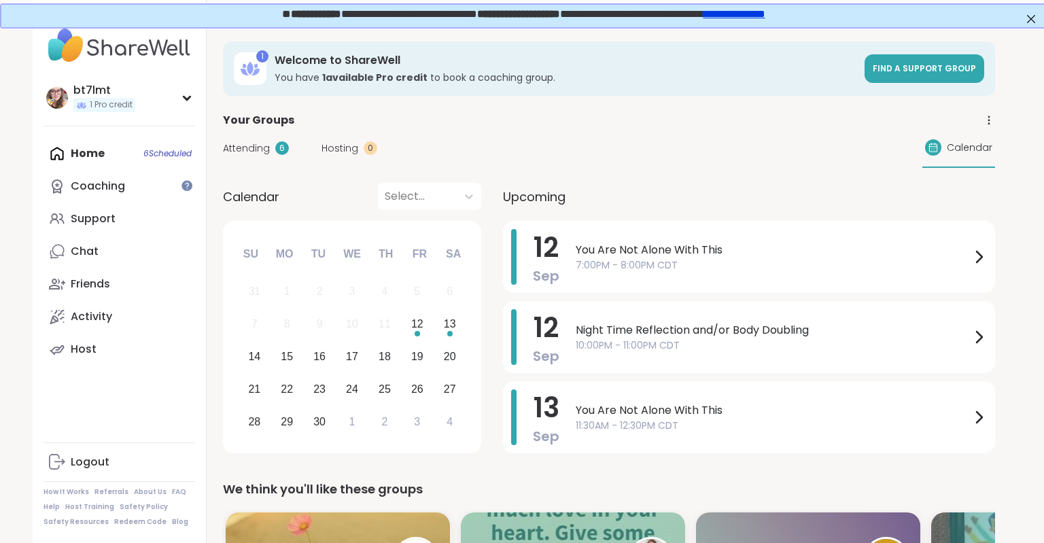
click at [283, 157] on div "Attending 6 Hosting 0 Calendar" at bounding box center [609, 148] width 772 height 39
click at [257, 147] on span "Attending" at bounding box center [246, 148] width 47 height 14
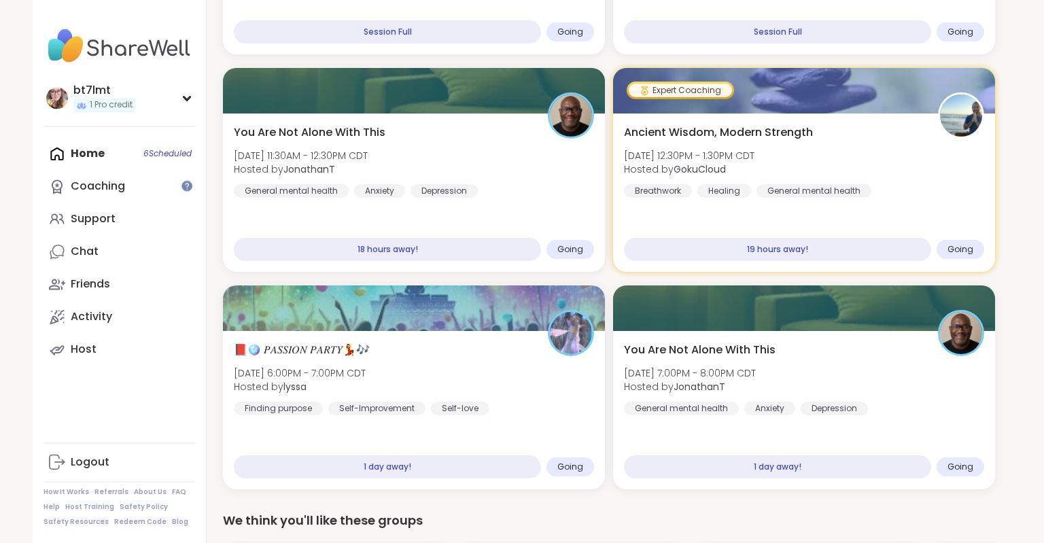
scroll to position [331, 0]
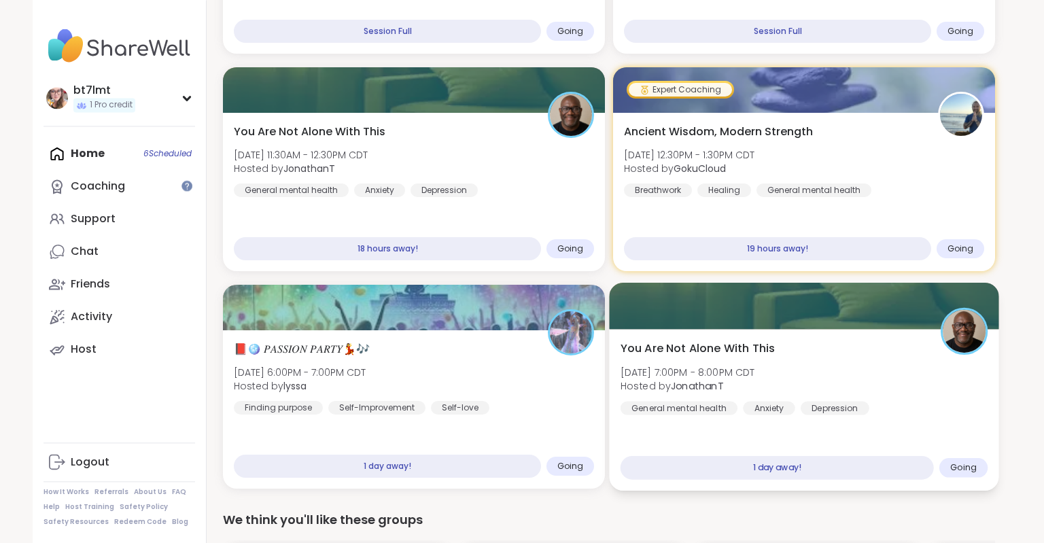
click at [935, 398] on div "You Are Not Alone With This Sat, Sep 13 | 7:00PM - 8:00PM CDT Hosted by Jonatha…" at bounding box center [805, 378] width 368 height 75
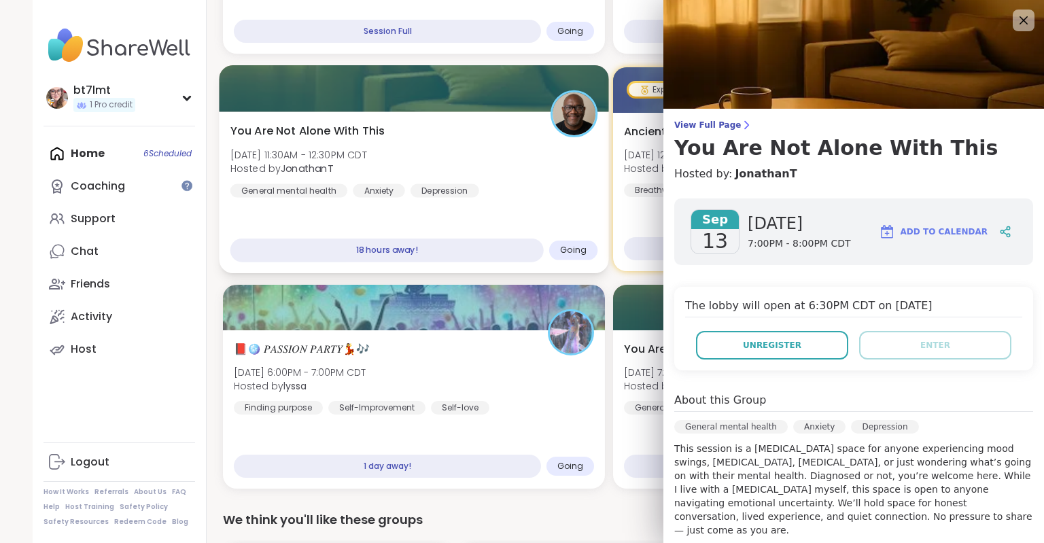
click at [562, 181] on div "You Are Not Alone With This Sat, Sep 13 | 11:30AM - 12:30PM CDT Hosted by Jonat…" at bounding box center [415, 160] width 368 height 75
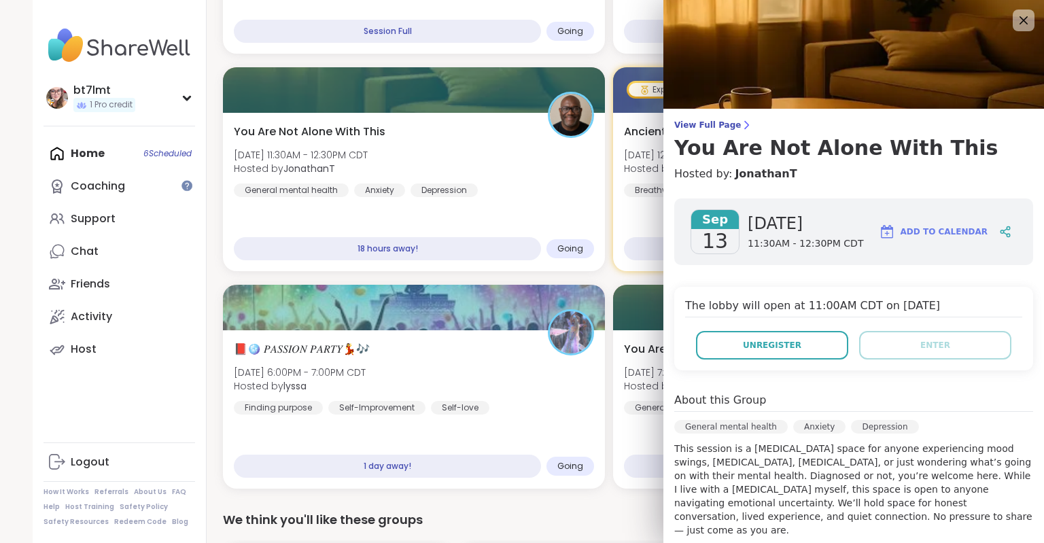
click at [616, 277] on div "You Are Not Alone With This Fri, Sep 12 | 7:00PM - 8:00PM CDT Hosted by Jonatha…" at bounding box center [609, 169] width 772 height 639
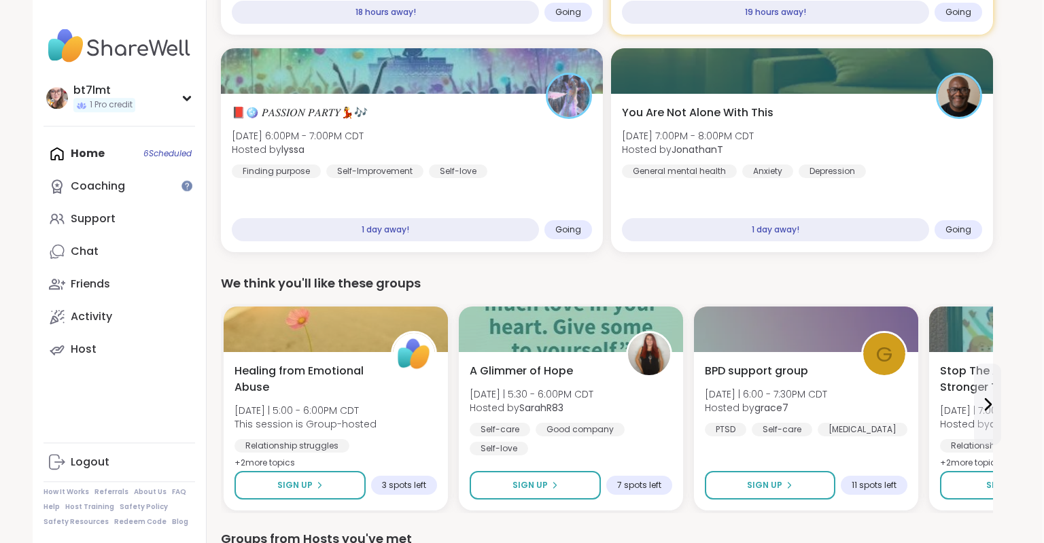
scroll to position [552, 2]
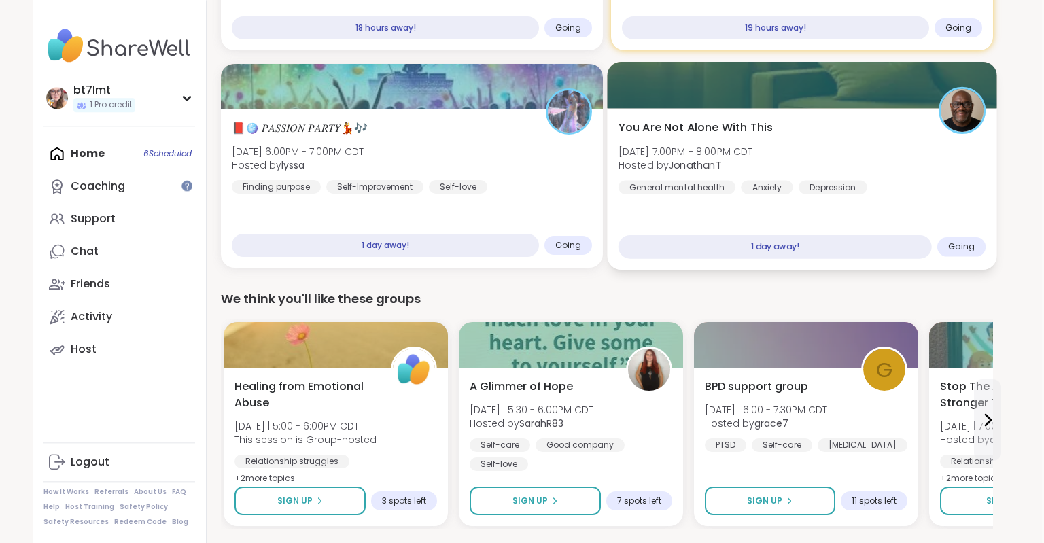
click at [922, 178] on div "You Are Not Alone With This Sat, Sep 13 | 7:00PM - 8:00PM CDT Hosted by Jonatha…" at bounding box center [803, 157] width 368 height 75
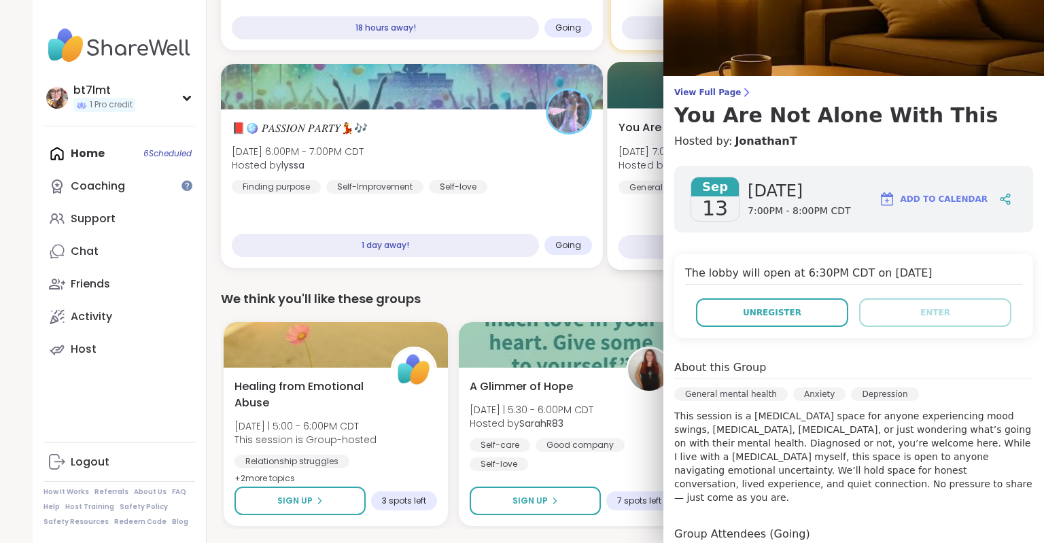
scroll to position [0, 0]
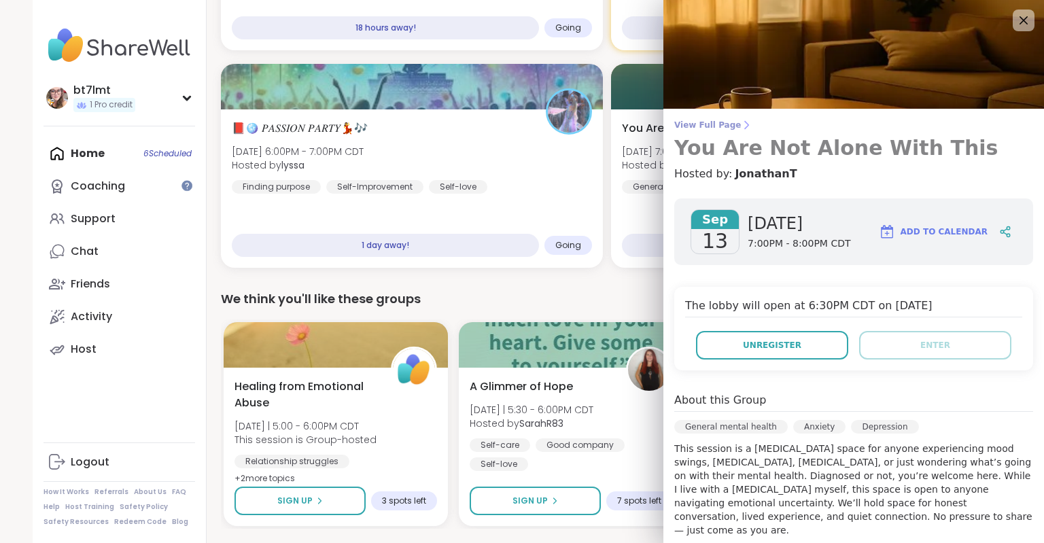
click at [741, 121] on icon at bounding box center [746, 125] width 11 height 11
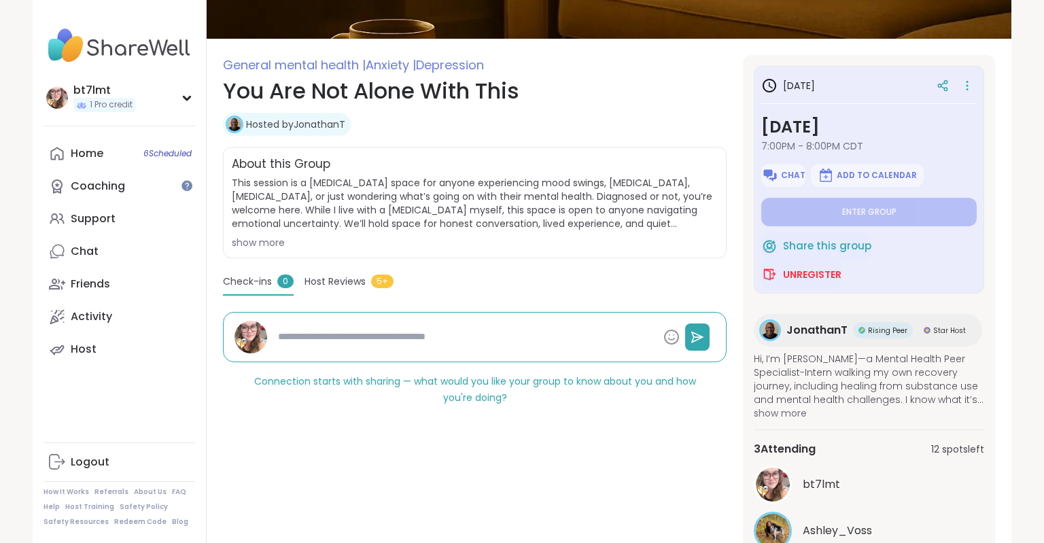
scroll to position [103, 0]
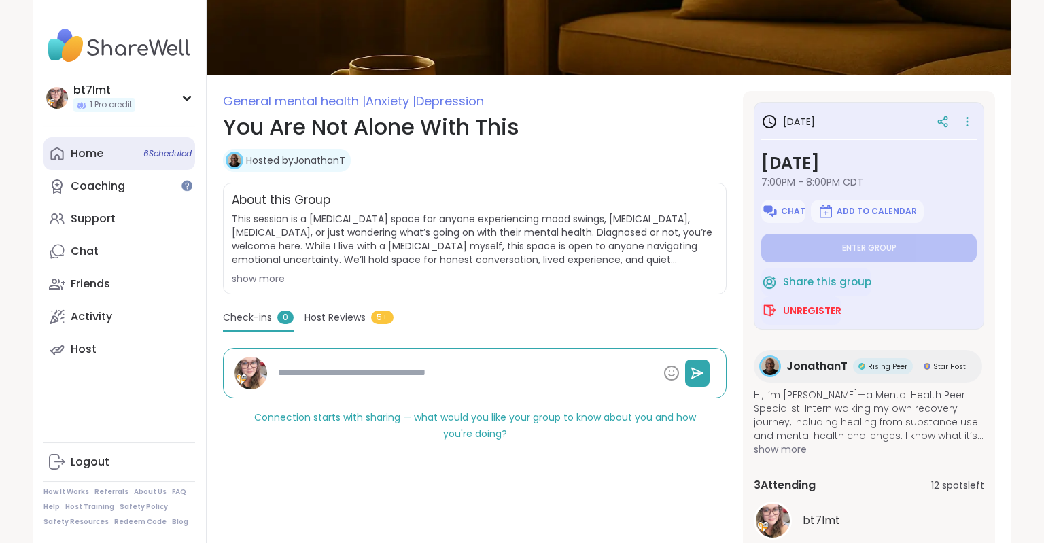
click at [105, 156] on link "Home 6 Scheduled" at bounding box center [120, 153] width 152 height 33
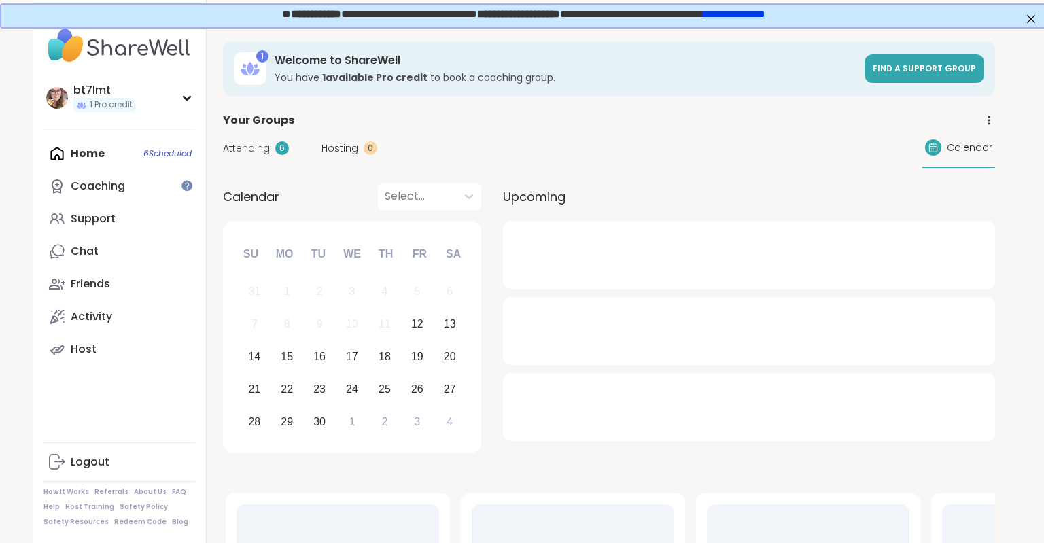
click at [252, 148] on span "Attending" at bounding box center [246, 148] width 47 height 14
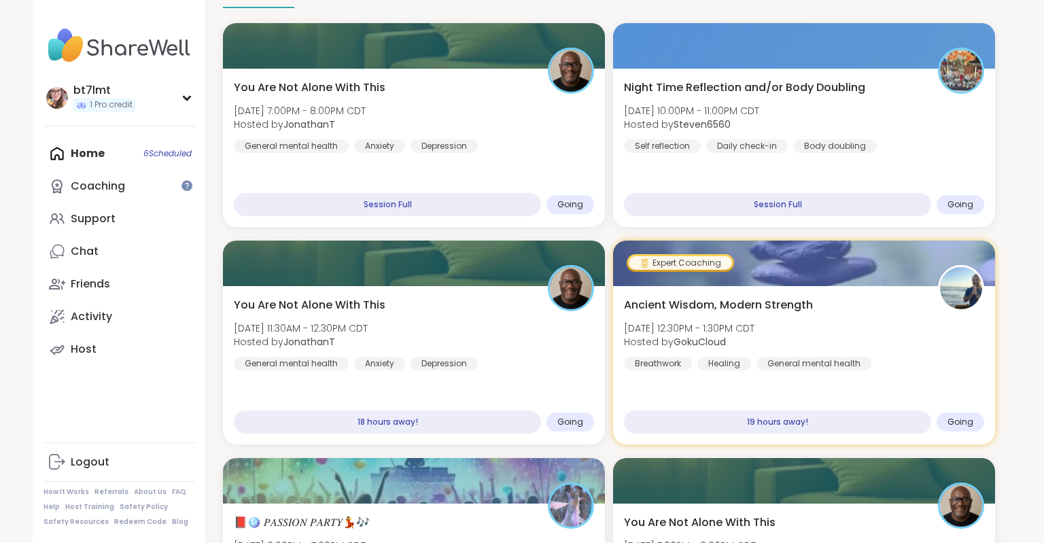
scroll to position [159, 0]
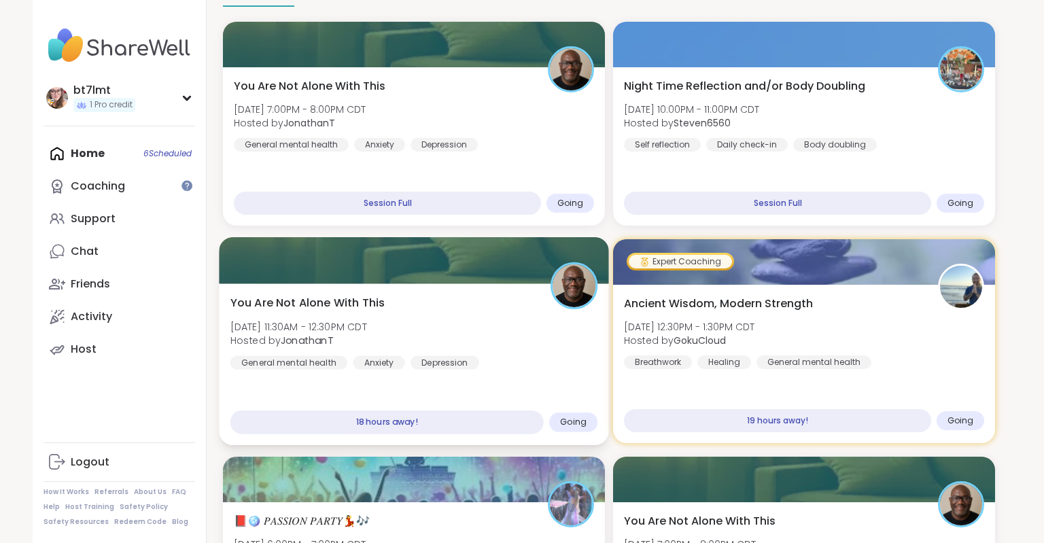
click at [549, 352] on div "You Are Not Alone With This Sat, Sep 13 | 11:30AM - 12:30PM CDT Hosted by Jonat…" at bounding box center [415, 332] width 368 height 75
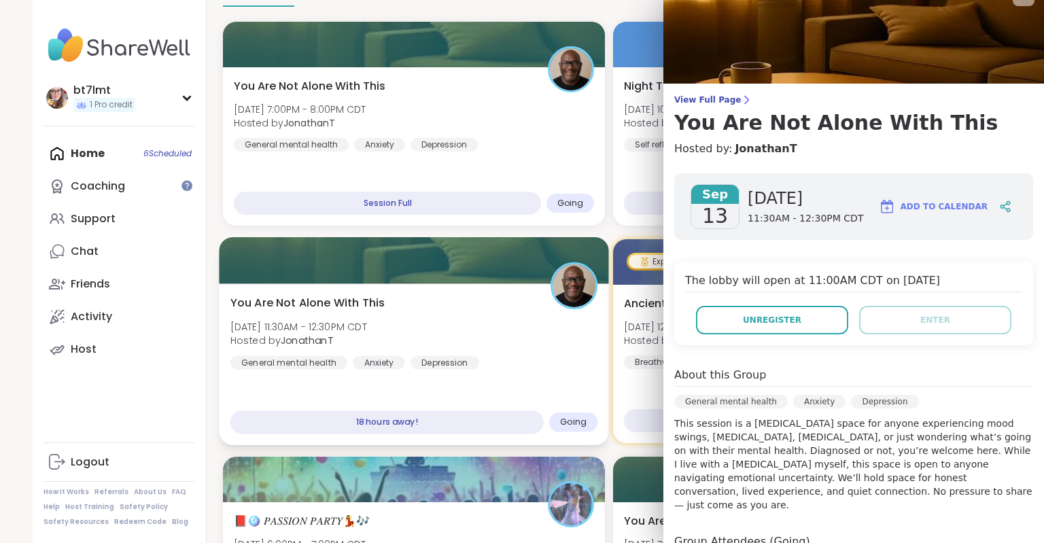
scroll to position [0, 0]
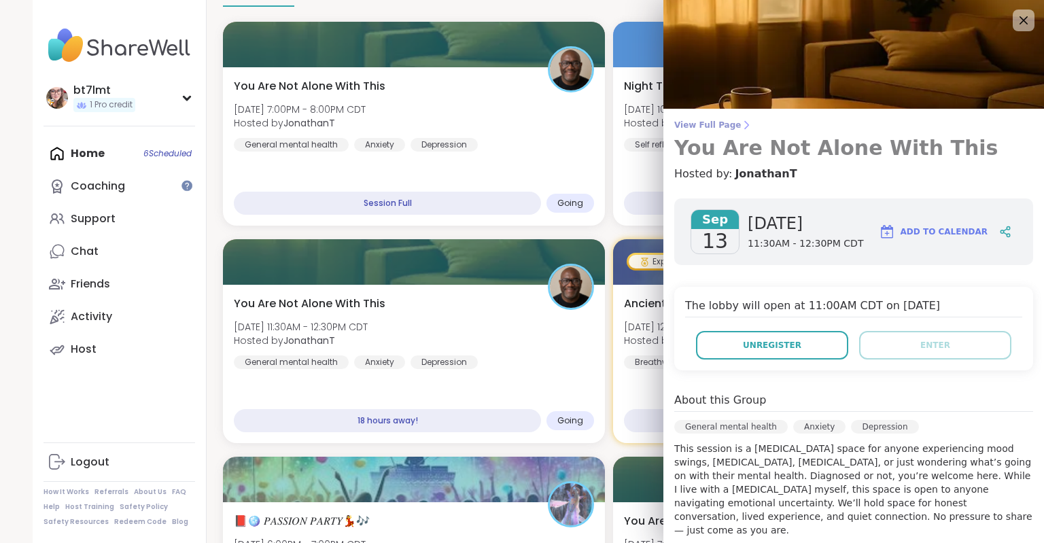
click at [713, 126] on span "View Full Page" at bounding box center [854, 125] width 359 height 11
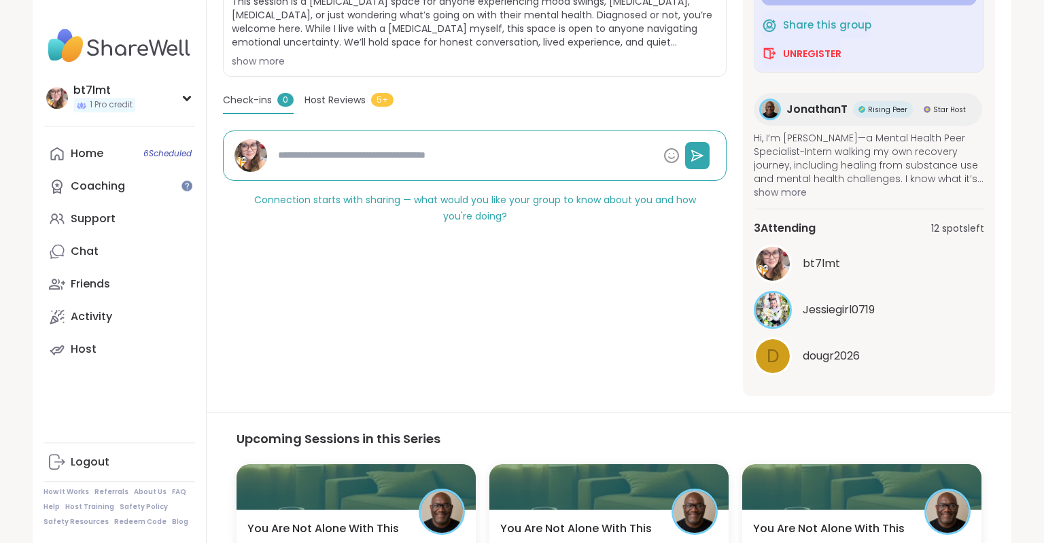
scroll to position [312, 0]
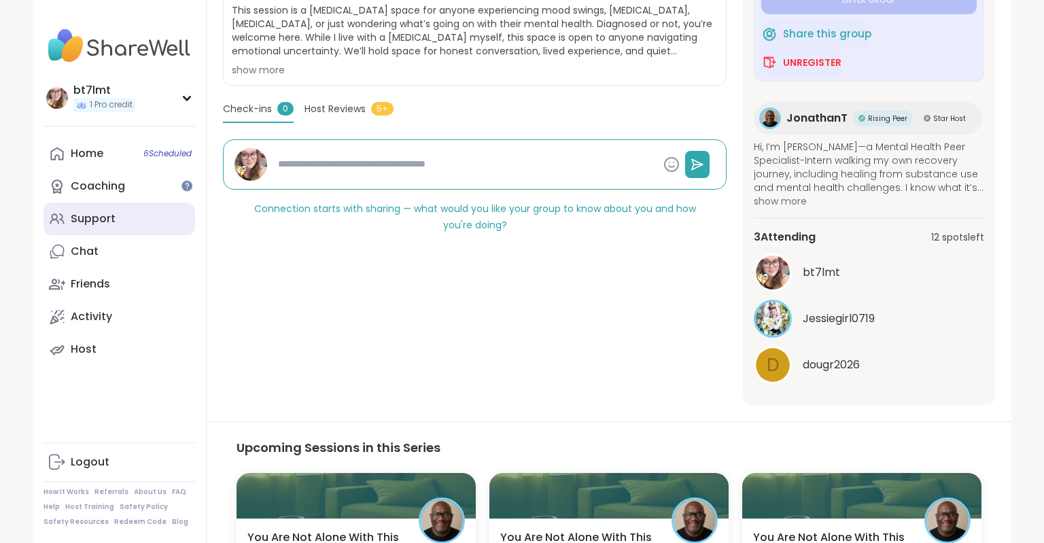
click at [124, 225] on link "Support" at bounding box center [120, 219] width 152 height 33
type textarea "*"
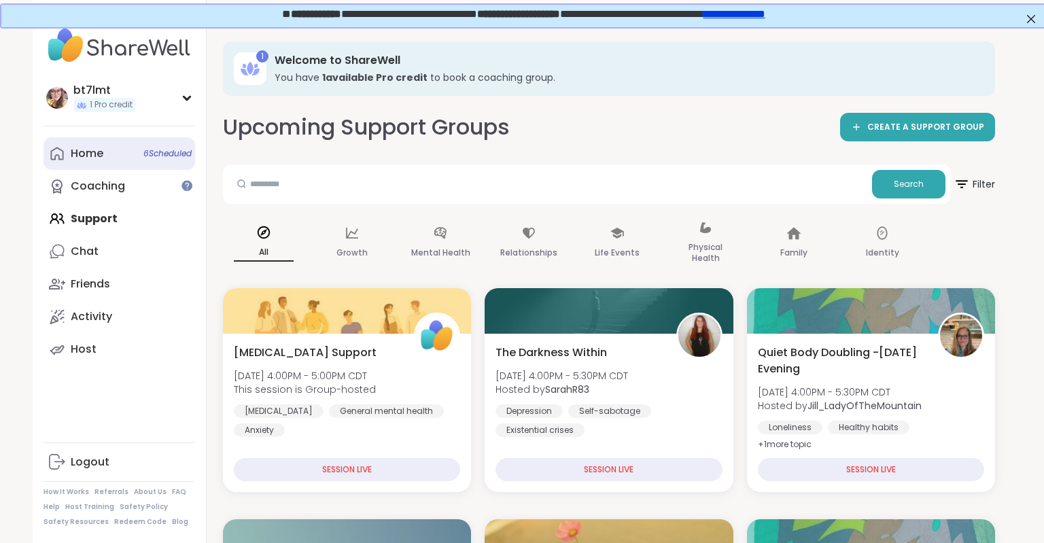
click at [107, 151] on link "Home 6 Scheduled" at bounding box center [120, 153] width 152 height 33
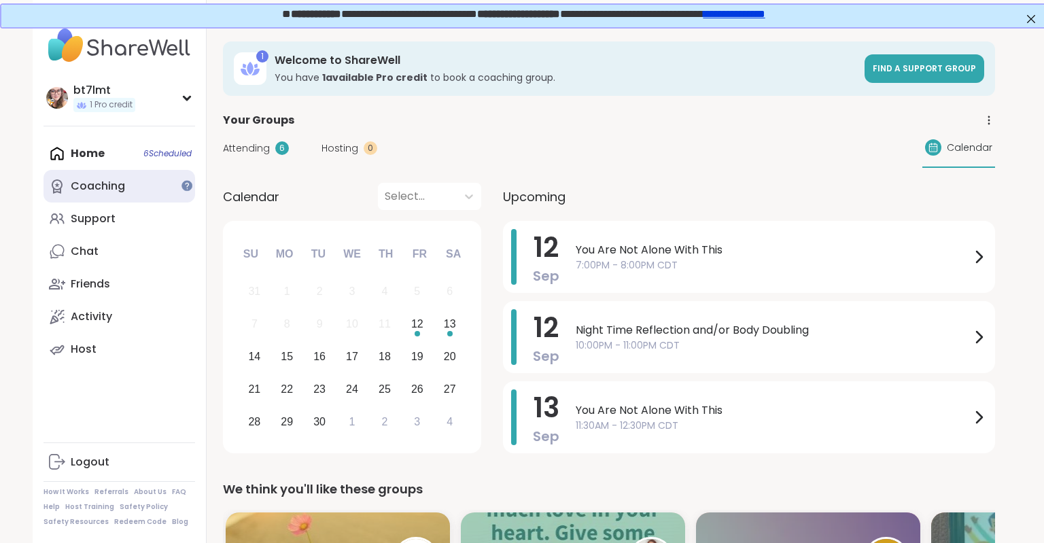
click at [118, 178] on link "Coaching" at bounding box center [120, 186] width 152 height 33
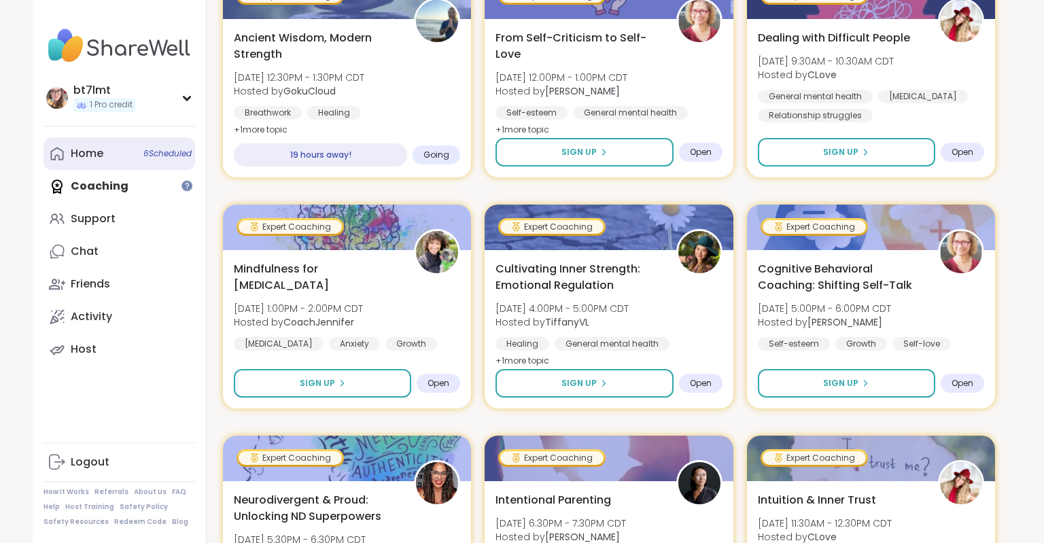
click at [95, 158] on div "Home 6 Scheduled" at bounding box center [87, 153] width 33 height 15
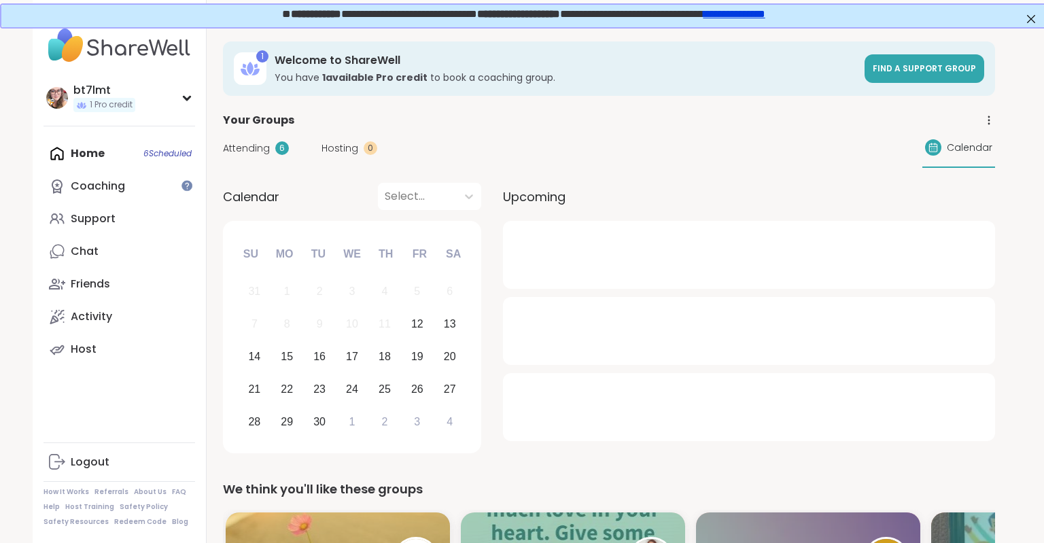
click at [268, 155] on div "Attending 6 Hosting 0 Calendar" at bounding box center [609, 148] width 772 height 39
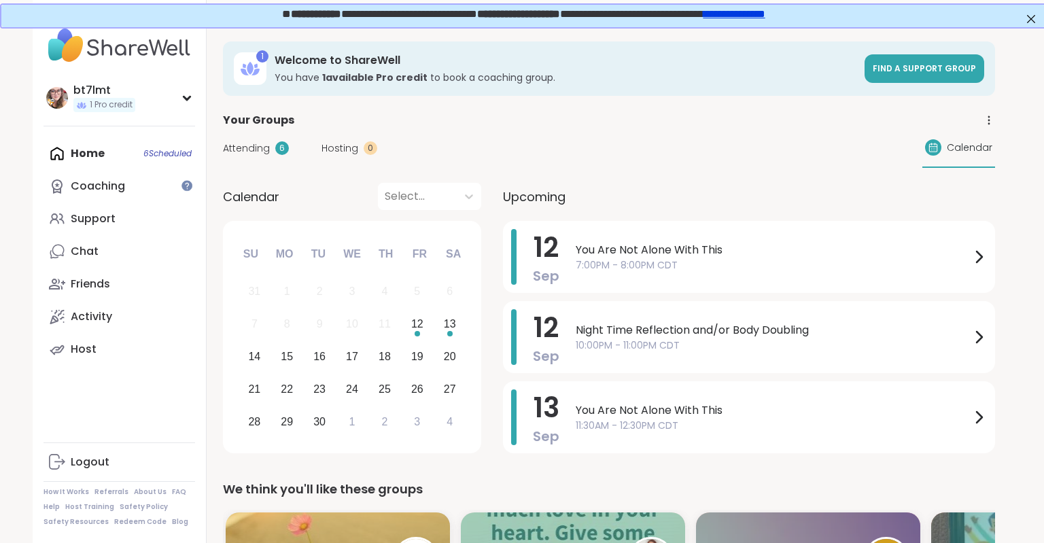
click at [275, 154] on div "Attending 6" at bounding box center [256, 148] width 66 height 14
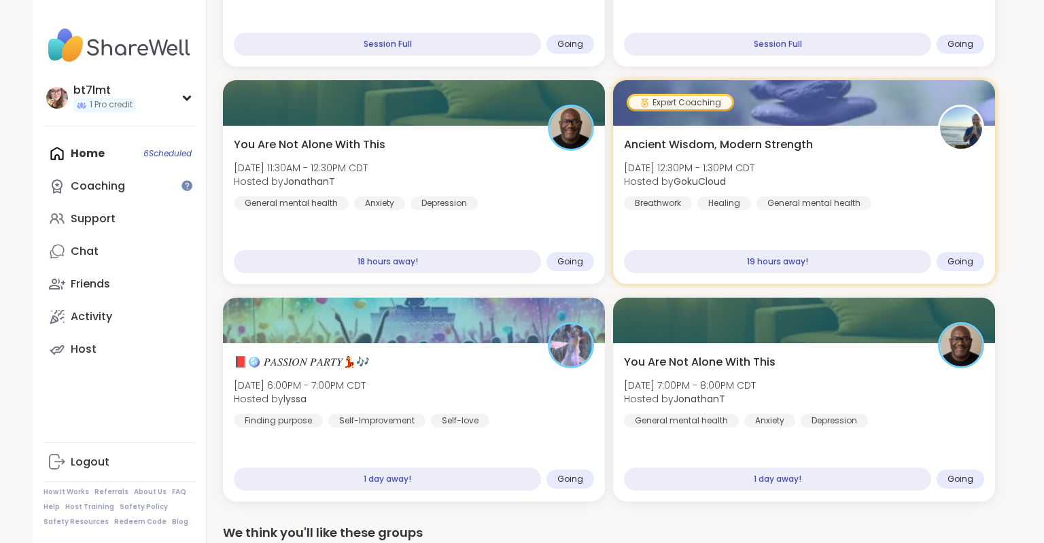
scroll to position [319, 0]
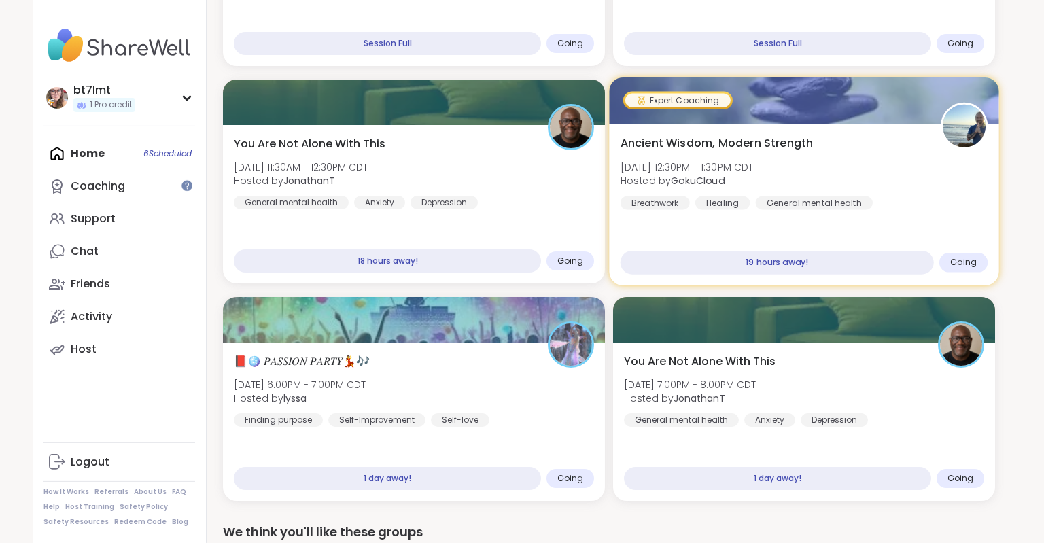
click at [927, 173] on div "Ancient Wisdom, Modern Strength Sat, Sep 13 | 12:30PM - 1:30PM CDT Hosted by Go…" at bounding box center [805, 172] width 368 height 75
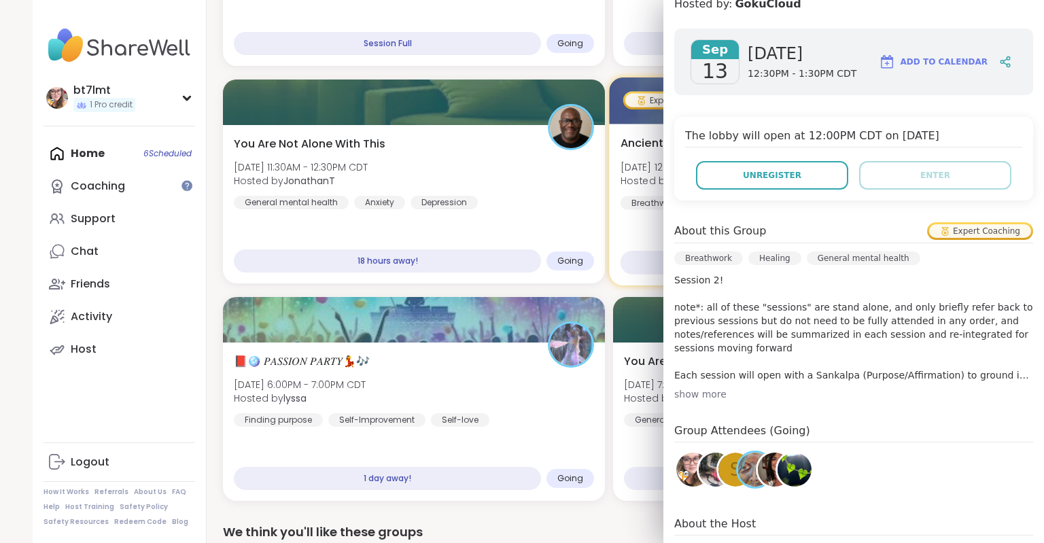
scroll to position [196, 0]
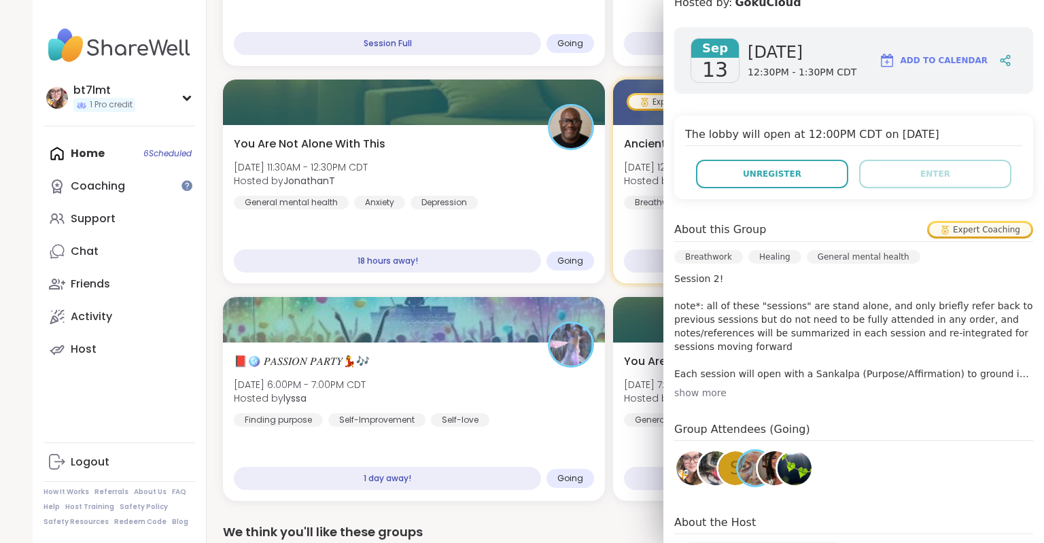
click at [713, 386] on div "show more" at bounding box center [854, 393] width 359 height 14
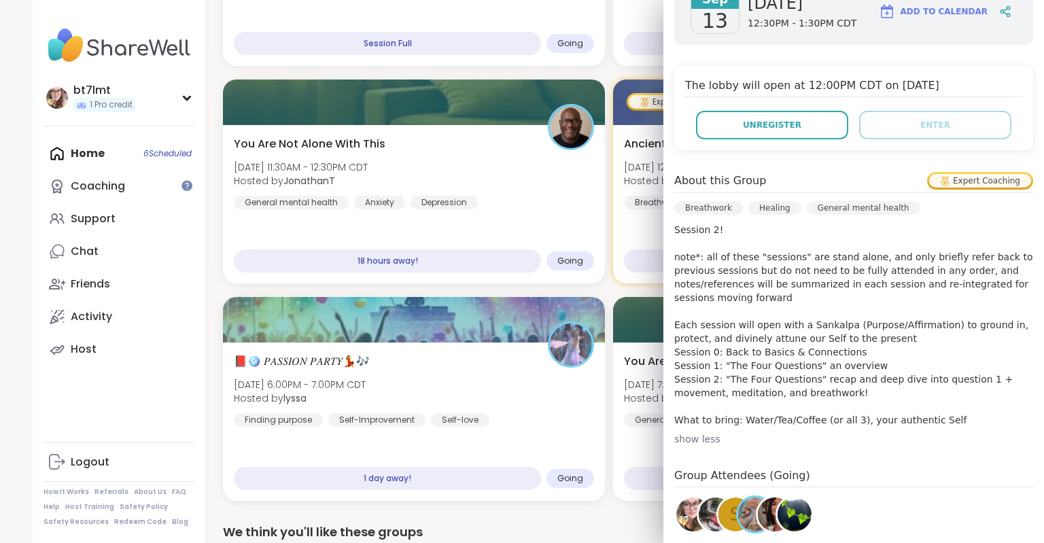
scroll to position [244, 0]
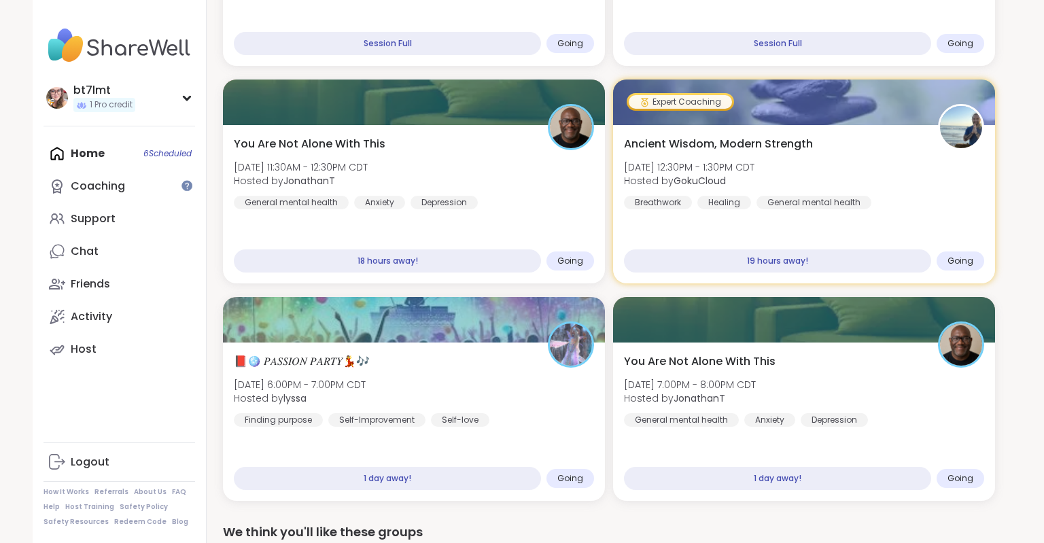
click at [602, 284] on div "You Are Not Alone With This Fri, Sep 12 | 7:00PM - 8:00PM CDT Hosted by Jonatha…" at bounding box center [609, 181] width 772 height 639
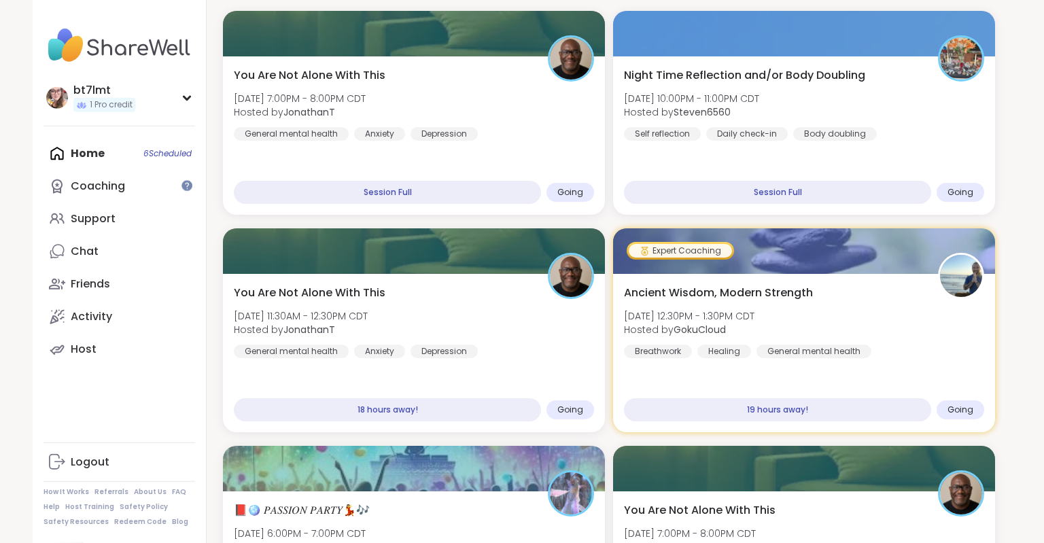
scroll to position [175, 0]
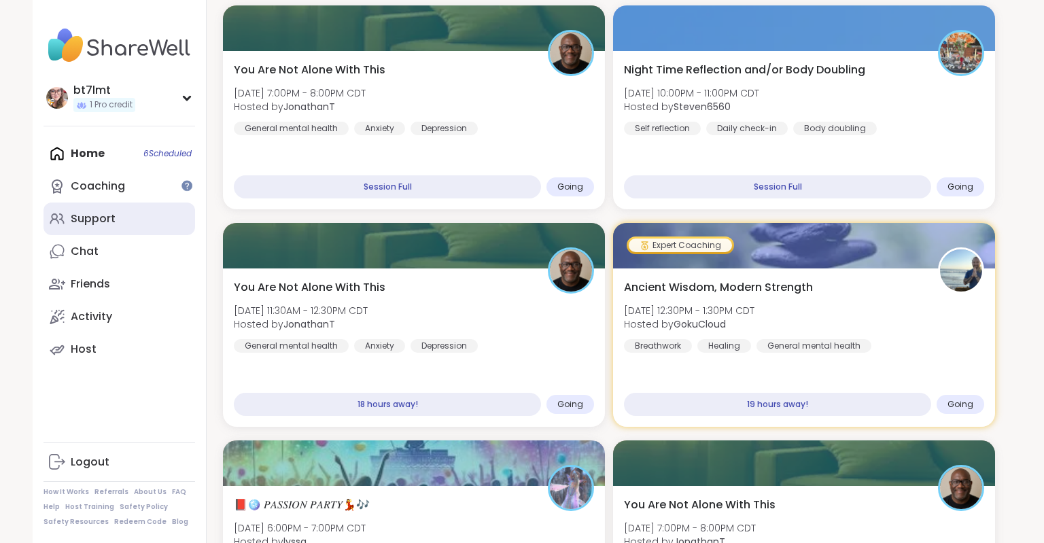
click at [92, 216] on div "Support" at bounding box center [93, 218] width 45 height 15
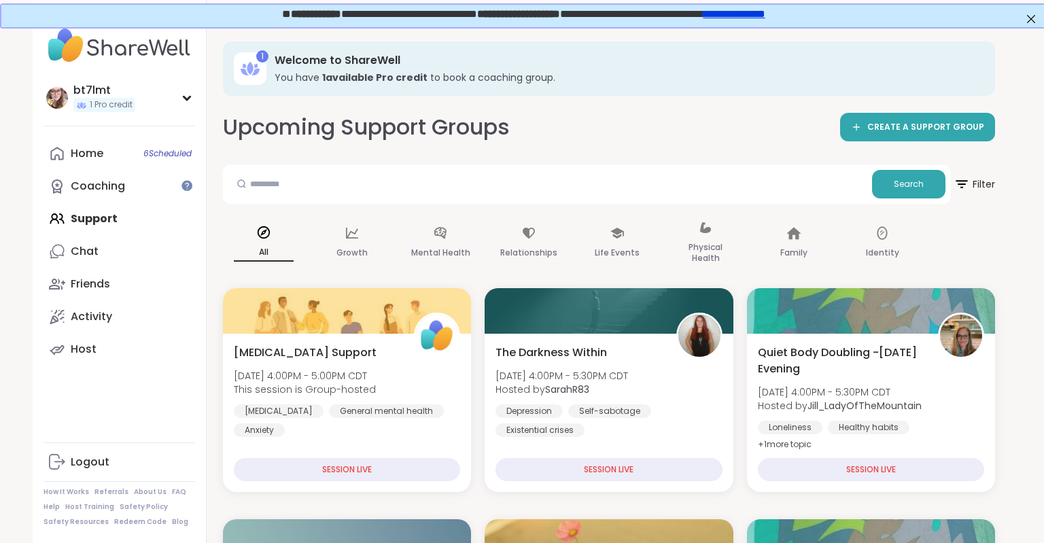
click at [764, 15] on link "**********" at bounding box center [733, 12] width 62 height 10
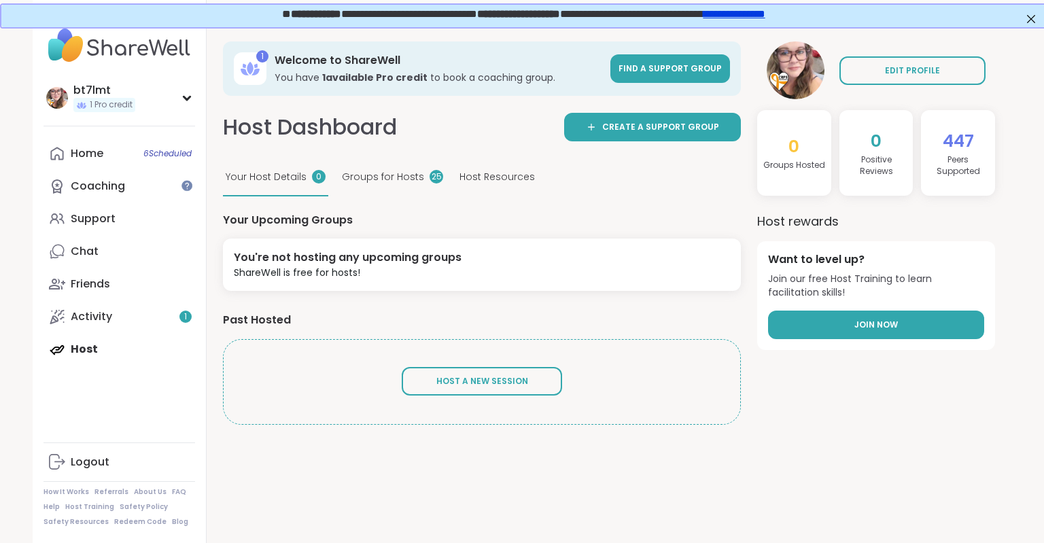
click at [804, 326] on link "Join Now" at bounding box center [876, 325] width 216 height 29
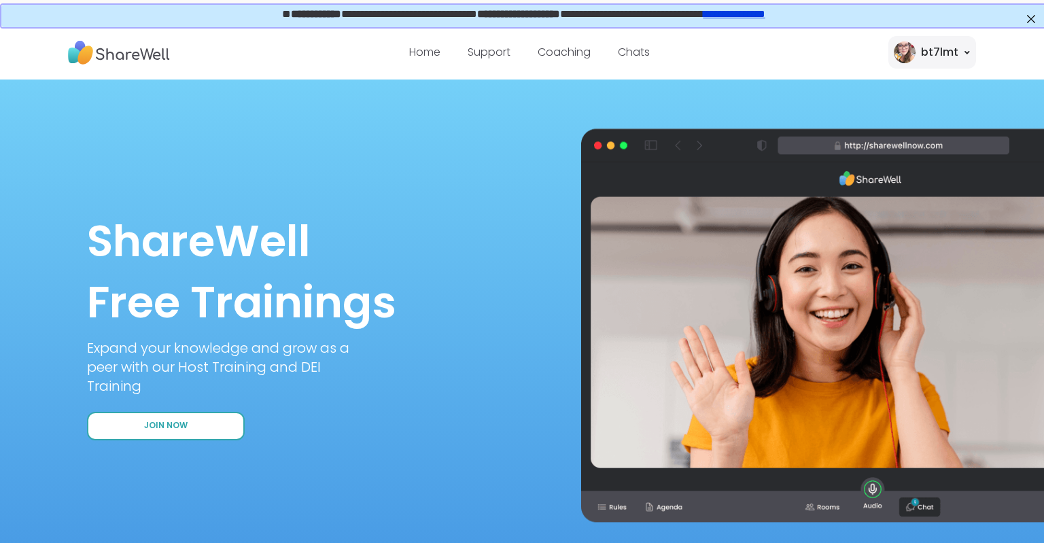
click at [190, 415] on button "Join Now" at bounding box center [166, 426] width 158 height 29
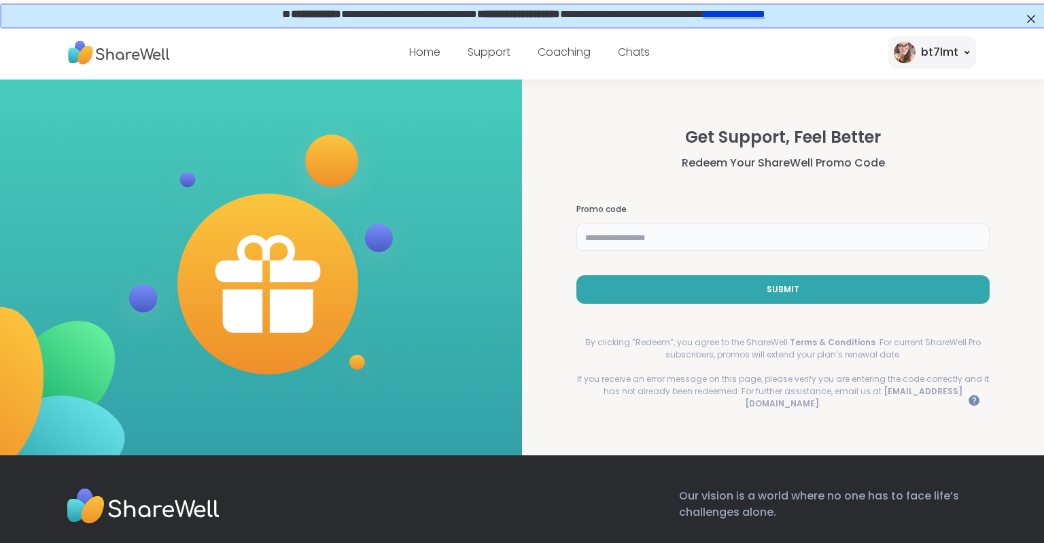
click at [687, 242] on input "text" at bounding box center [783, 237] width 413 height 27
click at [651, 241] on input "text" at bounding box center [783, 237] width 413 height 27
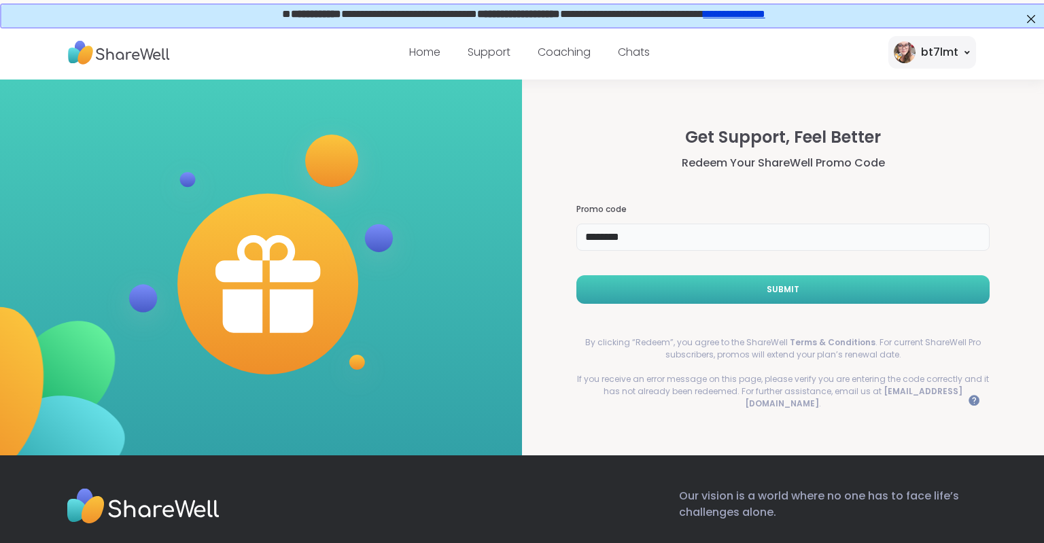
type input "********"
click at [825, 294] on button "Submit" at bounding box center [783, 289] width 413 height 29
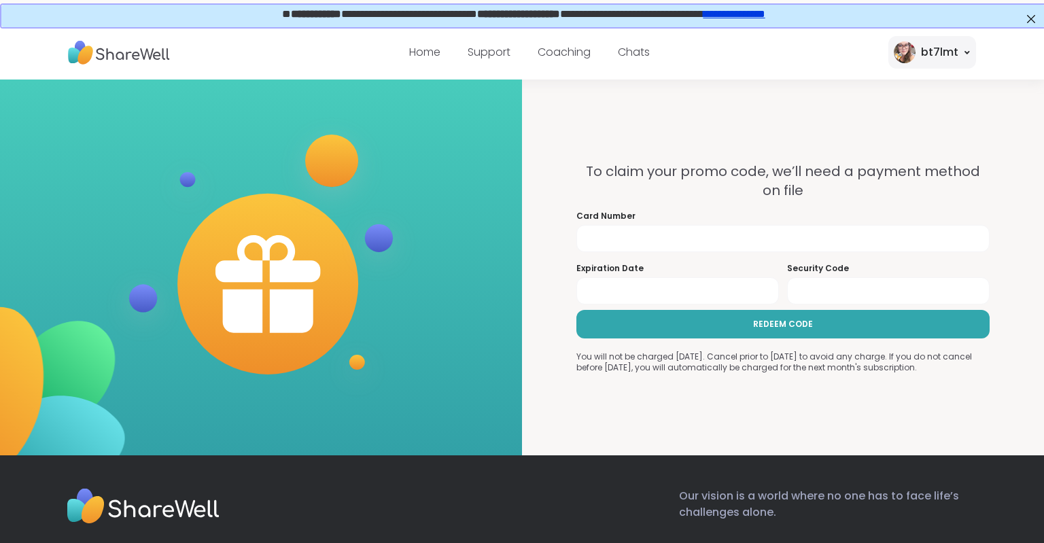
click at [398, 502] on div "Our vision is a world where no one has to face life’s challenges alone." at bounding box center [522, 509] width 908 height 43
click at [722, 230] on div at bounding box center [783, 238] width 413 height 27
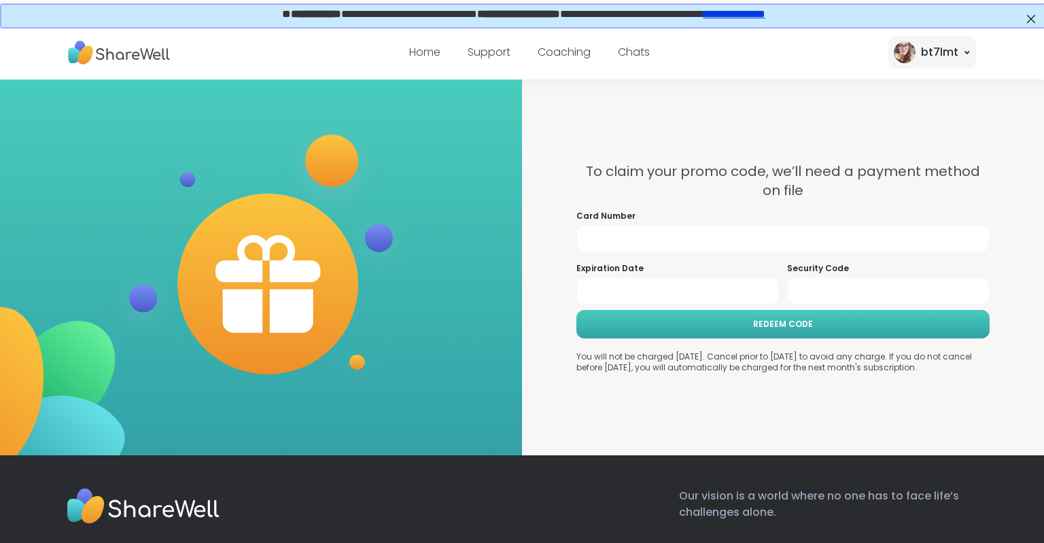
click at [726, 320] on button "REDEEM CODE" at bounding box center [783, 324] width 413 height 29
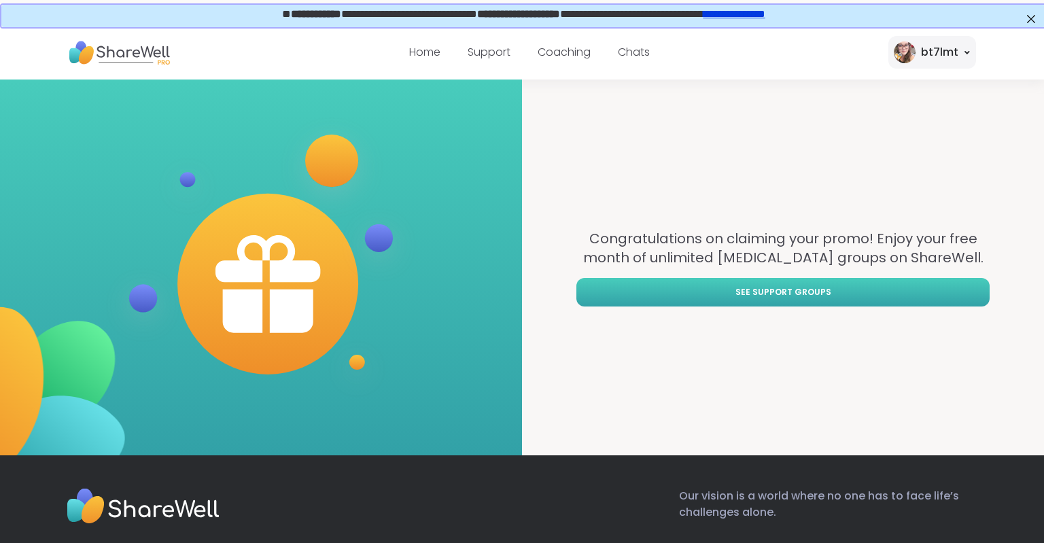
click at [728, 290] on link "See support groups" at bounding box center [783, 292] width 413 height 29
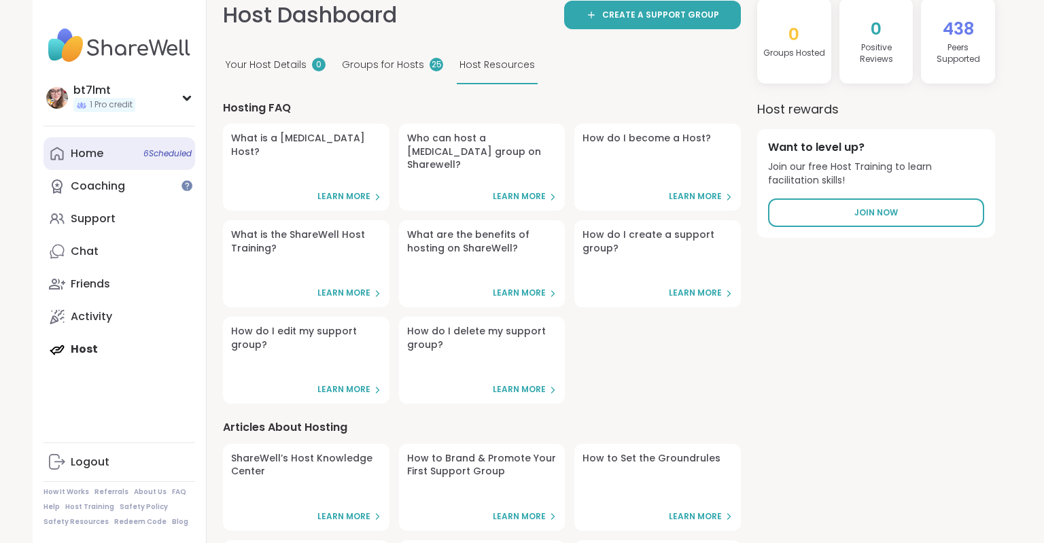
click at [97, 151] on div "Home 6 Scheduled" at bounding box center [87, 153] width 33 height 15
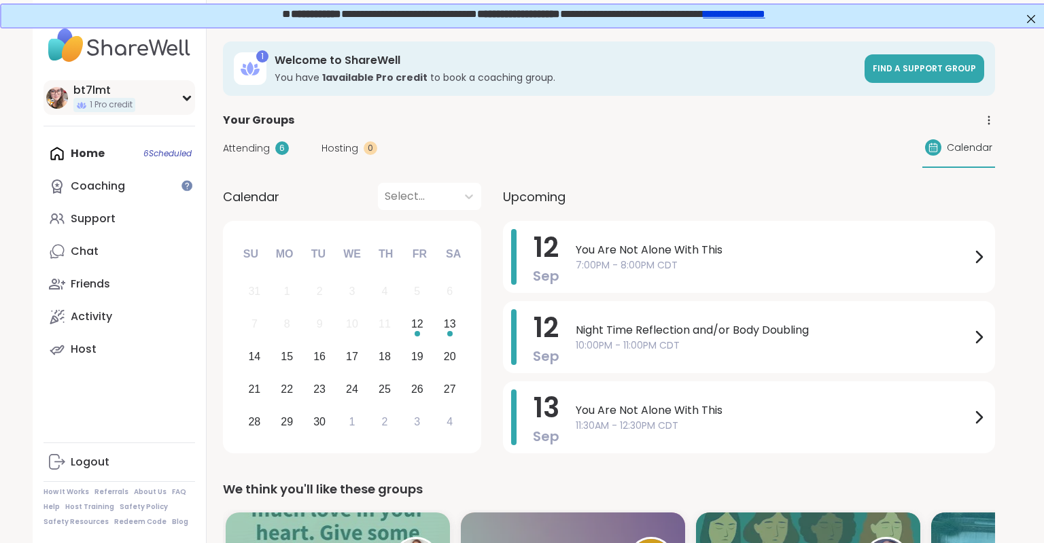
click at [184, 94] on div "bt7lmt 1 Pro credit" at bounding box center [120, 97] width 152 height 35
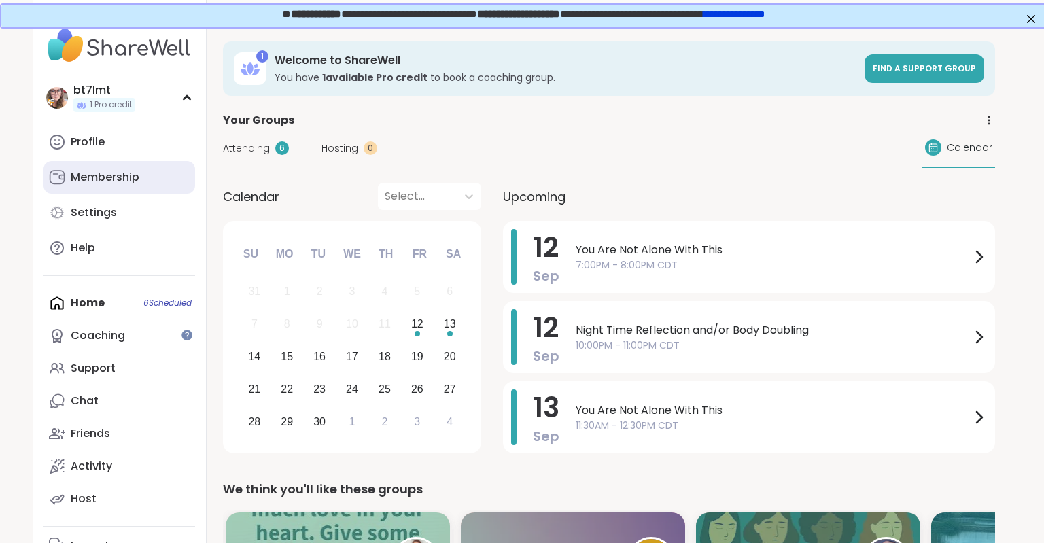
click at [114, 181] on div "Membership" at bounding box center [105, 177] width 69 height 15
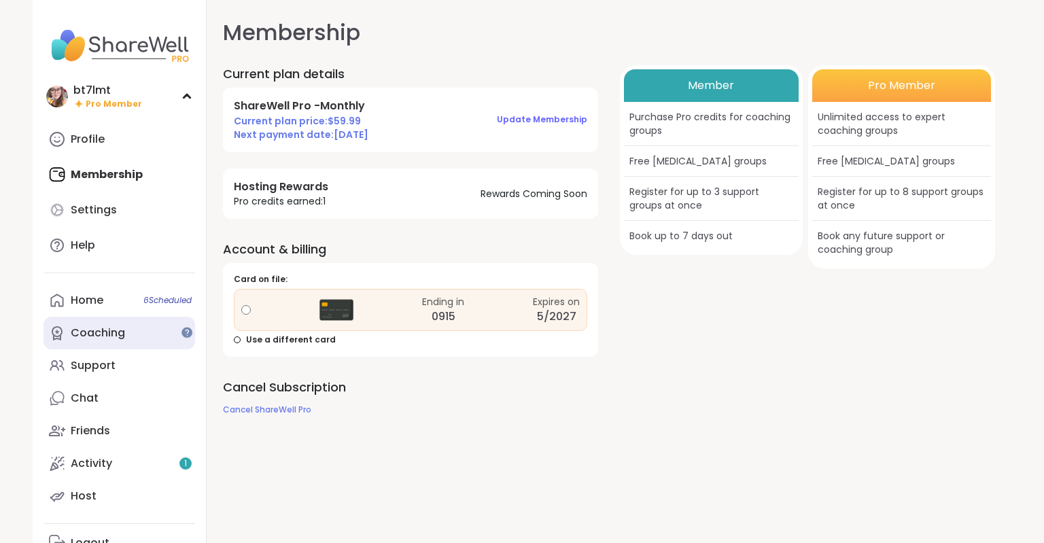
click at [103, 332] on div "Coaching" at bounding box center [98, 333] width 54 height 15
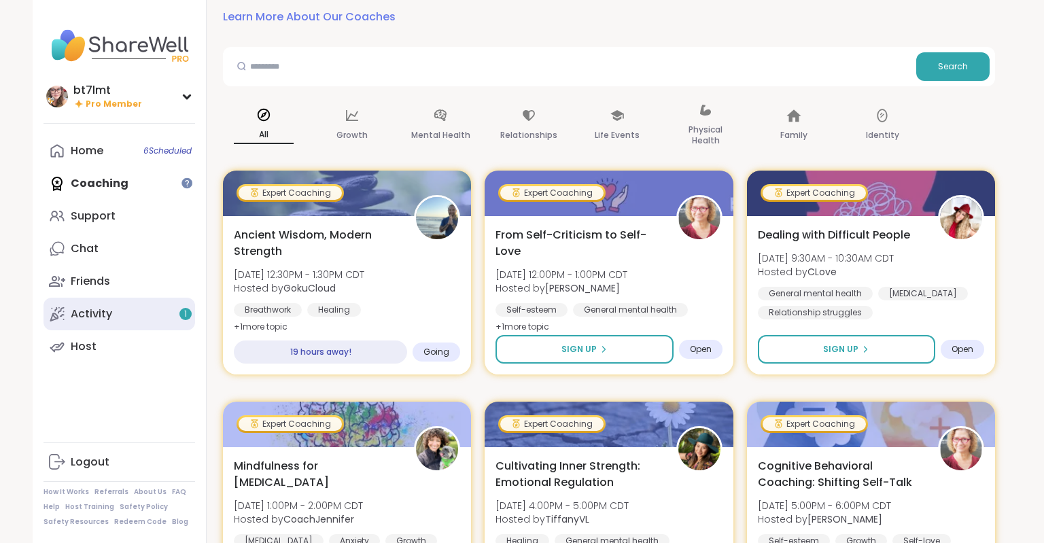
click at [158, 313] on link "Activity 1" at bounding box center [120, 314] width 152 height 33
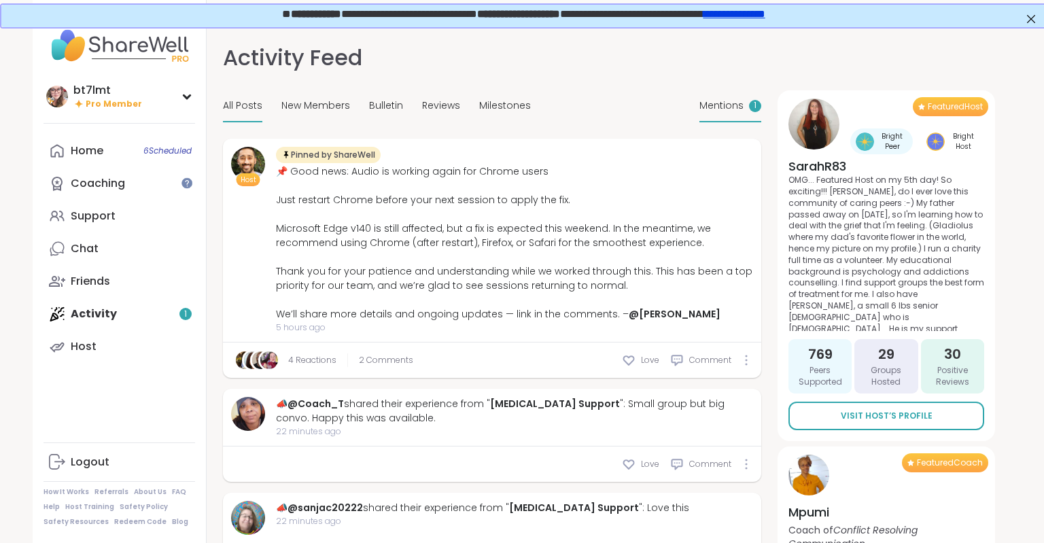
click at [727, 103] on span "Mentions" at bounding box center [722, 106] width 44 height 14
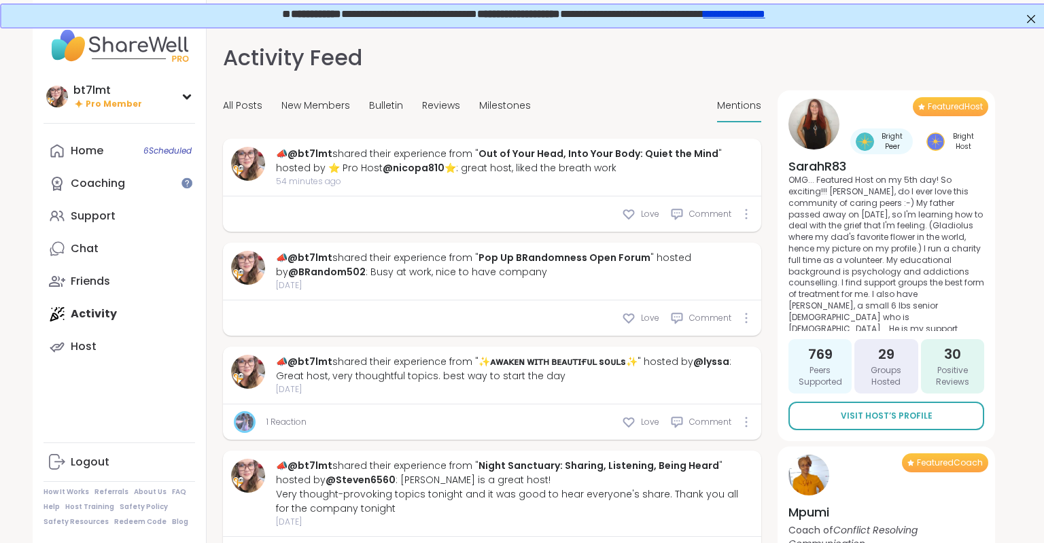
click at [91, 315] on div "Home 6 Scheduled Coaching Support Chat Friends Activity Host" at bounding box center [120, 249] width 152 height 228
click at [98, 182] on div "Coaching" at bounding box center [98, 183] width 54 height 15
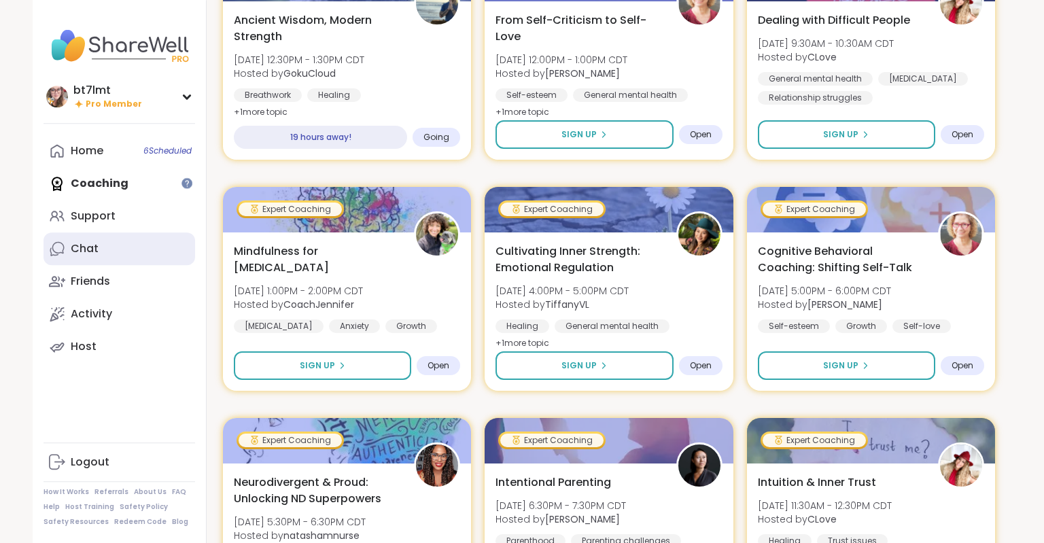
scroll to position [287, 0]
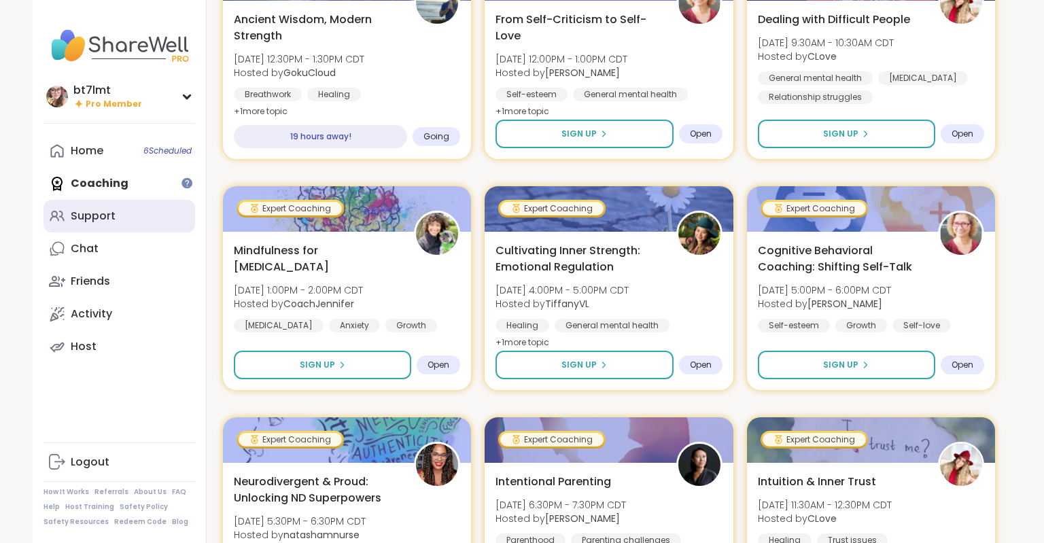
click at [89, 216] on div "Support" at bounding box center [93, 216] width 45 height 15
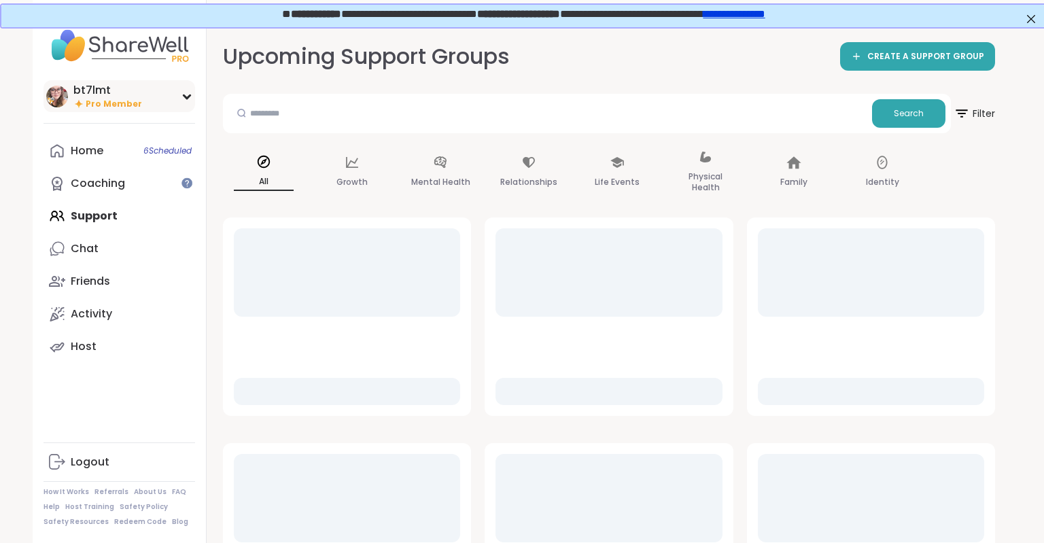
click at [189, 102] on div "bt7lmt Pro Member" at bounding box center [120, 96] width 152 height 32
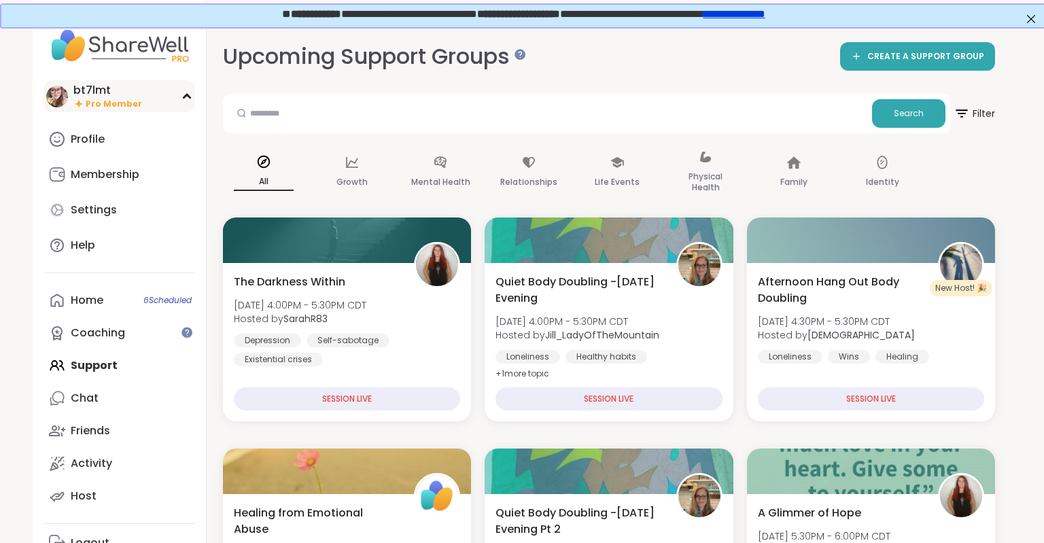
click at [189, 102] on div "bt7lmt Pro Member" at bounding box center [120, 96] width 152 height 32
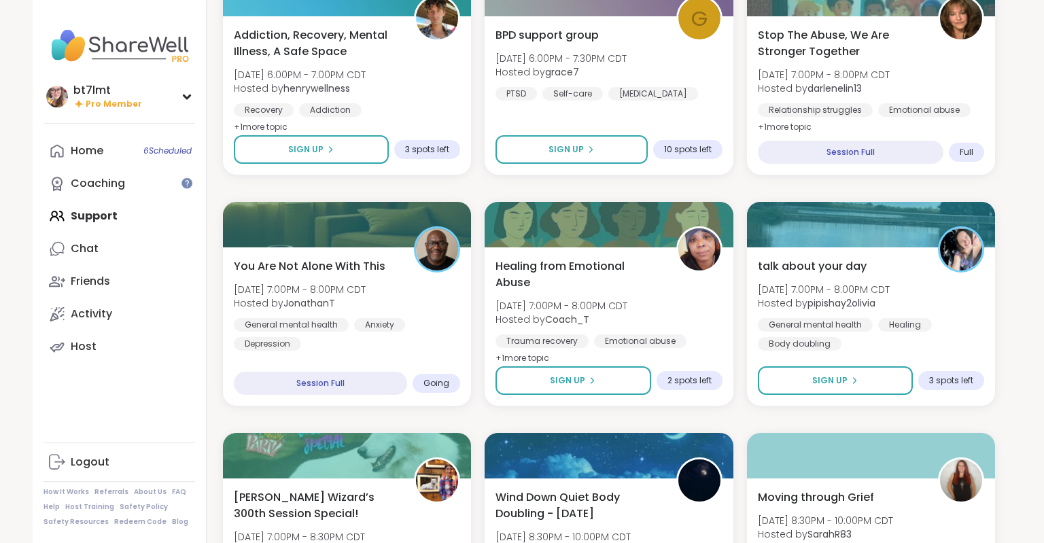
scroll to position [718, 0]
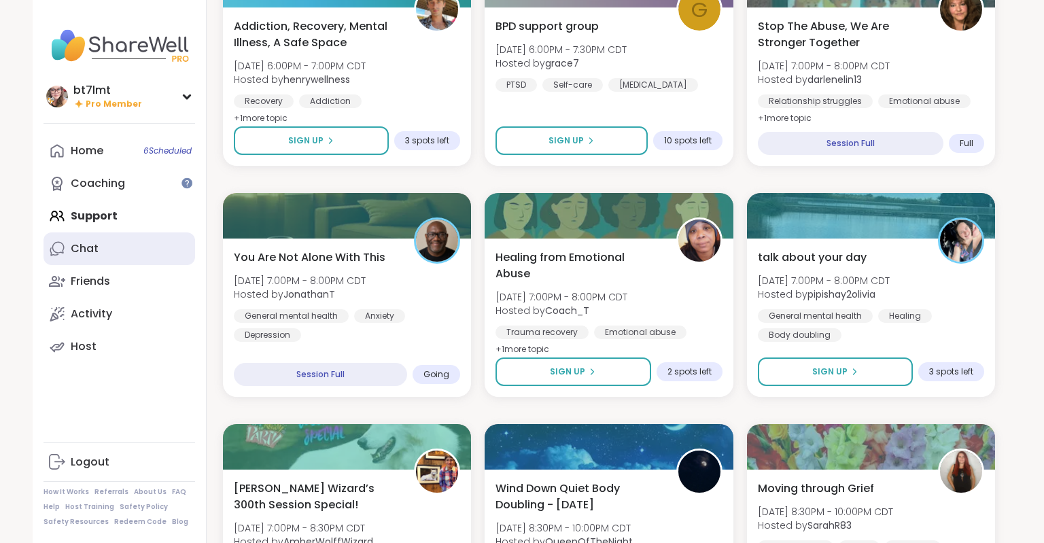
click at [70, 247] on link "Chat" at bounding box center [120, 249] width 152 height 33
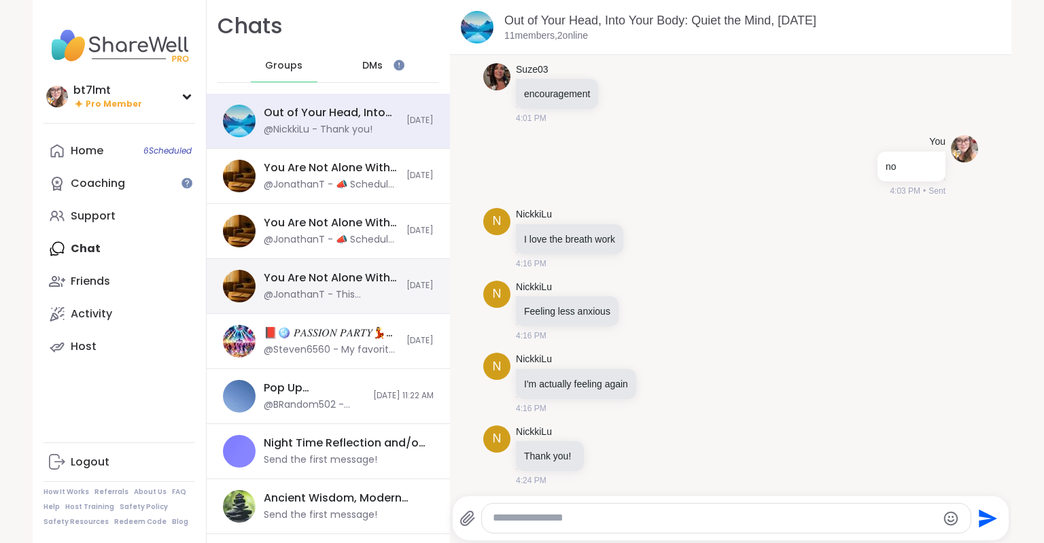
click at [322, 288] on div "@JonathanT - This message was deleted." at bounding box center [331, 295] width 135 height 14
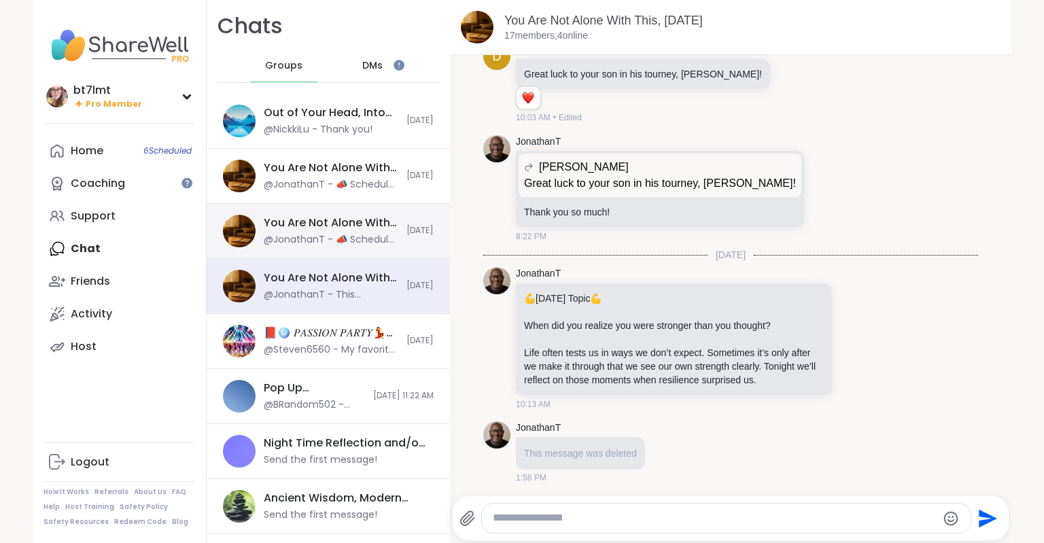
click at [335, 240] on div "@JonathanT - 📣 Schedule Update for Sunday, Sept 14 My son’s coach just gave us …" at bounding box center [331, 240] width 135 height 14
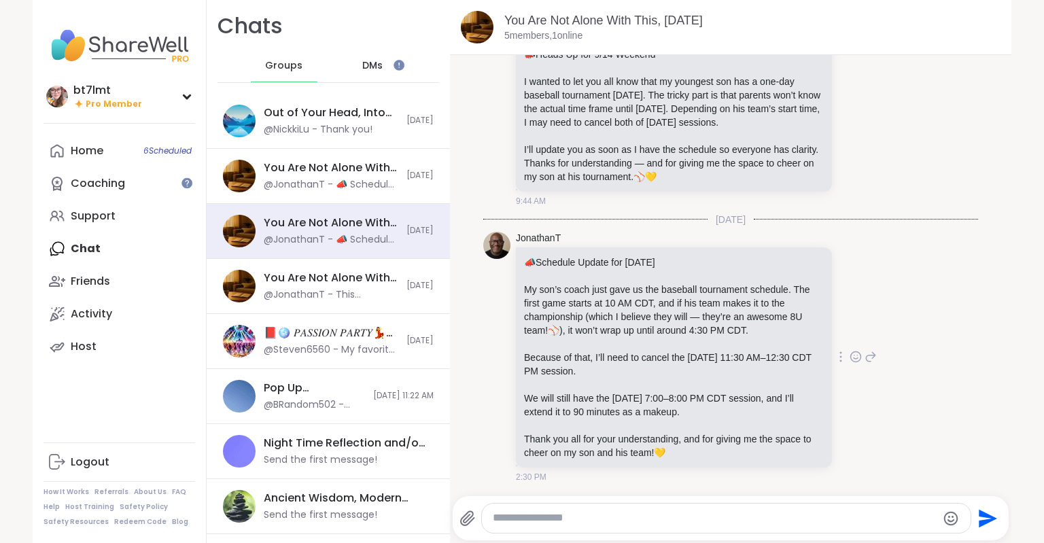
click at [858, 360] on icon at bounding box center [856, 357] width 10 height 10
click at [748, 333] on div "Select Reaction: Heart" at bounding box center [748, 335] width 12 height 12
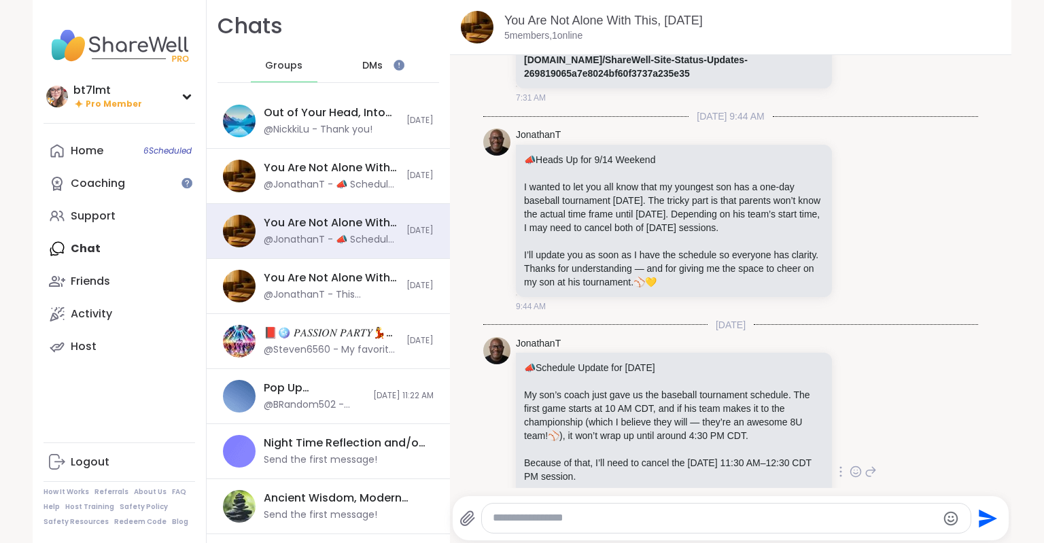
scroll to position [141, 0]
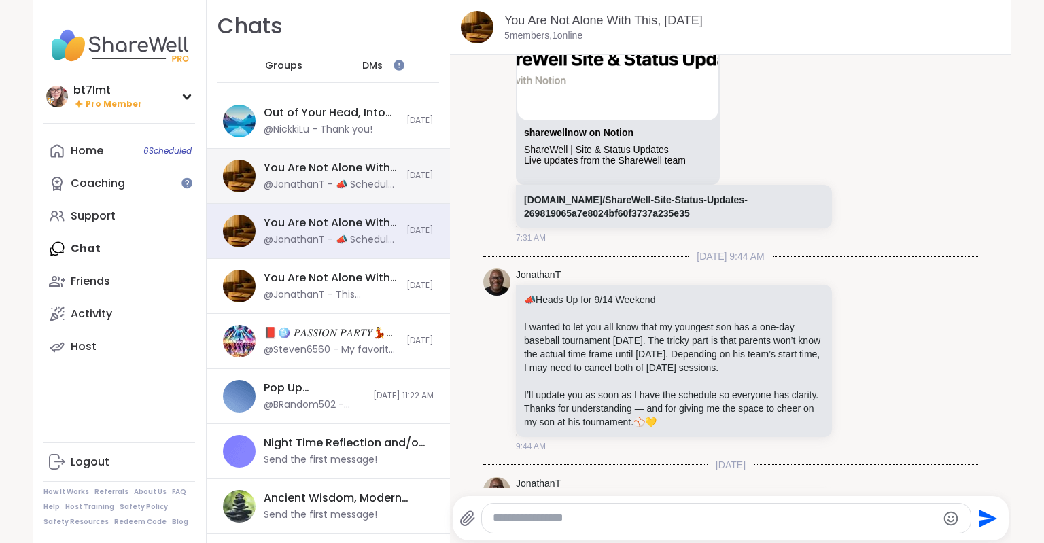
click at [307, 183] on div "@JonathanT - 📣 Schedule Update for Sunday, Sept 14 My son’s coach just gave us …" at bounding box center [331, 185] width 135 height 14
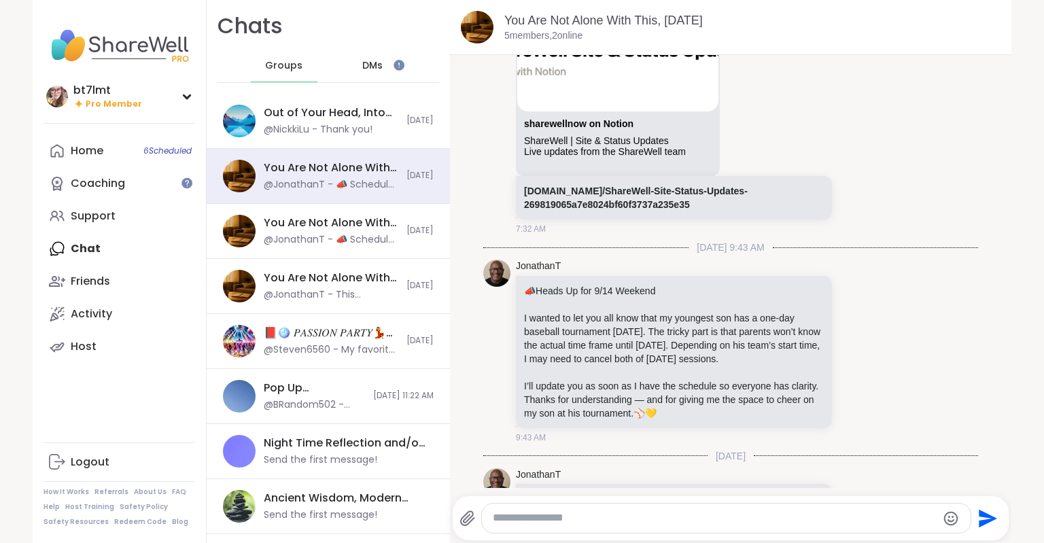
scroll to position [122, 0]
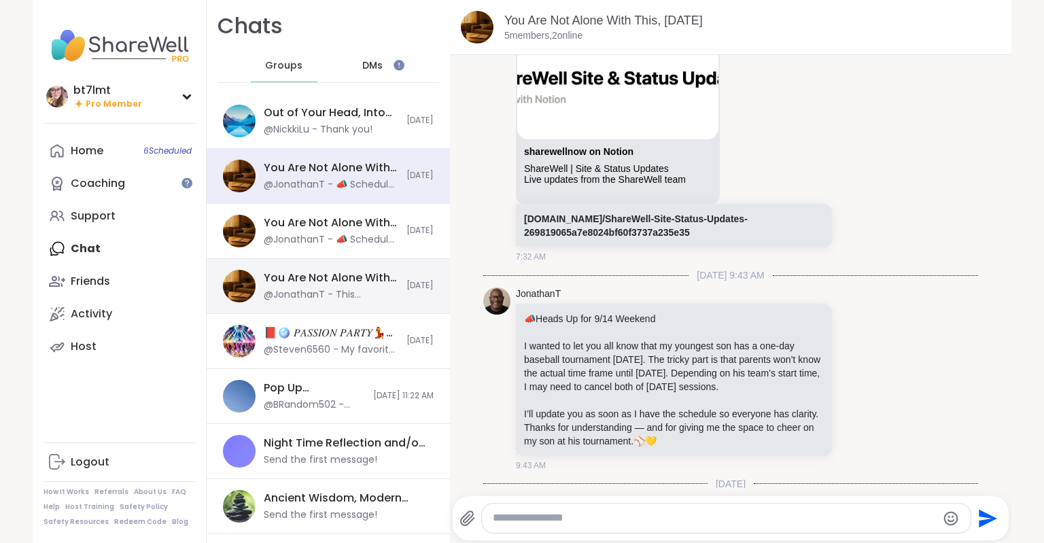
click at [324, 293] on div "@JonathanT - This message was deleted." at bounding box center [331, 295] width 135 height 14
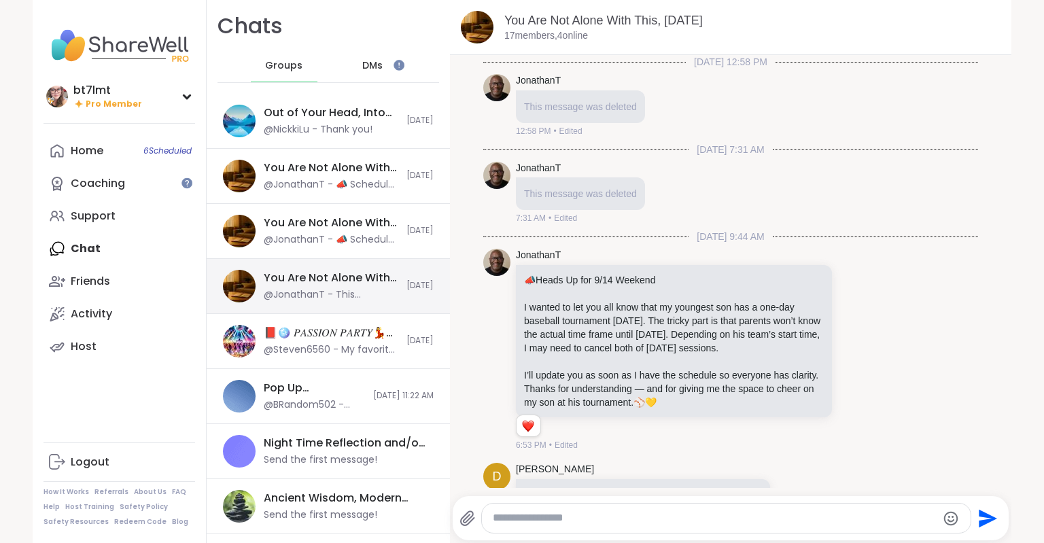
scroll to position [420, 0]
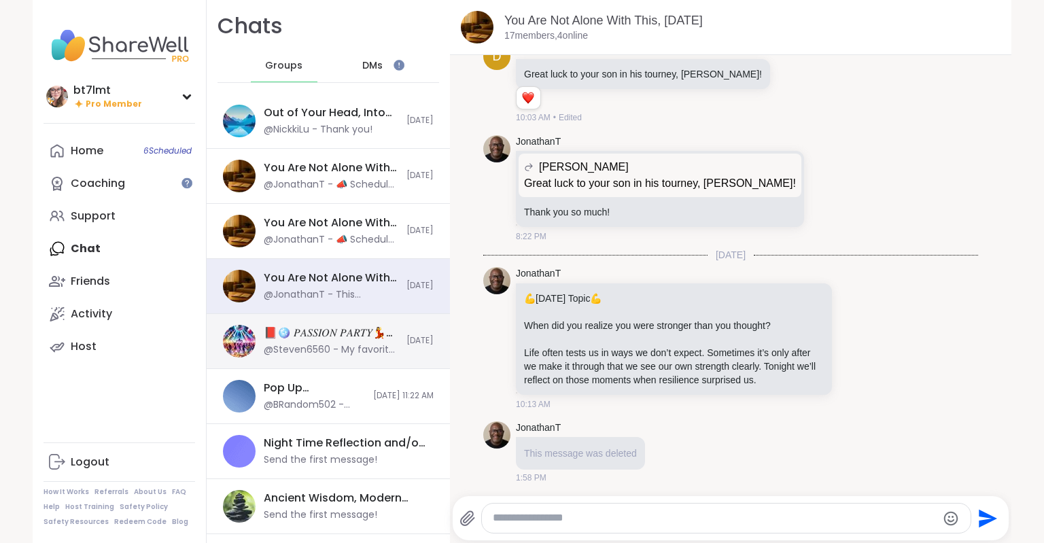
click at [310, 345] on div "@Steven6560 - My favorite fun session for my inner child!" at bounding box center [331, 350] width 135 height 14
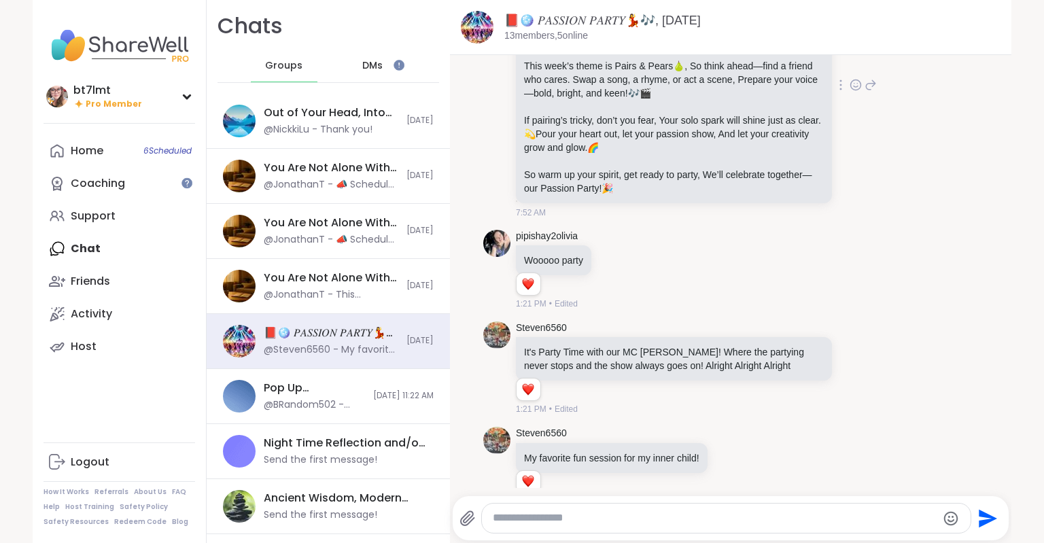
scroll to position [144, 0]
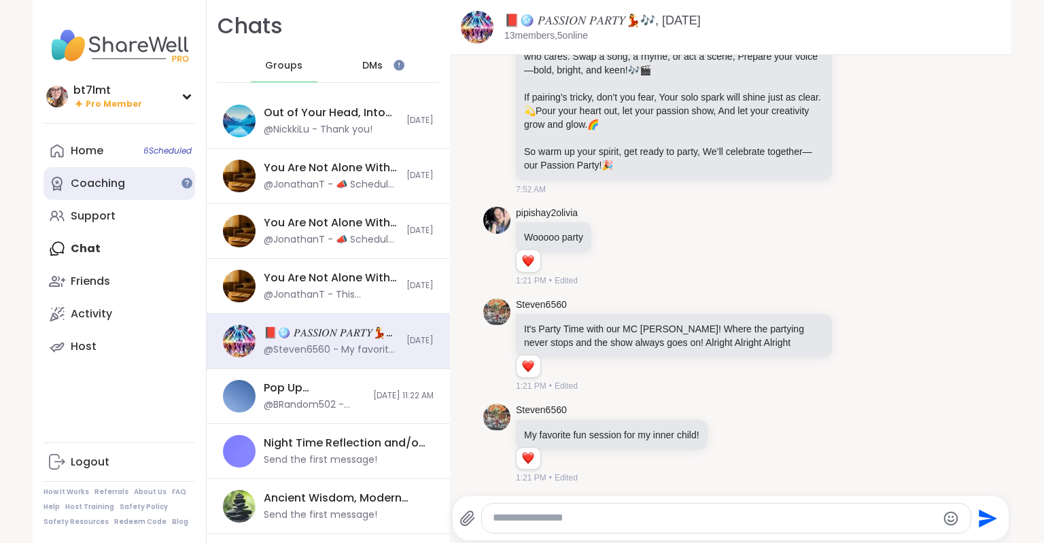
click at [135, 188] on link "Coaching" at bounding box center [120, 183] width 152 height 33
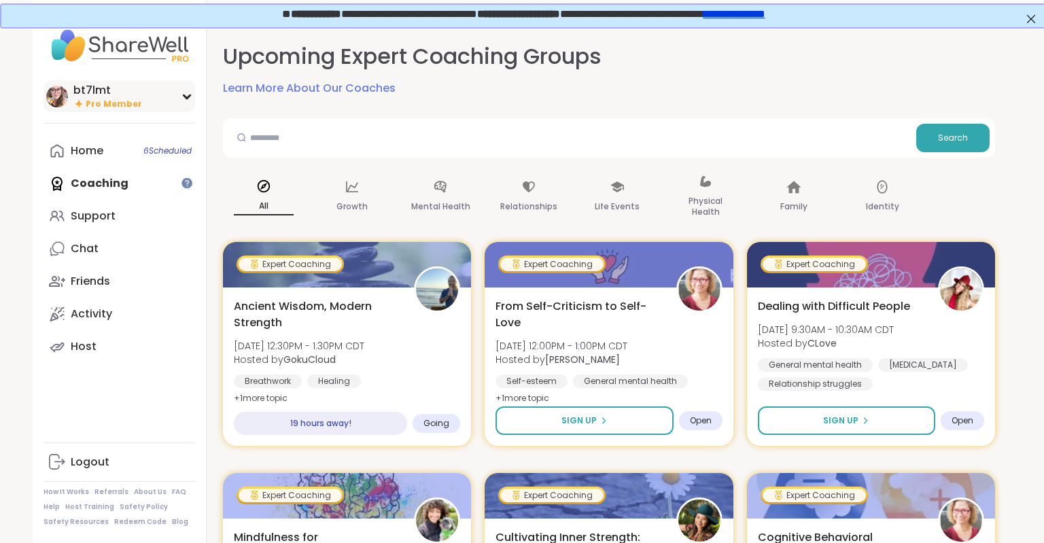
click at [186, 99] on icon at bounding box center [187, 96] width 11 height 7
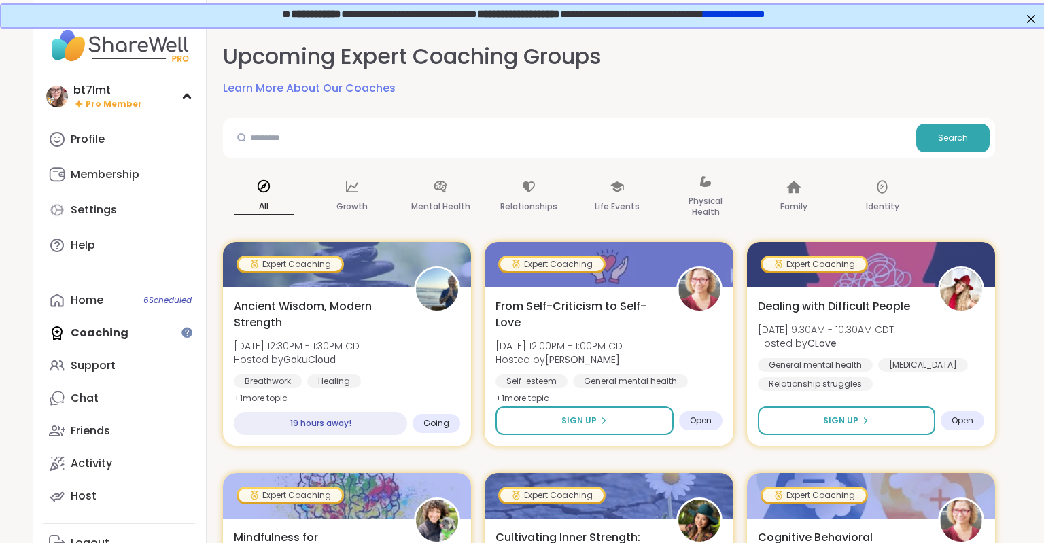
click at [150, 192] on div "Profile Membership Settings Help" at bounding box center [120, 192] width 152 height 139
click at [154, 174] on link "Membership" at bounding box center [120, 174] width 152 height 33
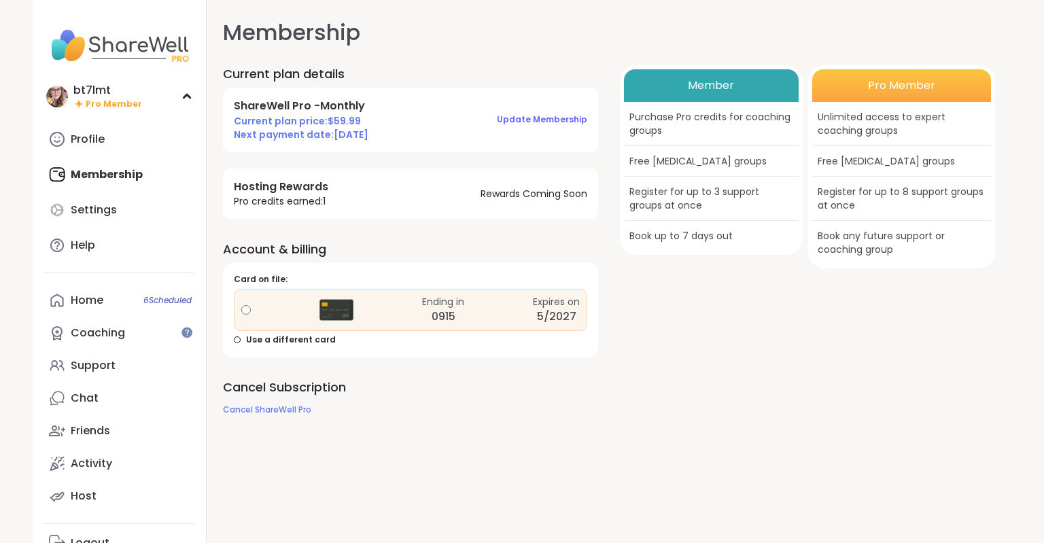
click at [425, 102] on div "ShareWell Pro - Monthly Current plan price: $ 59.99 Next payment date: 10/12/20…" at bounding box center [410, 120] width 375 height 64
click at [322, 105] on h4 "ShareWell Pro - Monthly" at bounding box center [301, 106] width 135 height 15
click at [295, 410] on span "Cancel ShareWell Pro" at bounding box center [267, 410] width 88 height 12
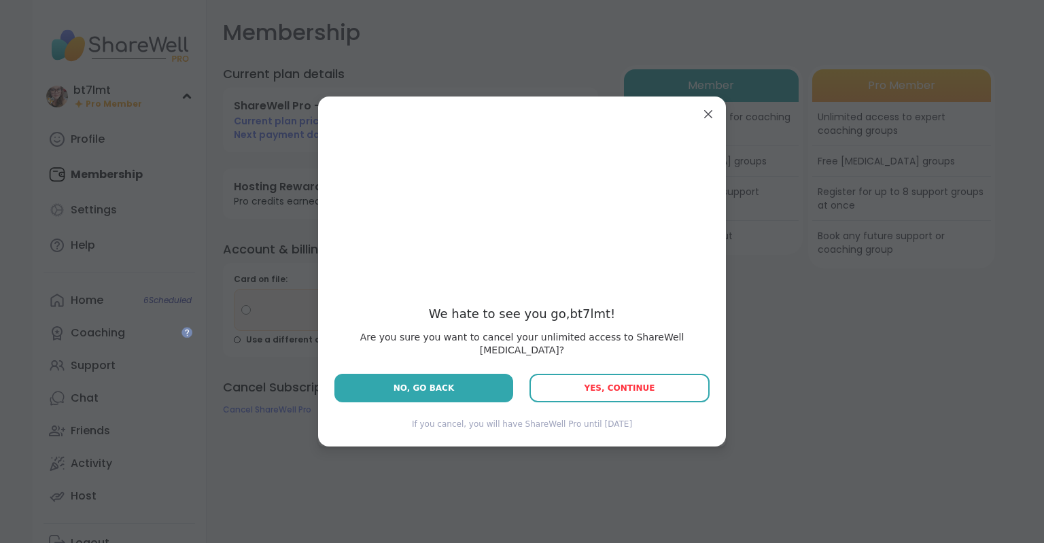
click at [617, 384] on span "Yes, Continue" at bounding box center [619, 389] width 71 height 10
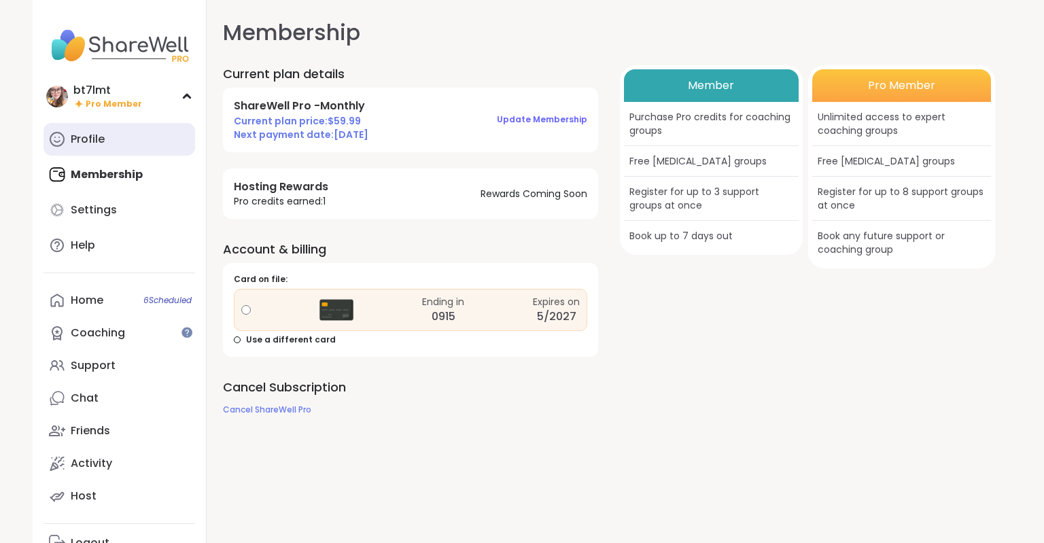
click at [94, 143] on div "Profile" at bounding box center [88, 139] width 34 height 15
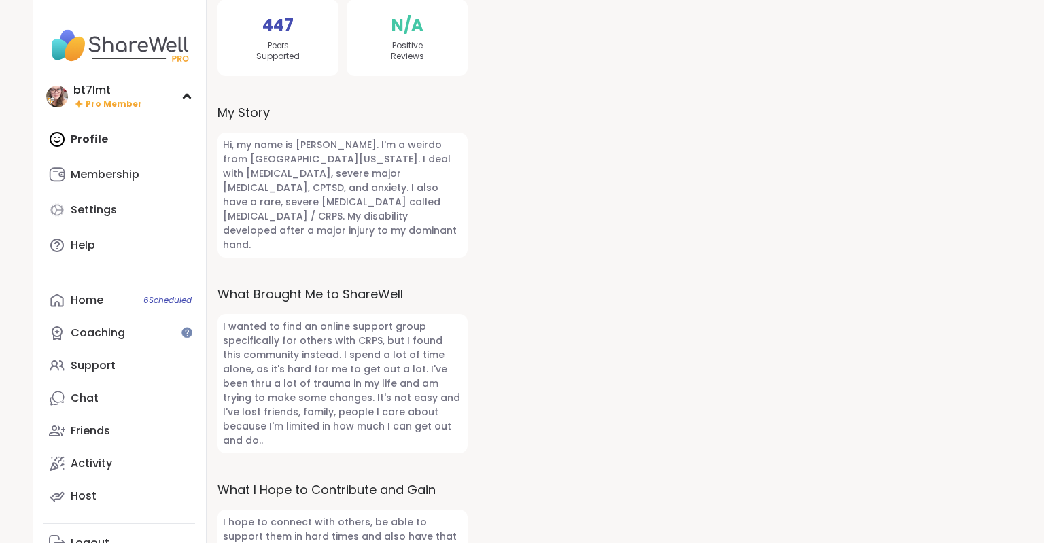
scroll to position [438, 0]
